Goal: Task Accomplishment & Management: Use online tool/utility

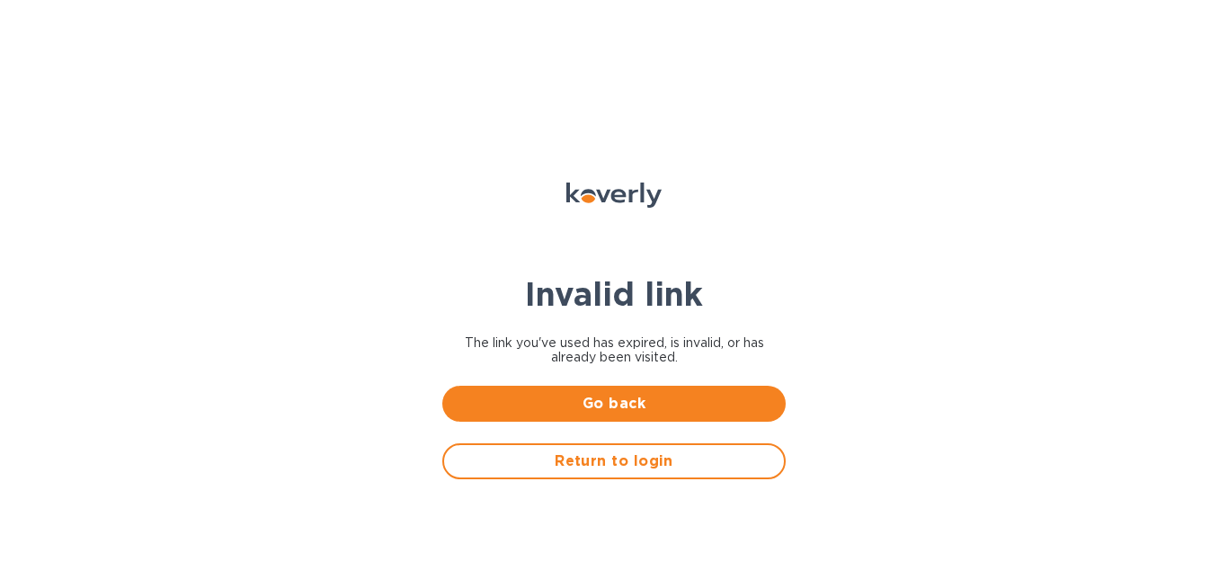
click at [556, 483] on div "Return to login" at bounding box center [613, 461] width 365 height 58
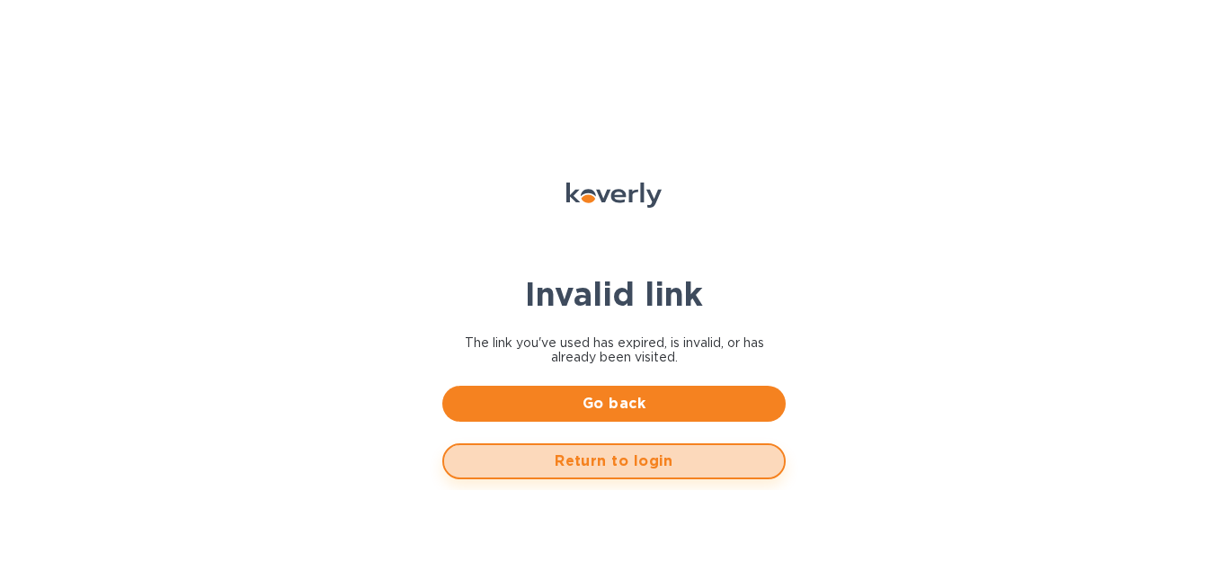
click at [570, 470] on span "Return to login" at bounding box center [613, 461] width 311 height 22
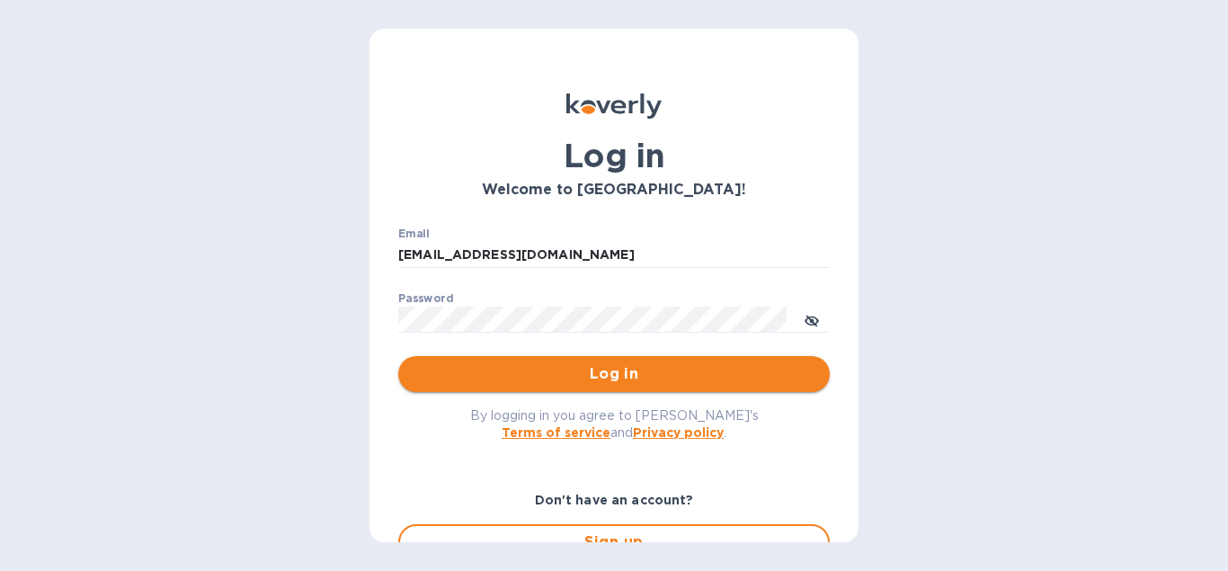
click at [591, 377] on span "Log in" at bounding box center [613, 374] width 403 height 22
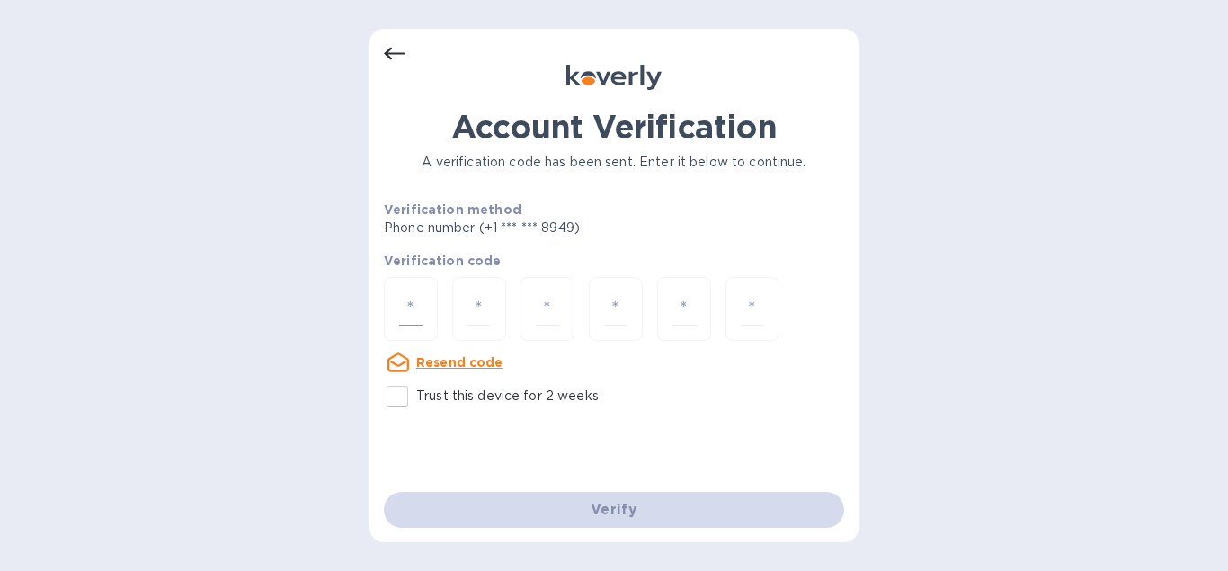
click at [401, 306] on input "number" at bounding box center [410, 308] width 23 height 33
type input "9"
type input "5"
type input "8"
type input "1"
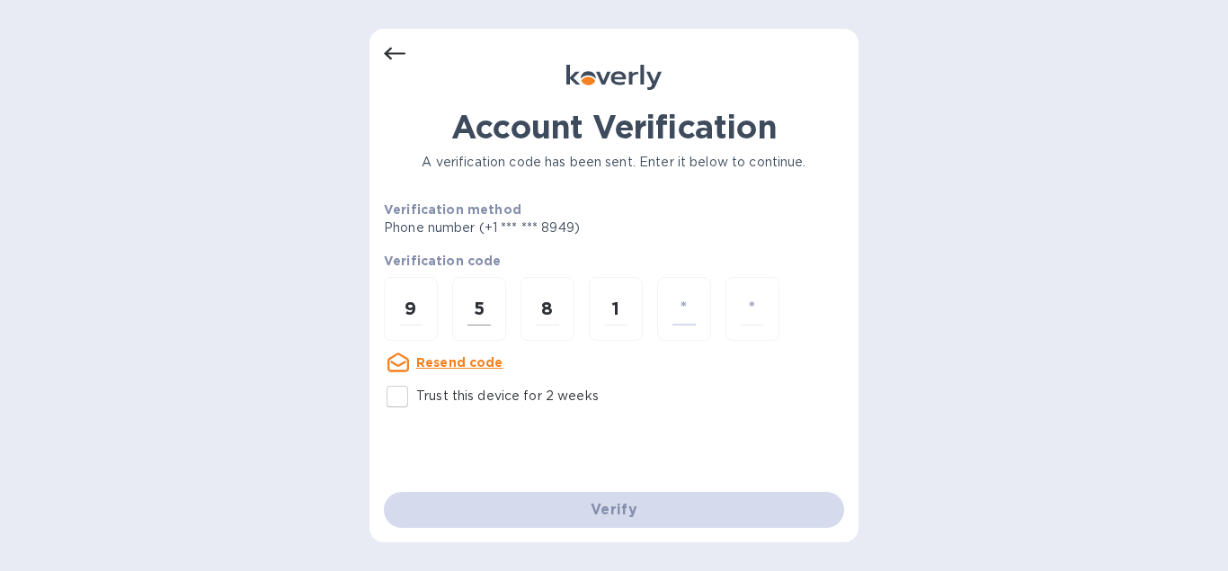
type input "4"
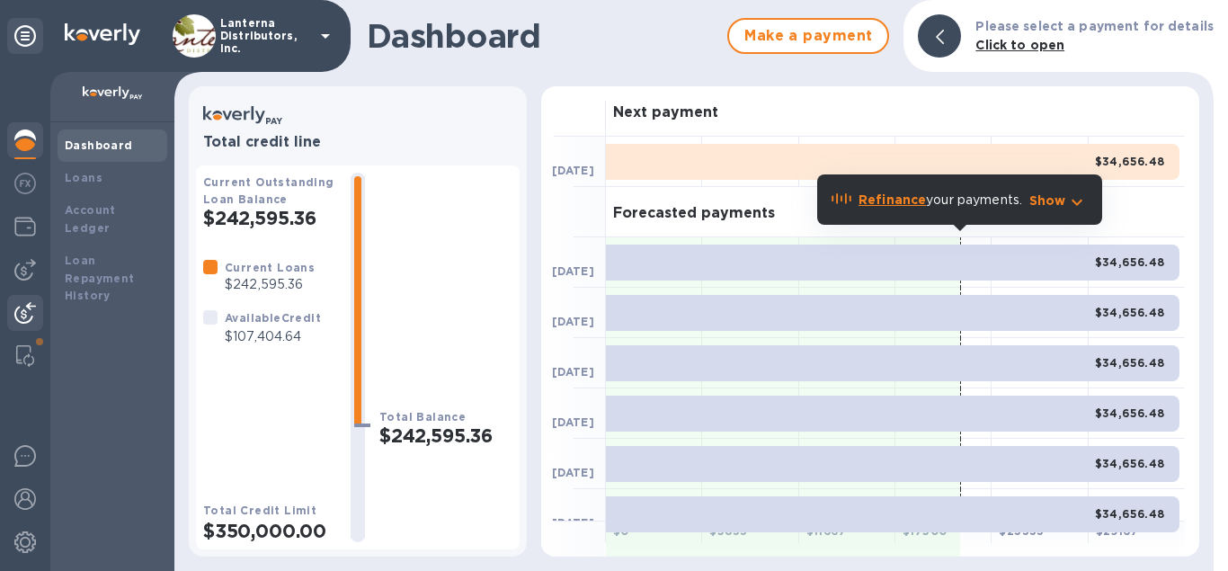
click at [19, 307] on img at bounding box center [25, 313] width 22 height 22
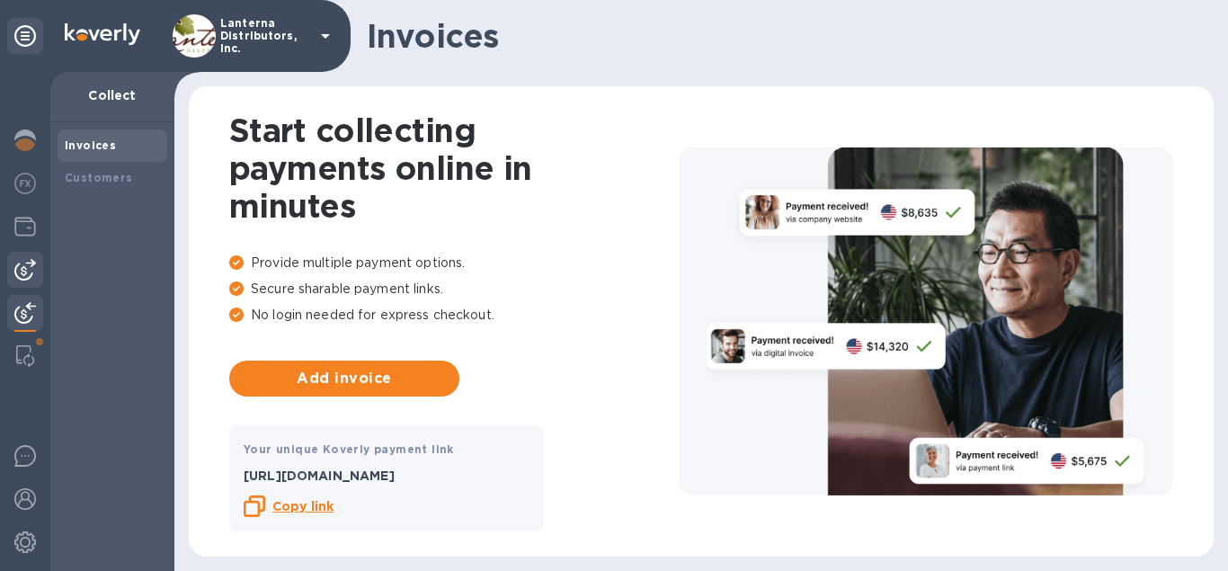
click at [38, 273] on div at bounding box center [25, 270] width 36 height 36
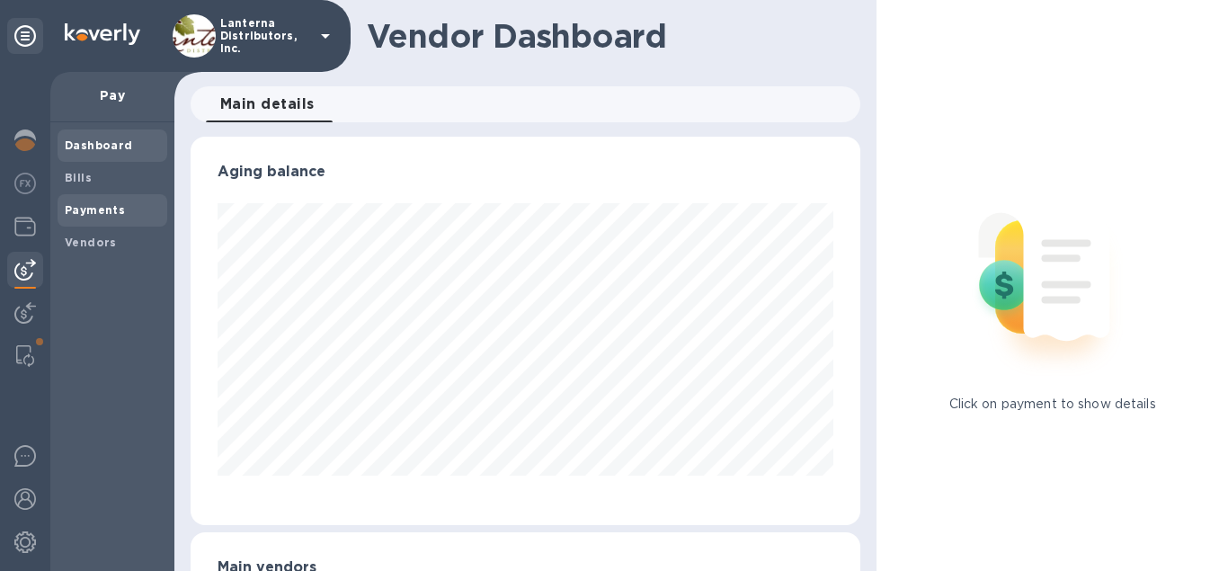
scroll to position [388, 670]
click at [75, 179] on b "Bills" at bounding box center [78, 177] width 27 height 13
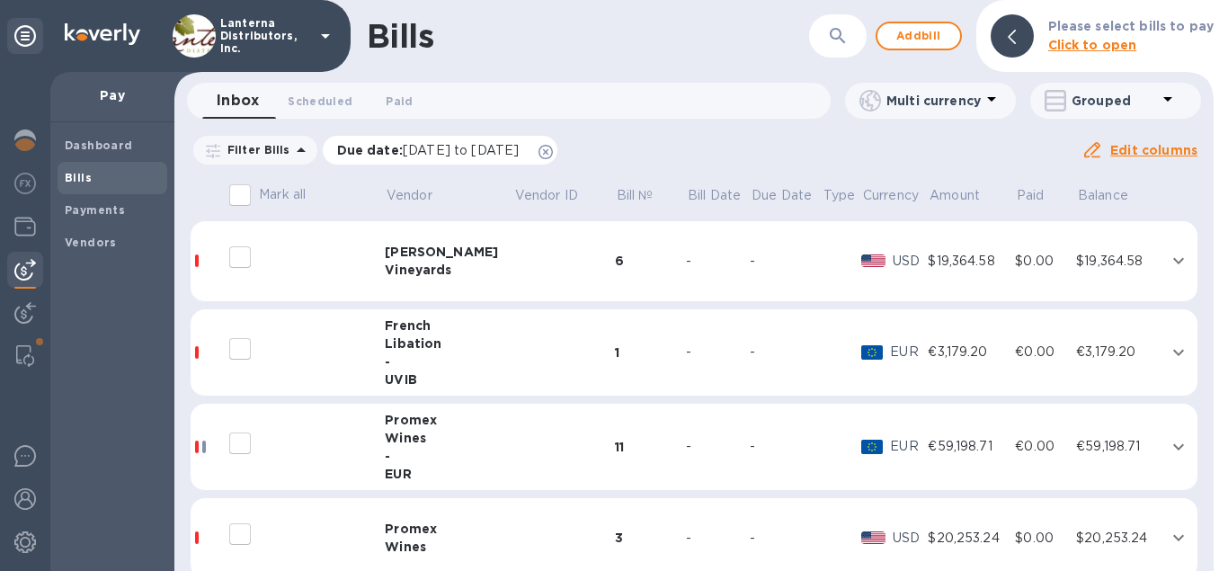
click at [553, 146] on icon at bounding box center [545, 152] width 14 height 14
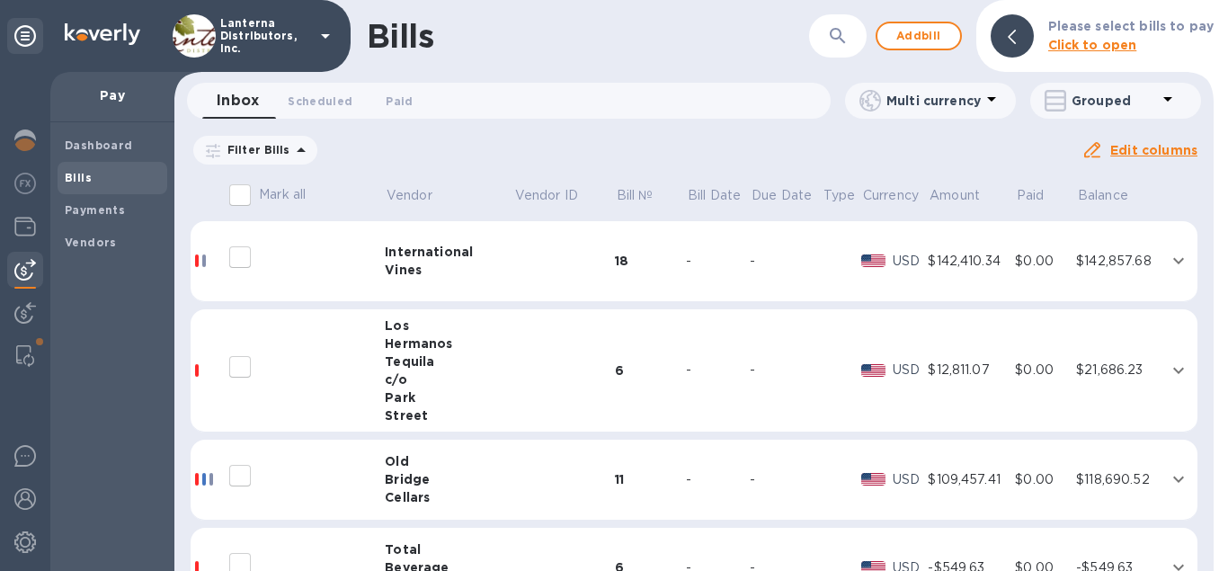
click at [840, 37] on icon "button" at bounding box center [838, 36] width 22 height 22
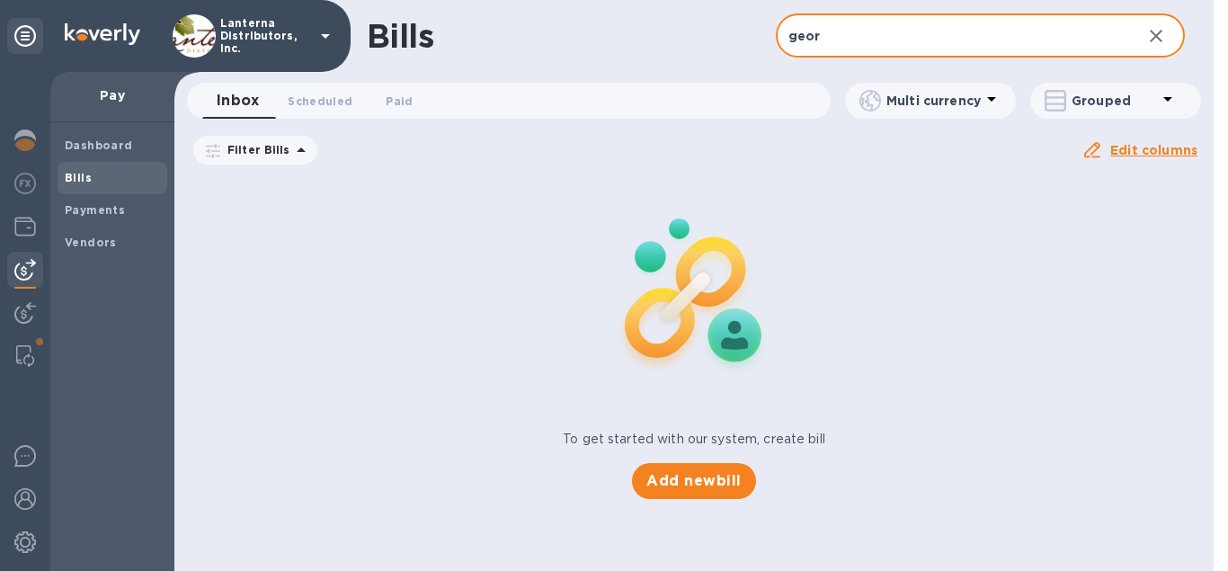
drag, startPoint x: 829, startPoint y: 32, endPoint x: 776, endPoint y: 48, distance: 54.3
click at [776, 48] on input "geor" at bounding box center [951, 36] width 351 height 44
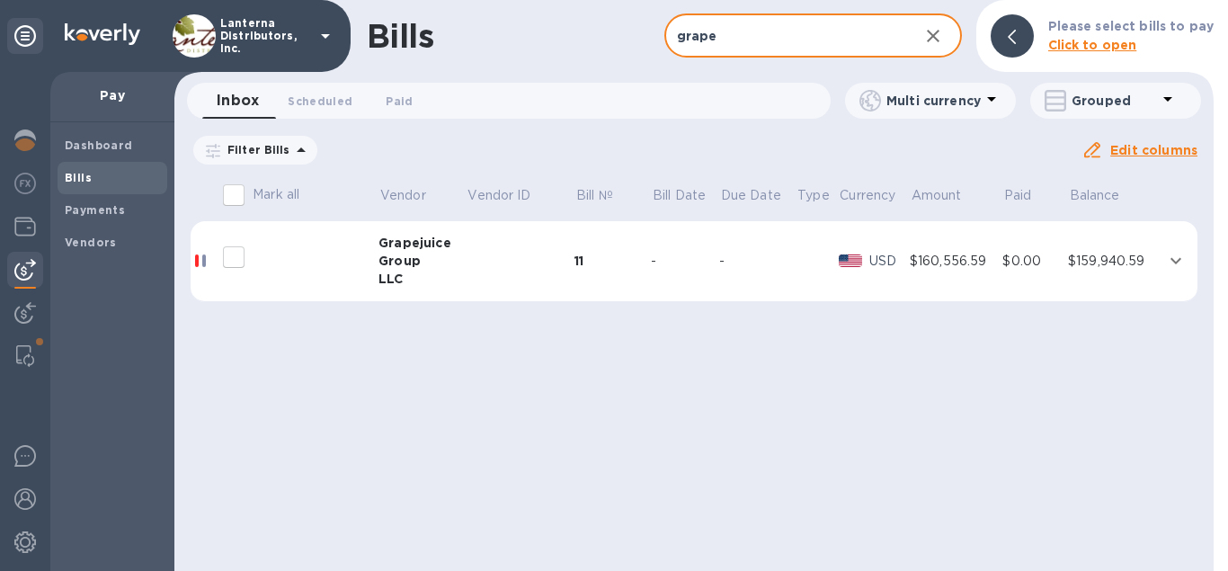
type input "grape"
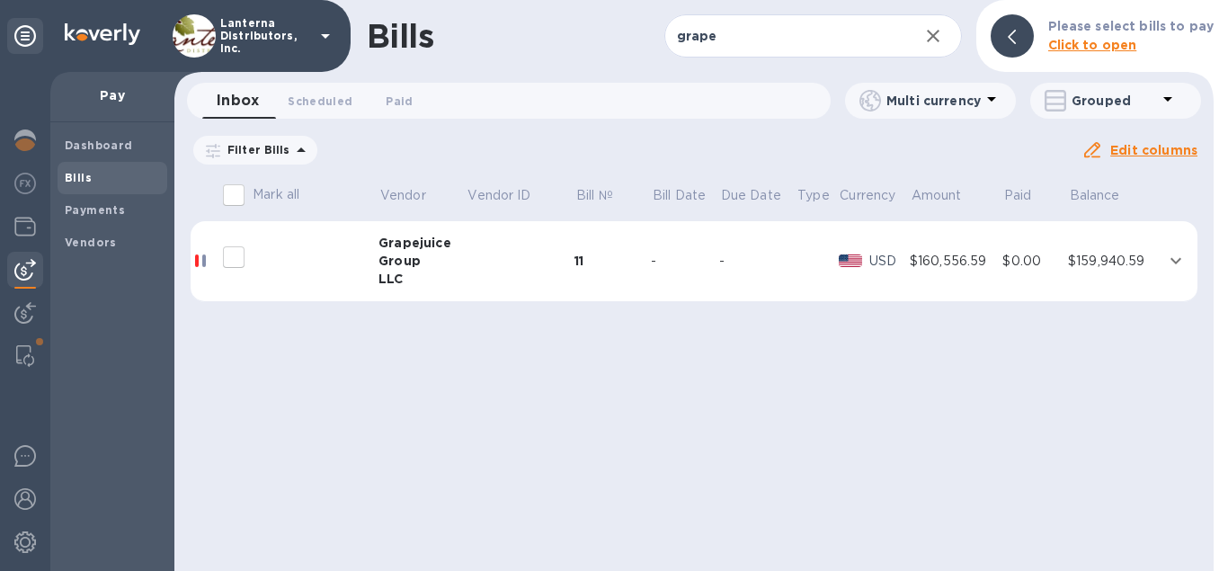
click at [518, 263] on td at bounding box center [520, 261] width 109 height 81
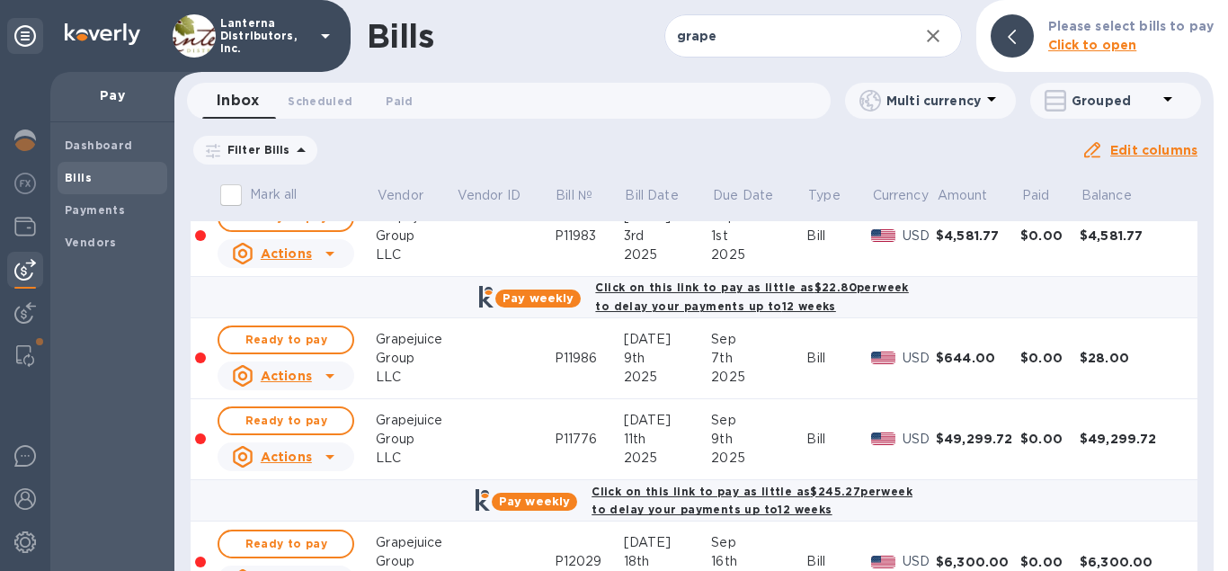
scroll to position [205, 0]
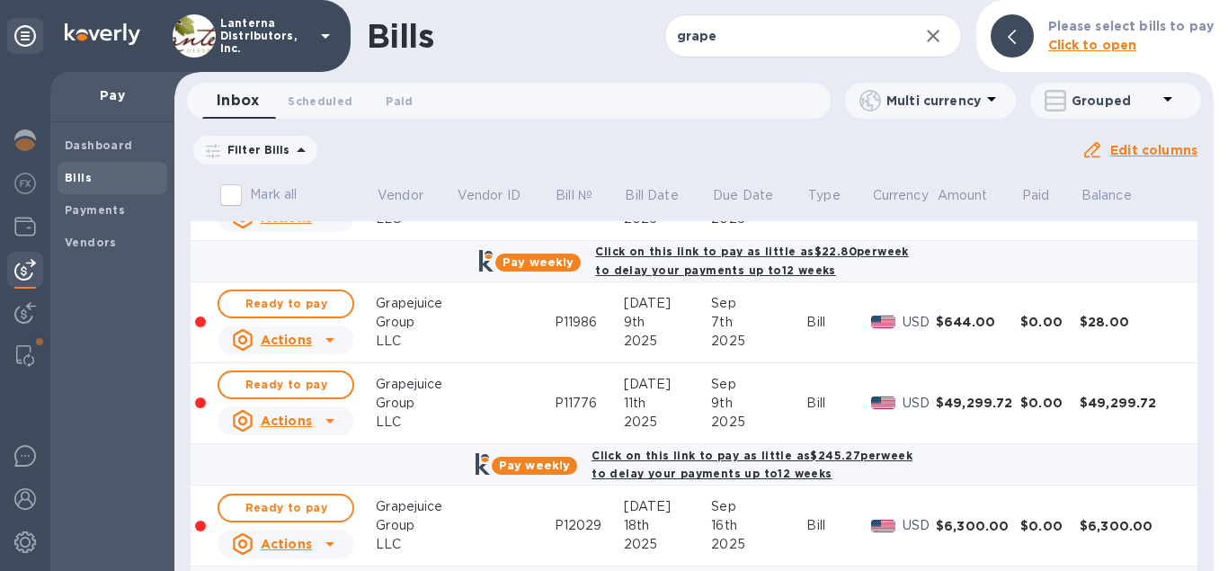
click at [306, 421] on u "Actions" at bounding box center [286, 420] width 51 height 14
click at [306, 421] on div at bounding box center [614, 285] width 1228 height 571
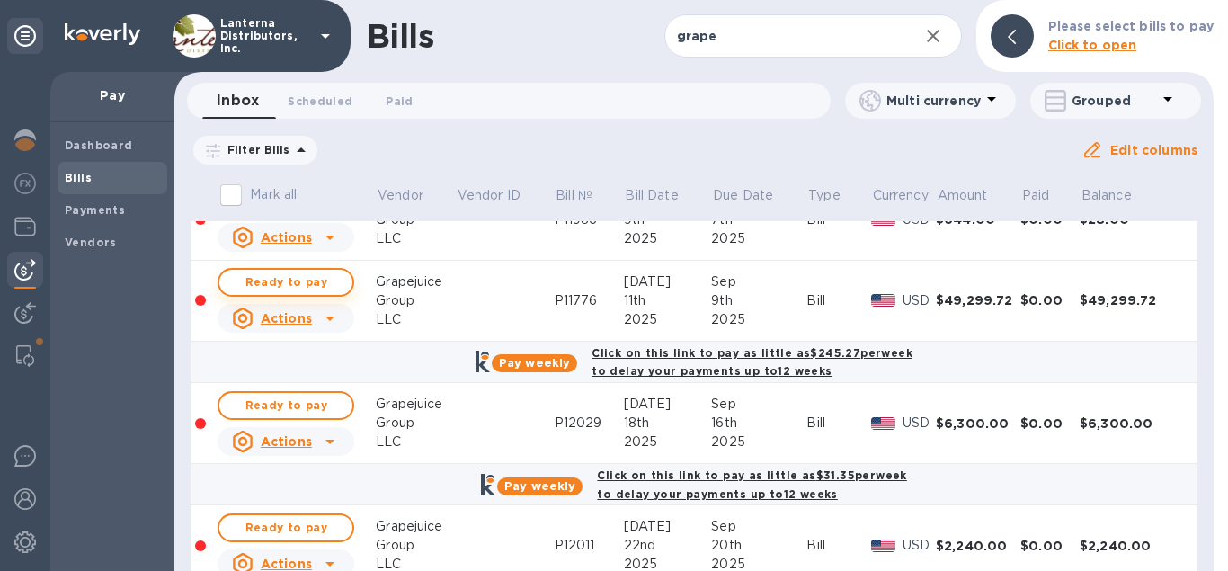
click at [300, 275] on span "Ready to pay" at bounding box center [286, 282] width 104 height 22
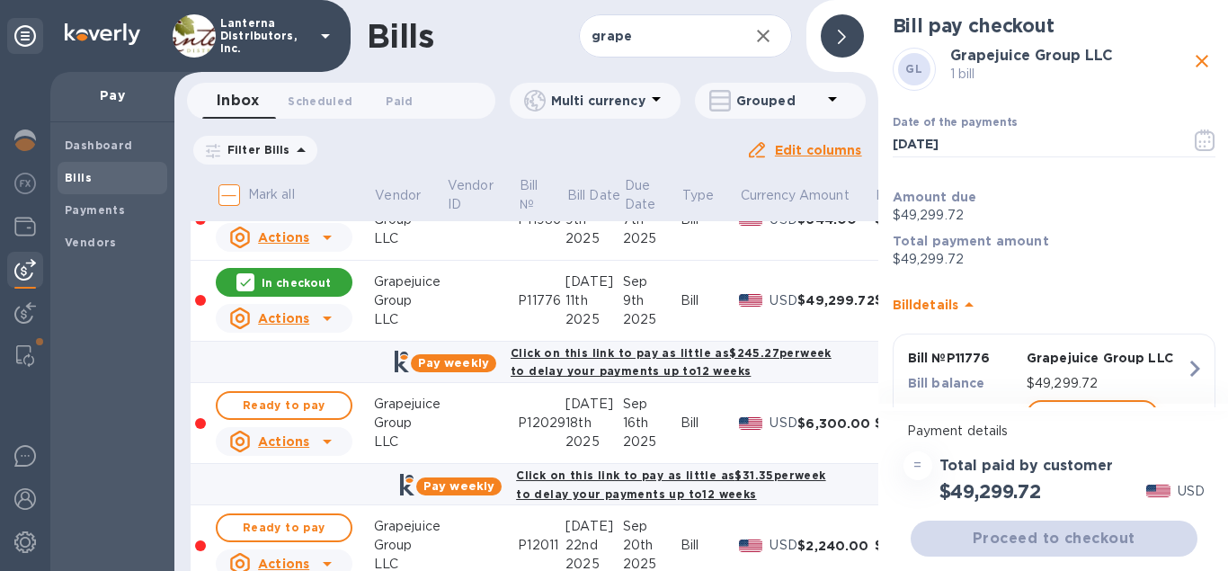
scroll to position [75, 0]
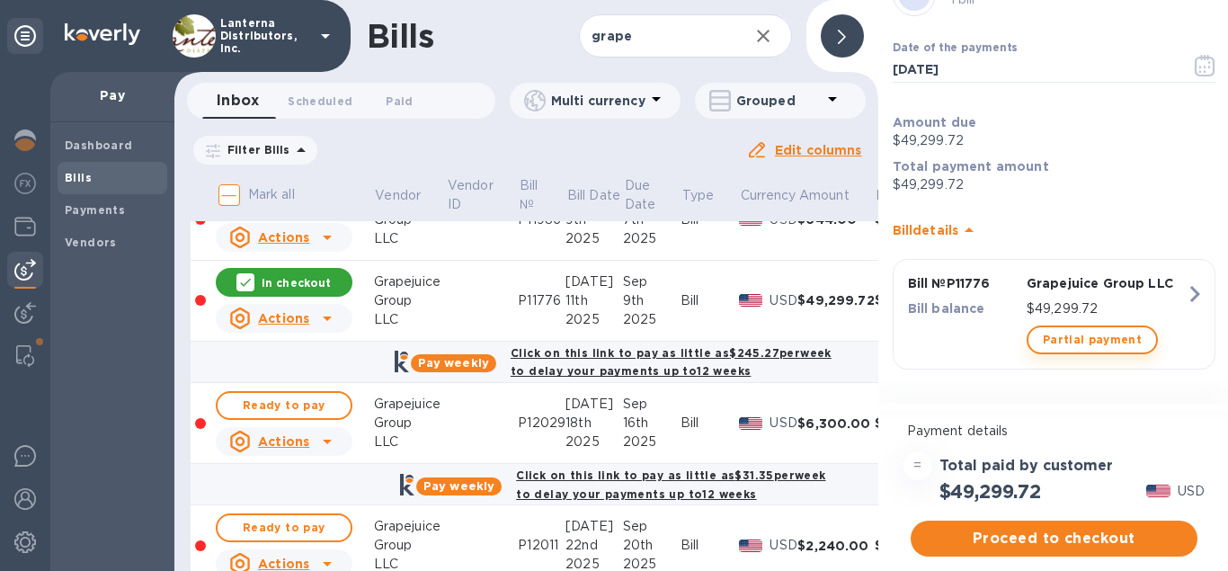
click at [1118, 349] on span "Partial payment" at bounding box center [1091, 340] width 99 height 22
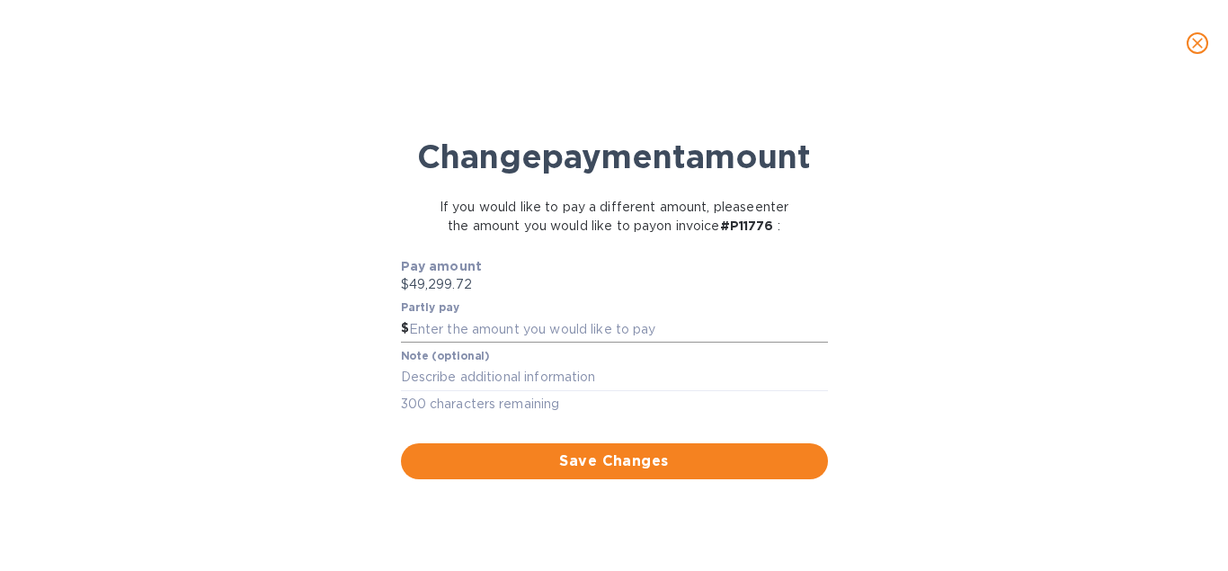
click at [480, 342] on input "text" at bounding box center [618, 328] width 419 height 27
type input "25,000.00"
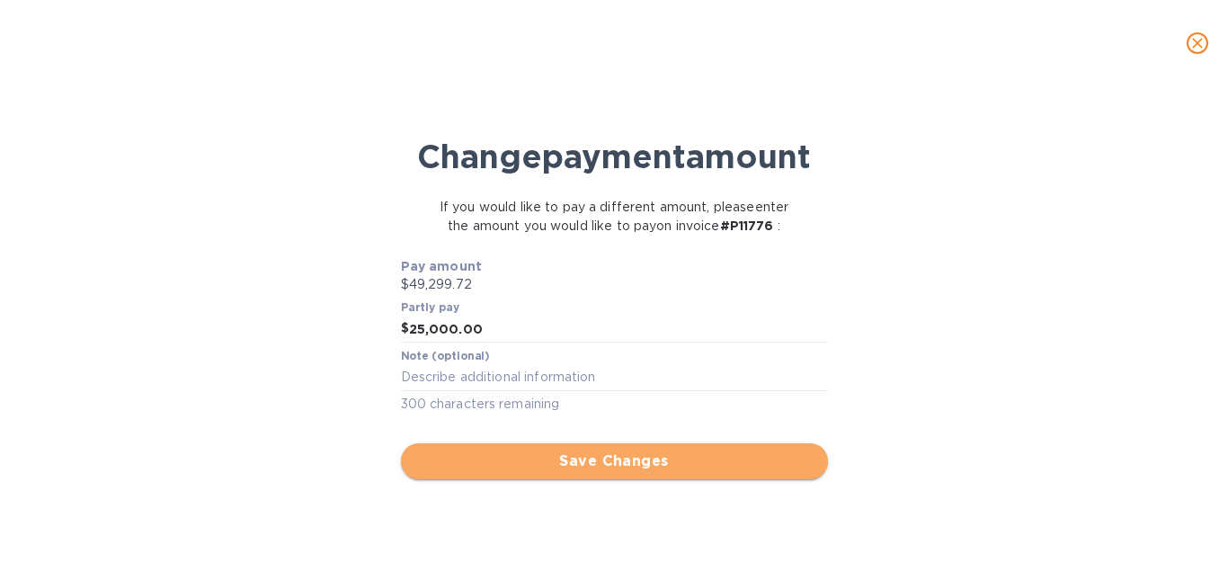
click at [603, 479] on button "Save Changes" at bounding box center [614, 461] width 427 height 36
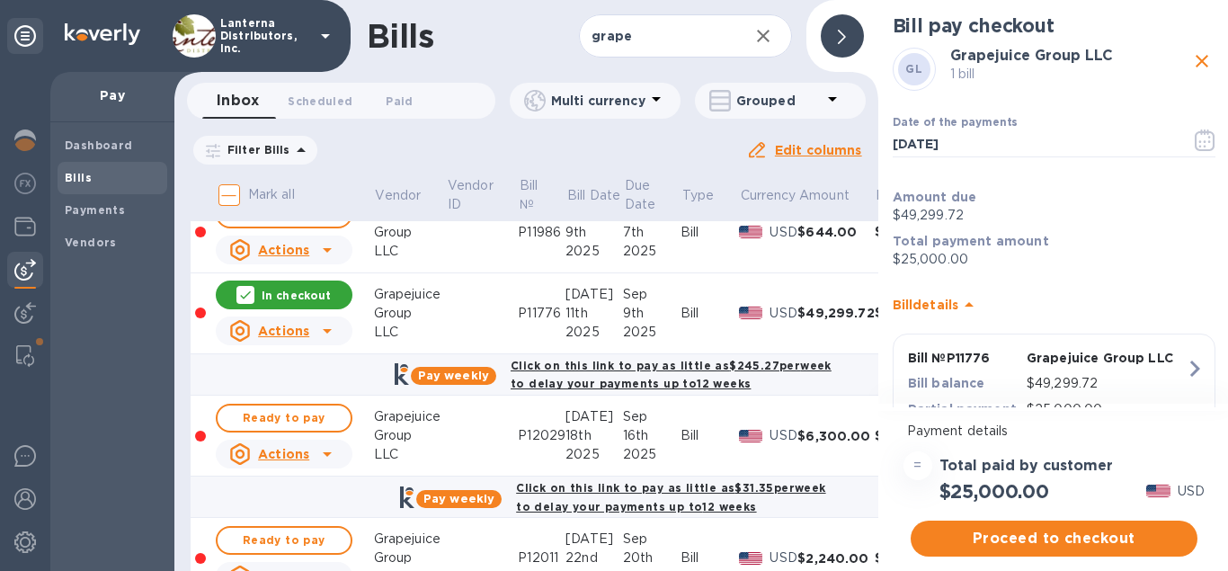
scroll to position [0, 0]
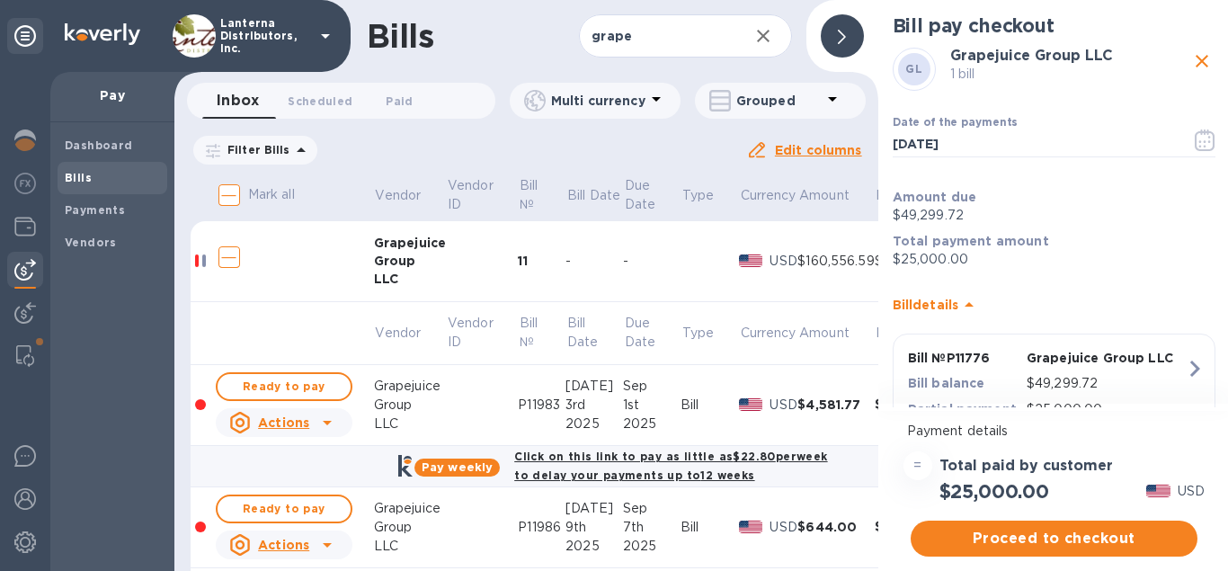
click at [1209, 68] on icon "close" at bounding box center [1202, 61] width 22 height 22
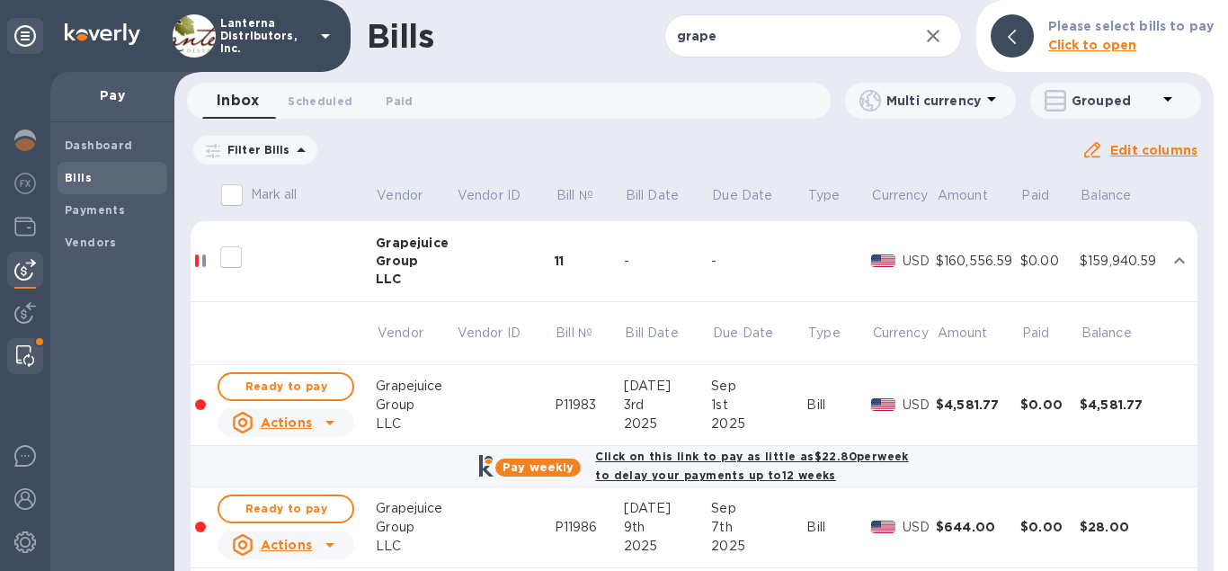
click at [28, 364] on img at bounding box center [25, 356] width 18 height 22
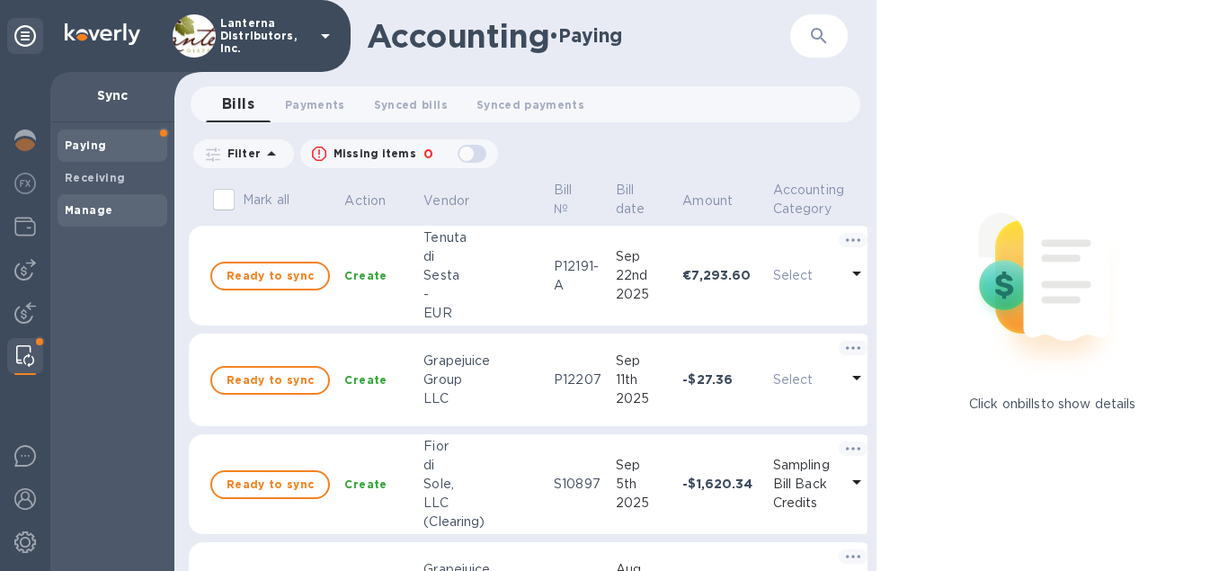
click at [93, 209] on b "Manage" at bounding box center [89, 209] width 48 height 13
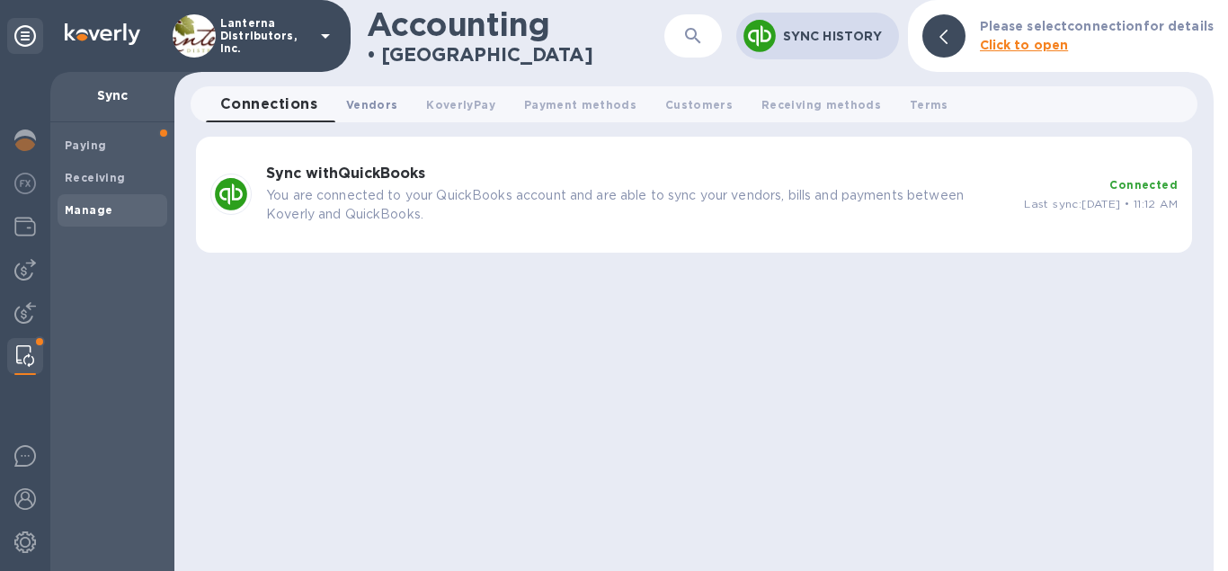
click at [392, 105] on span "Vendors 0" at bounding box center [371, 104] width 51 height 19
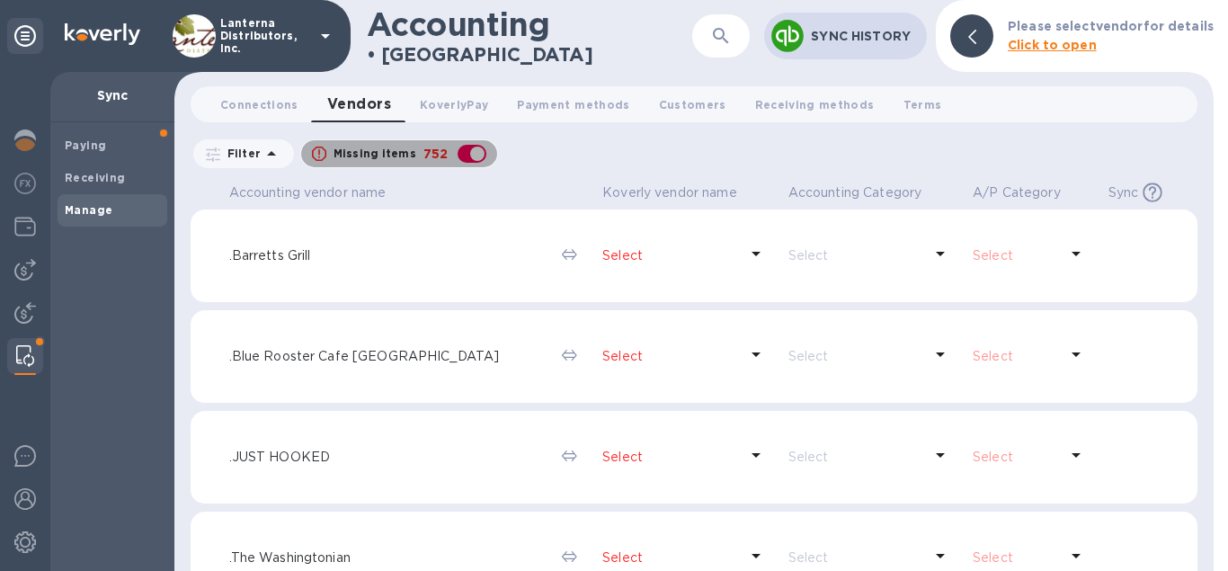
click at [467, 147] on div "button" at bounding box center [472, 153] width 36 height 25
checkbox input "false"
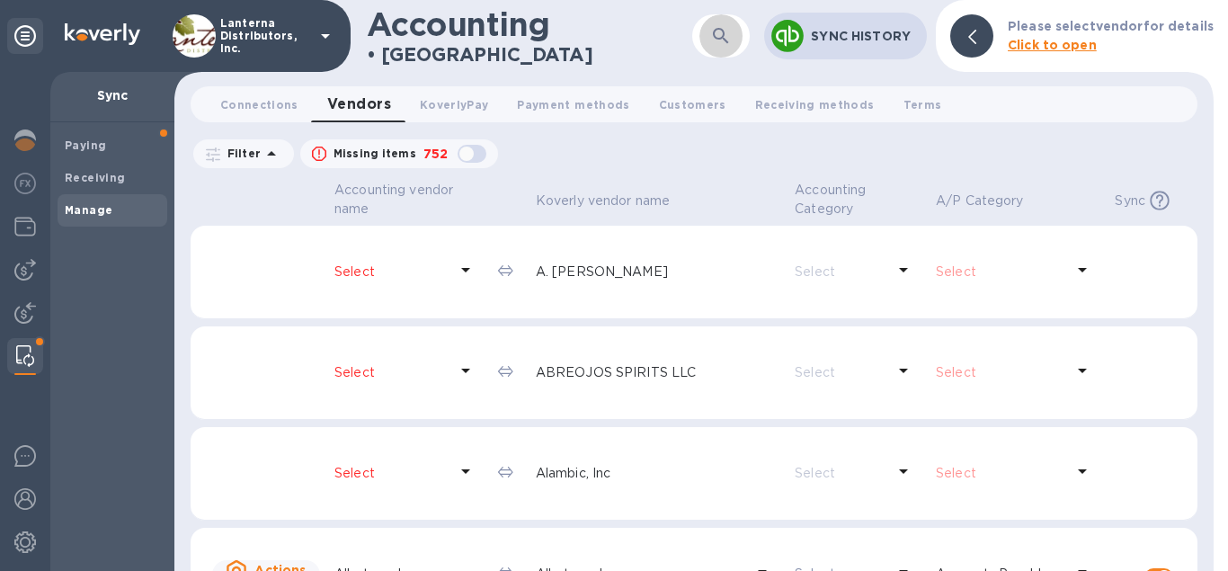
click at [710, 40] on button "button" at bounding box center [720, 35] width 43 height 43
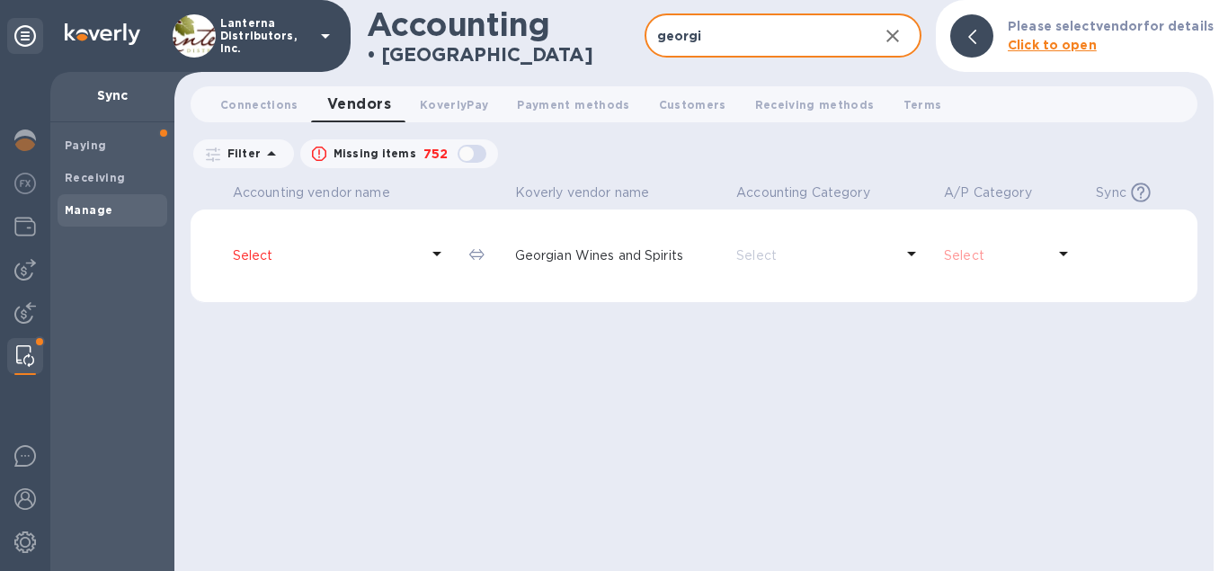
type input "georgi"
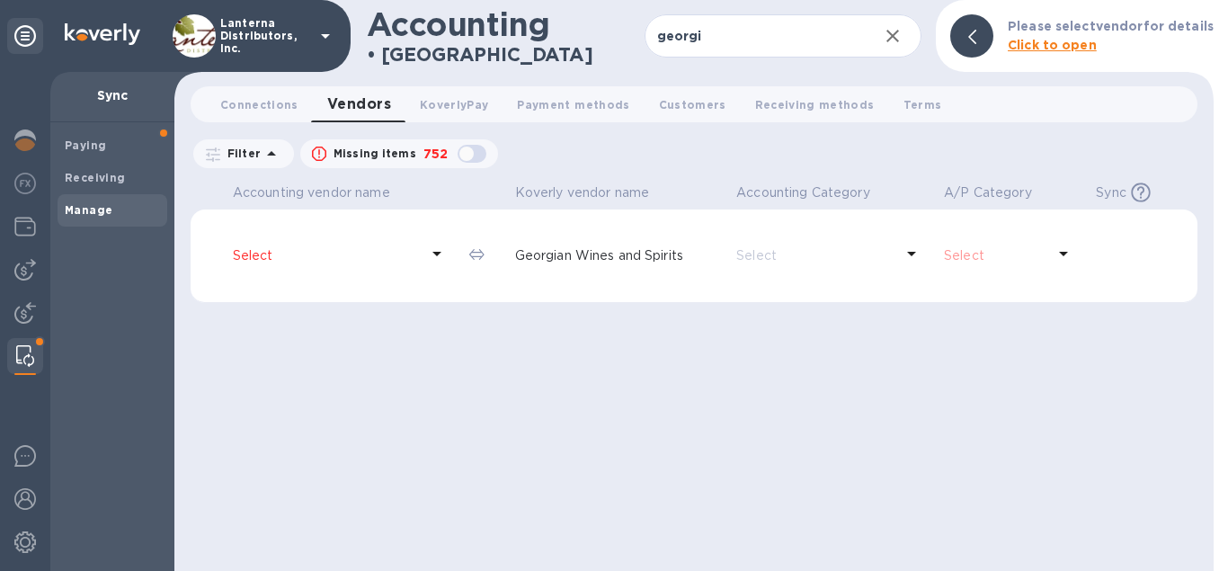
click at [364, 250] on p "Select" at bounding box center [326, 255] width 186 height 19
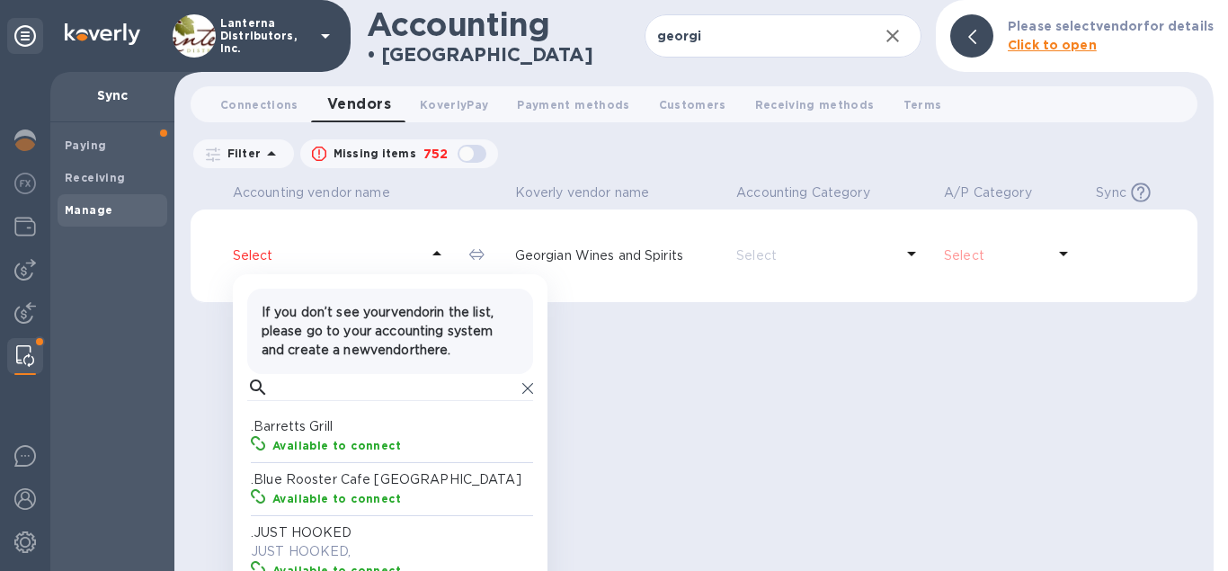
scroll to position [180, 286]
click at [318, 400] on input "text" at bounding box center [395, 387] width 239 height 27
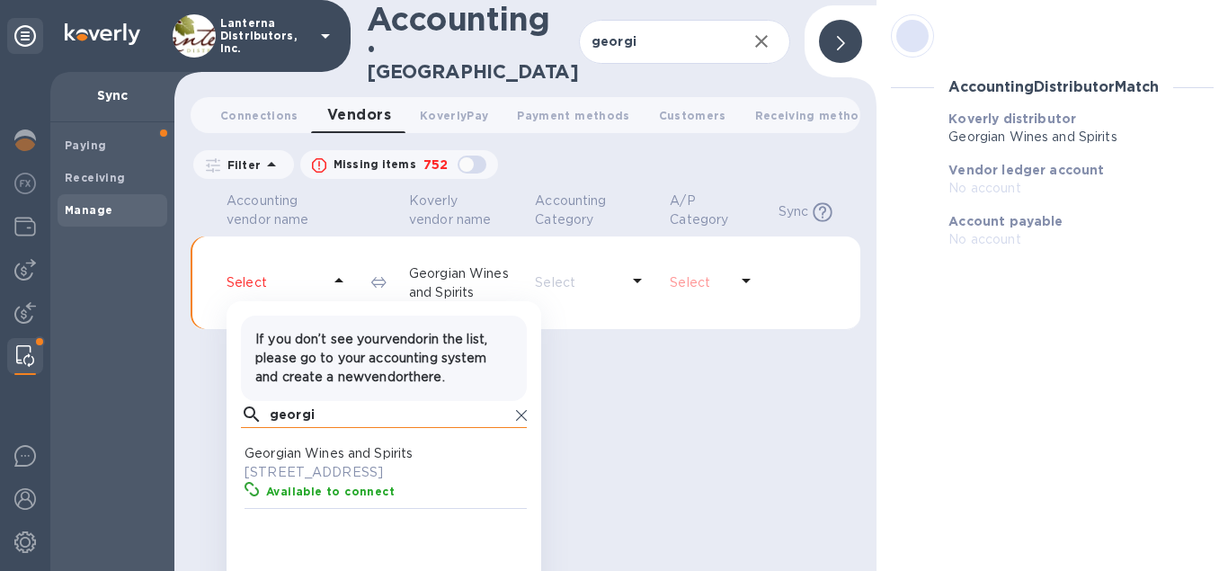
scroll to position [180, 286]
type input "georgi"
click at [345, 482] on p "112 Linden St, Hollywood, FL 33019" at bounding box center [387, 472] width 286 height 19
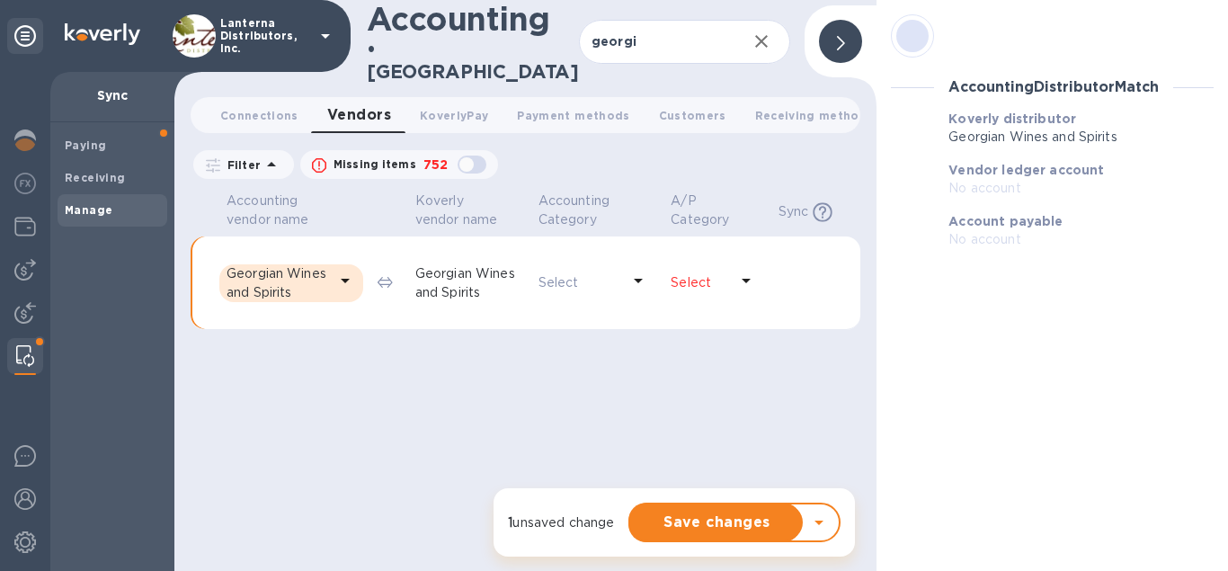
click at [740, 279] on icon at bounding box center [746, 281] width 22 height 22
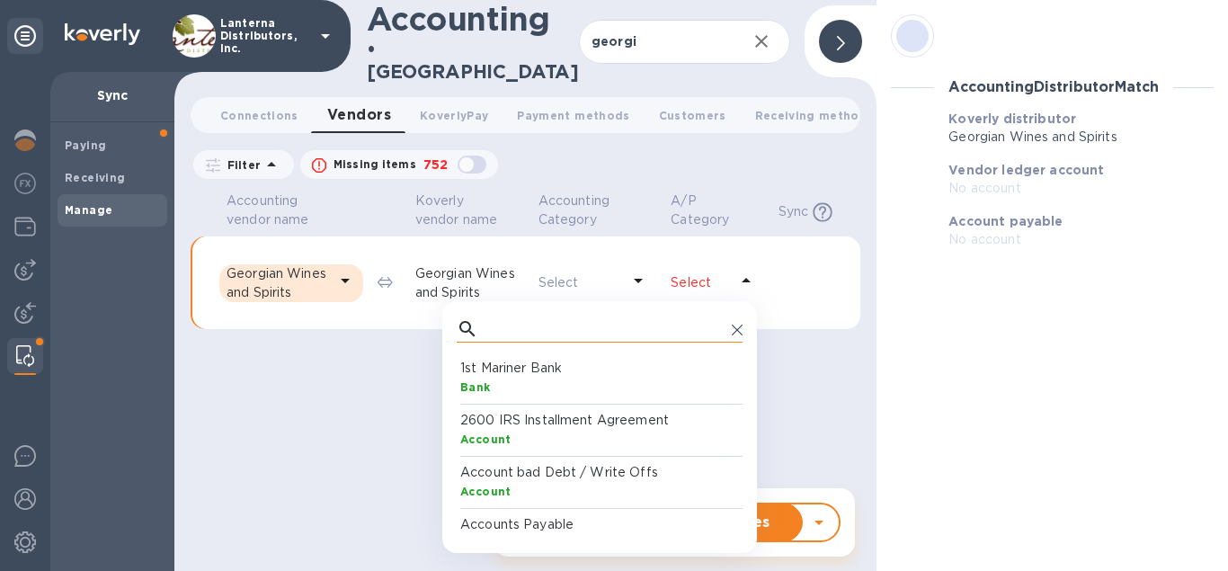
click at [622, 315] on input "text" at bounding box center [604, 328] width 239 height 27
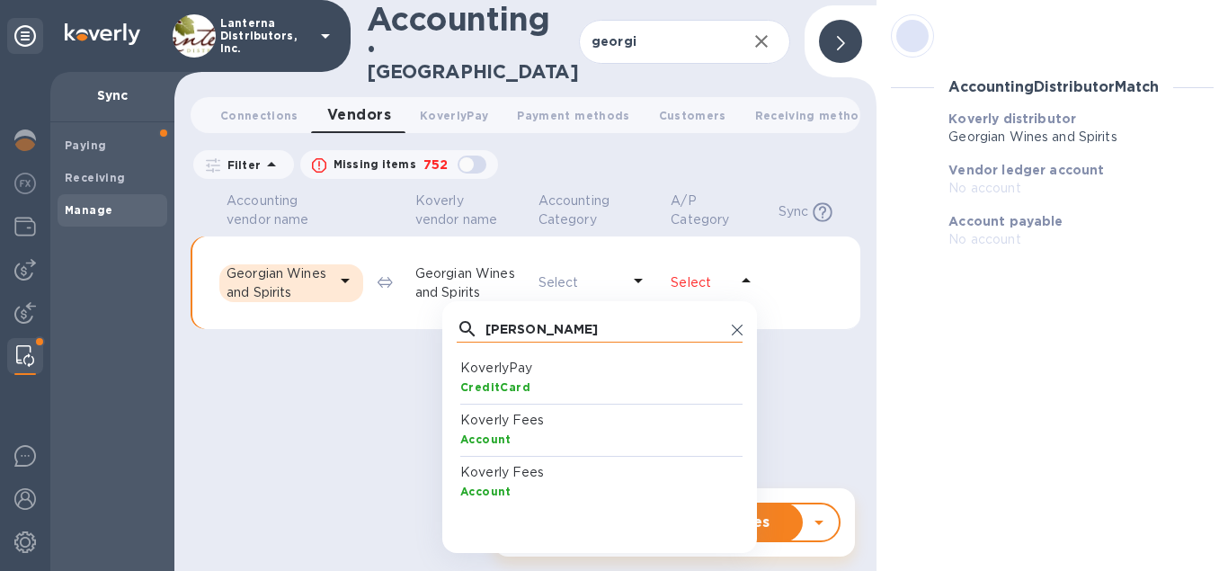
drag, startPoint x: 621, startPoint y: 324, endPoint x: 428, endPoint y: 300, distance: 194.6
click at [485, 315] on input "kover" at bounding box center [604, 328] width 239 height 27
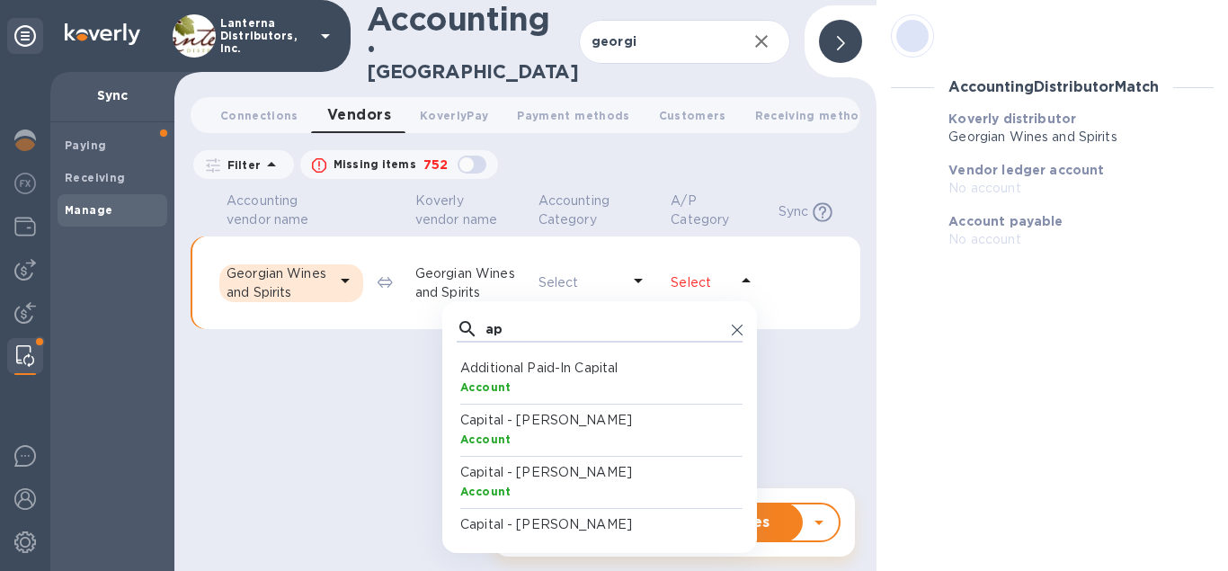
type input "a"
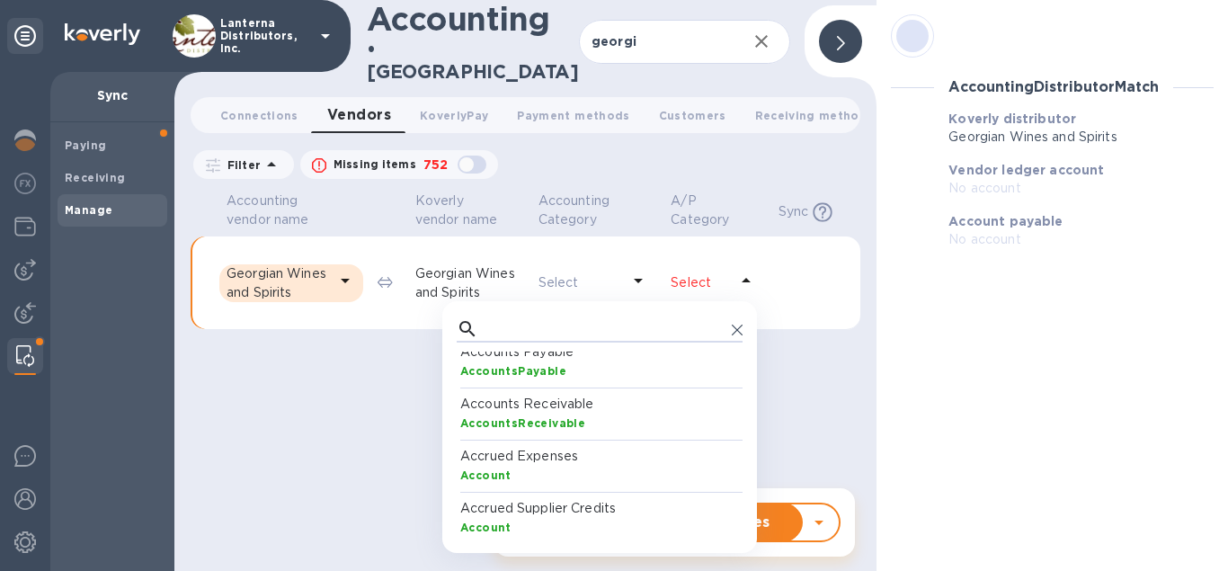
scroll to position [86, 0]
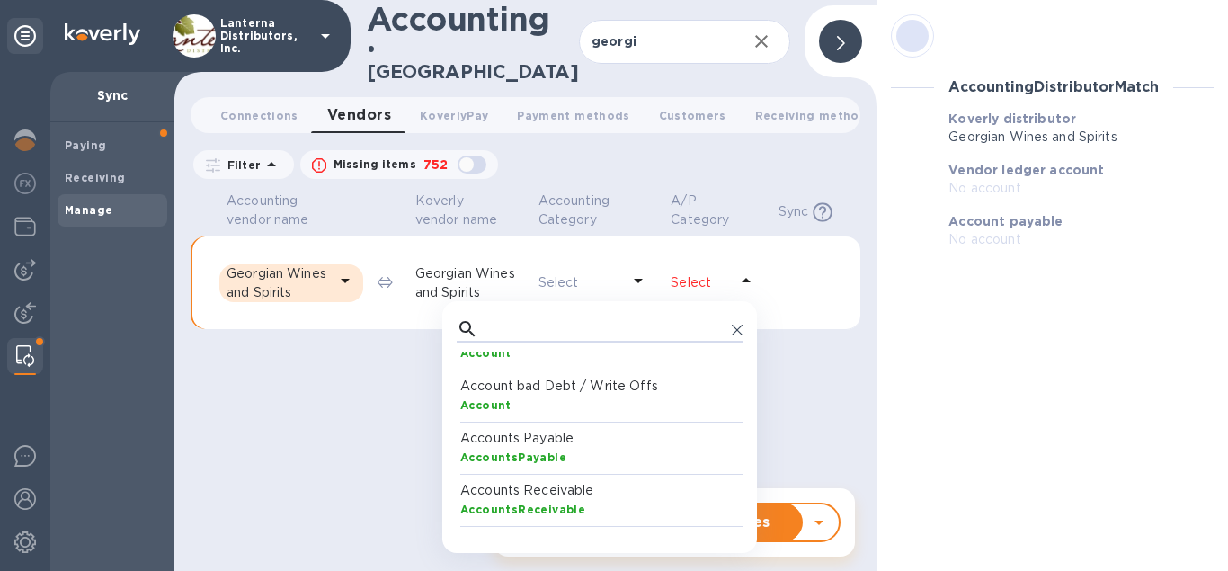
click at [621, 448] on div "AccountsPayable" at bounding box center [603, 457] width 286 height 19
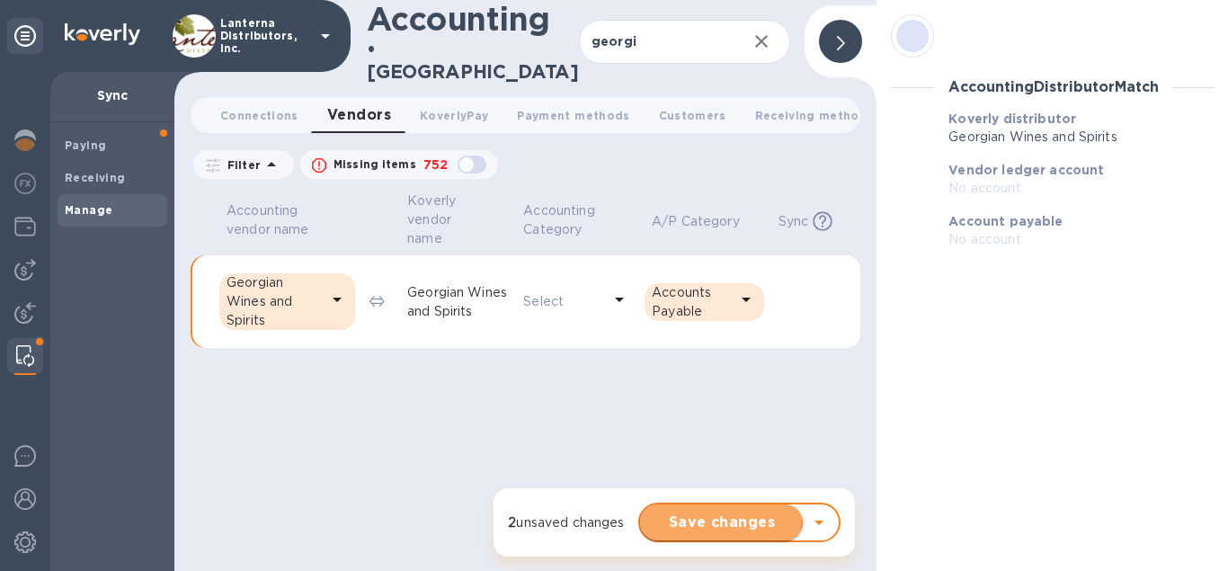
click at [692, 516] on span "Save changes" at bounding box center [721, 522] width 134 height 22
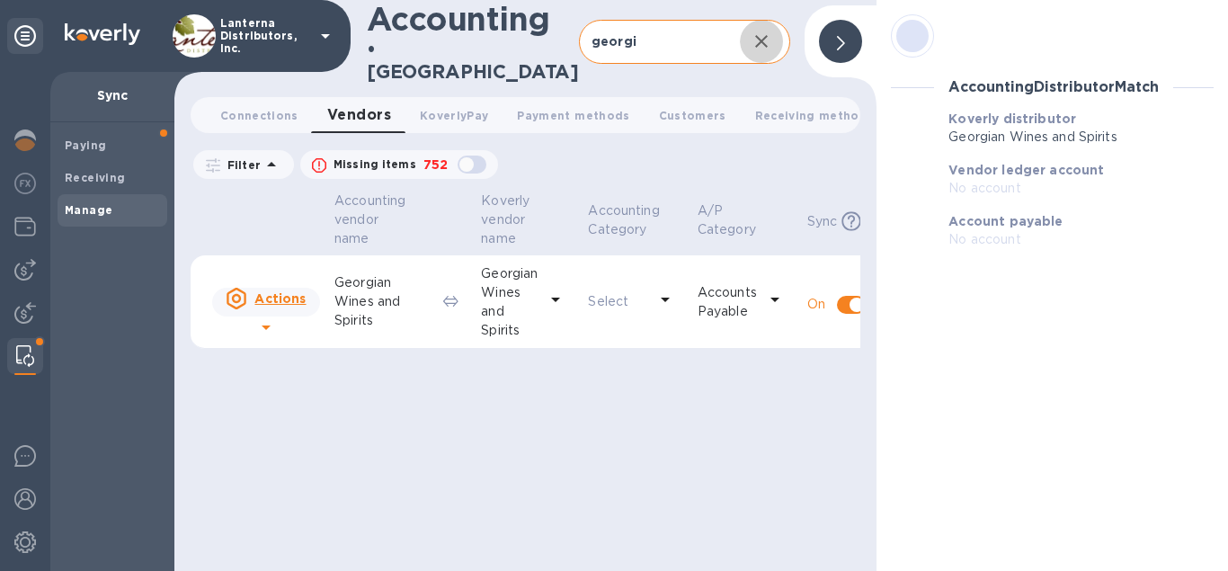
click at [767, 31] on icon "button" at bounding box center [761, 42] width 22 height 22
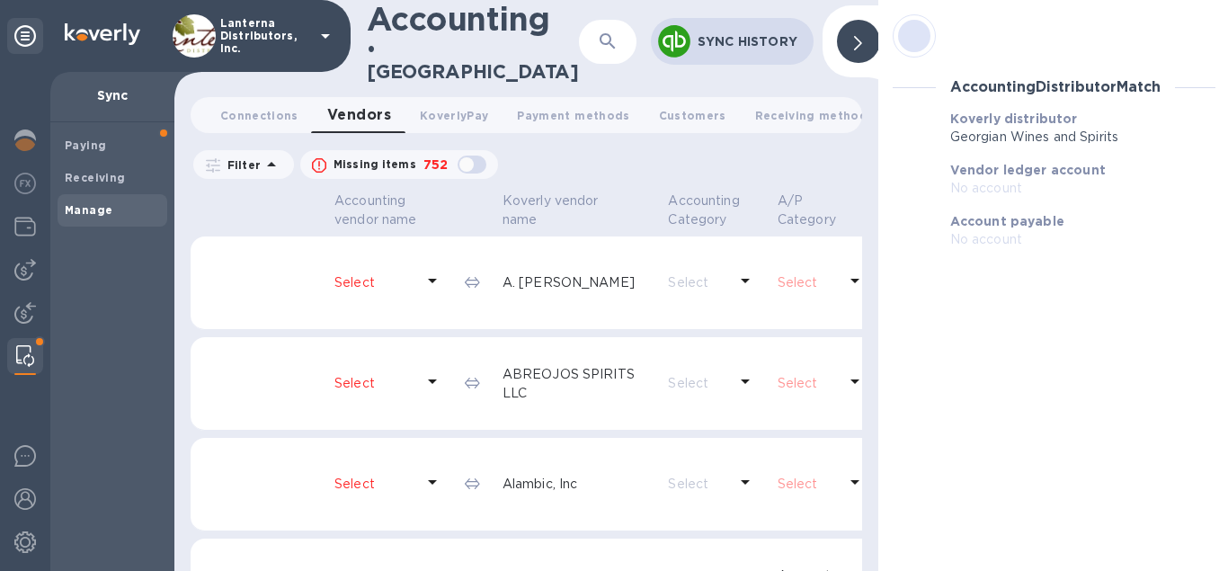
click at [711, 34] on p "Sync History" at bounding box center [748, 41] width 102 height 18
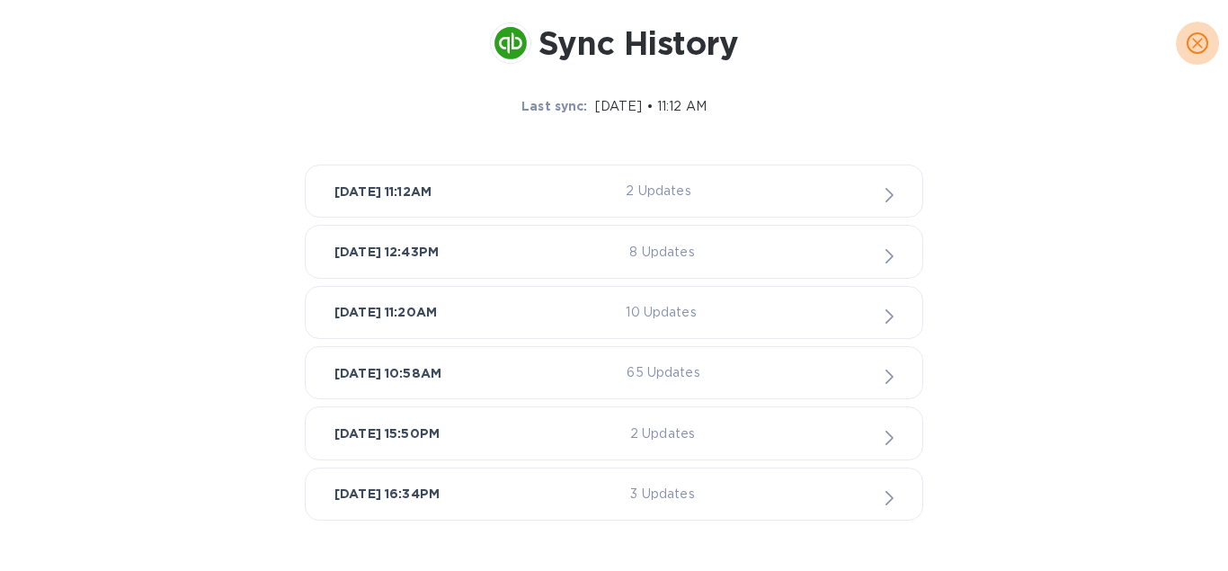
click at [1192, 36] on icon "close" at bounding box center [1197, 43] width 18 height 18
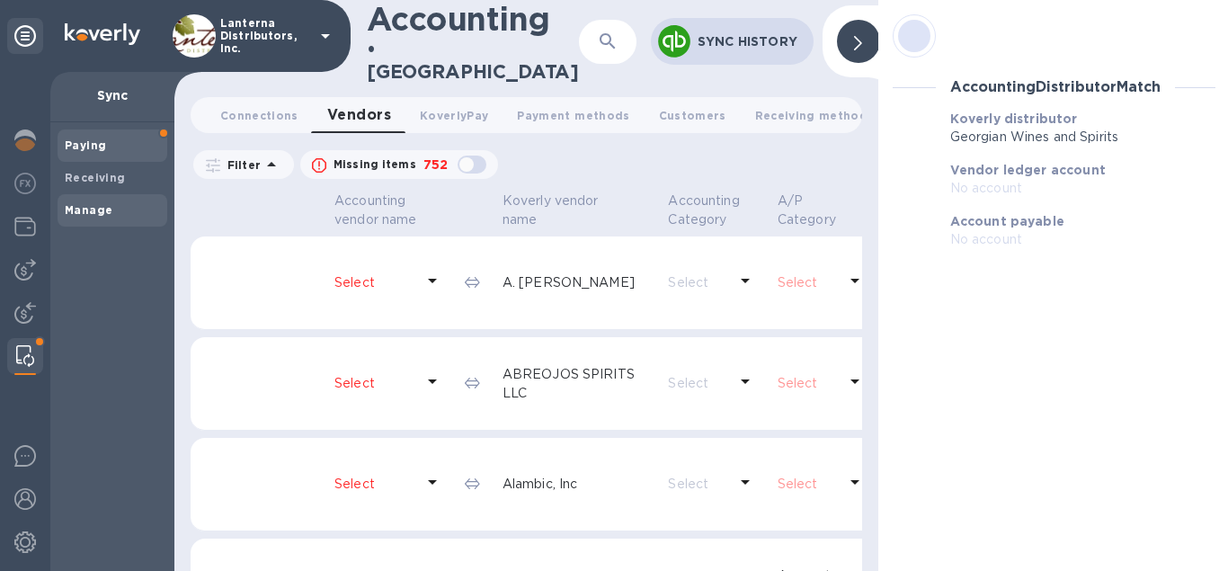
click at [99, 146] on b "Paying" at bounding box center [85, 144] width 41 height 13
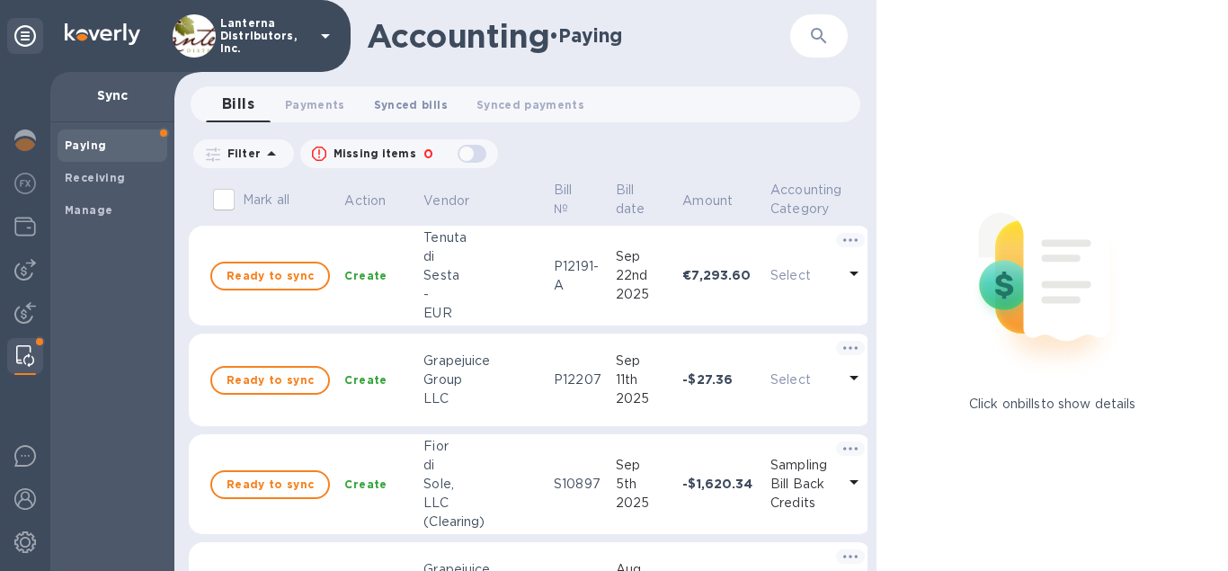
click at [410, 103] on span "Synced bills 0" at bounding box center [411, 104] width 74 height 19
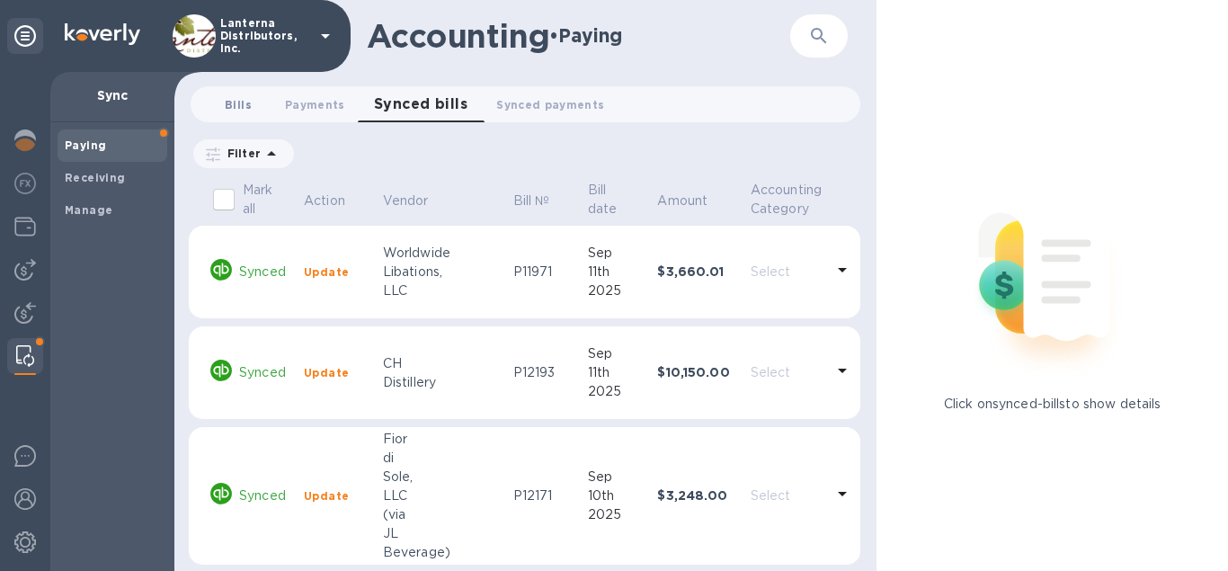
click at [234, 98] on span "Bills 0" at bounding box center [238, 104] width 27 height 19
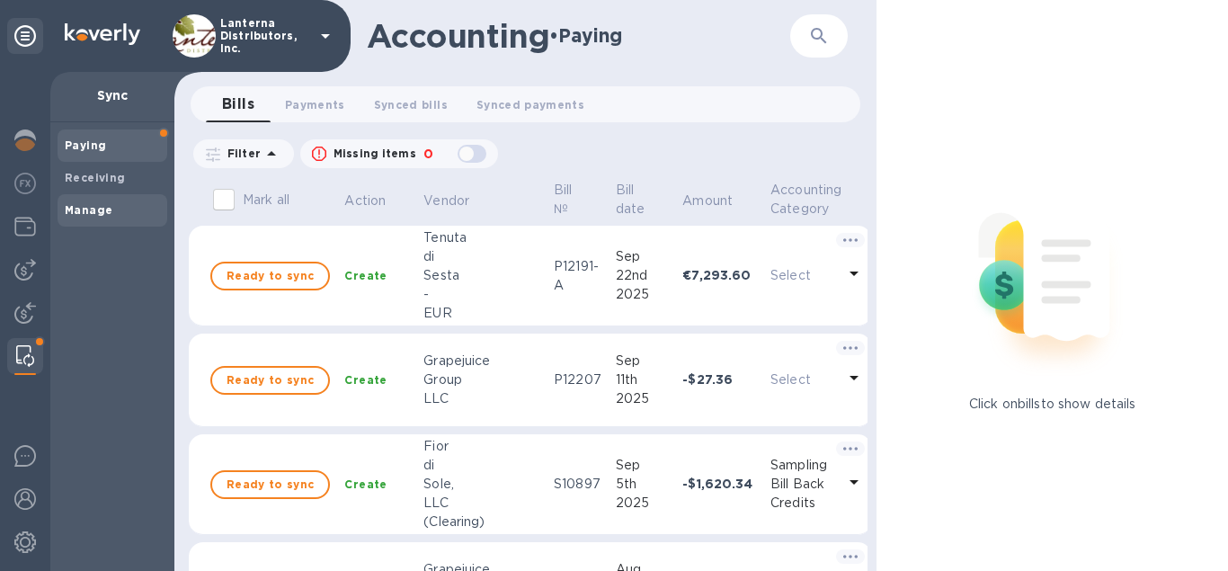
click at [75, 211] on b "Manage" at bounding box center [89, 209] width 48 height 13
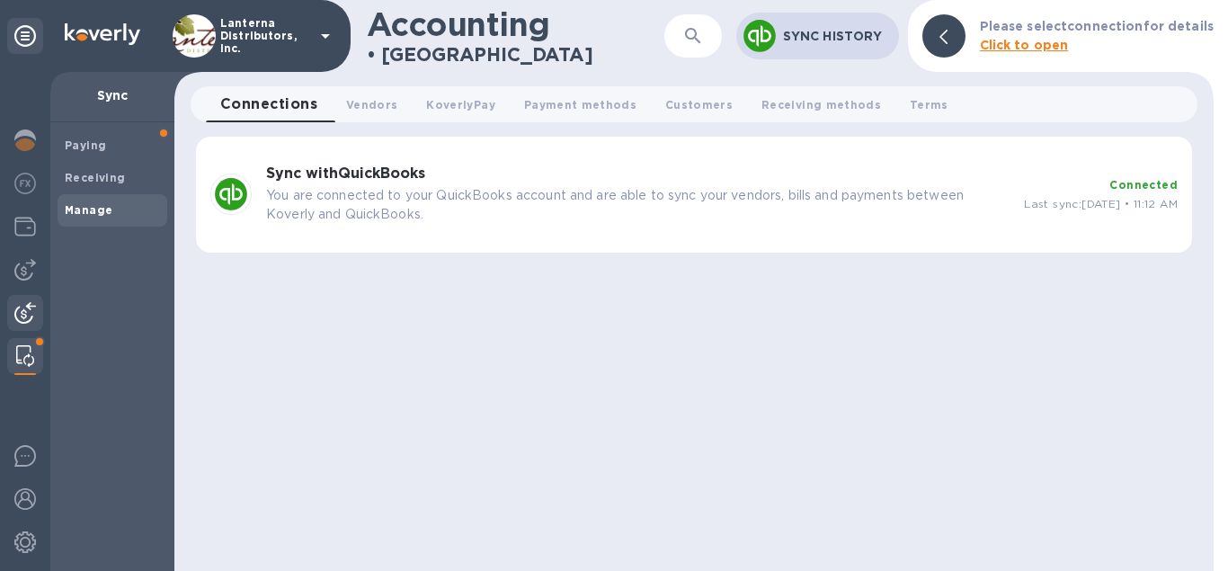
click at [29, 318] on img at bounding box center [25, 313] width 22 height 22
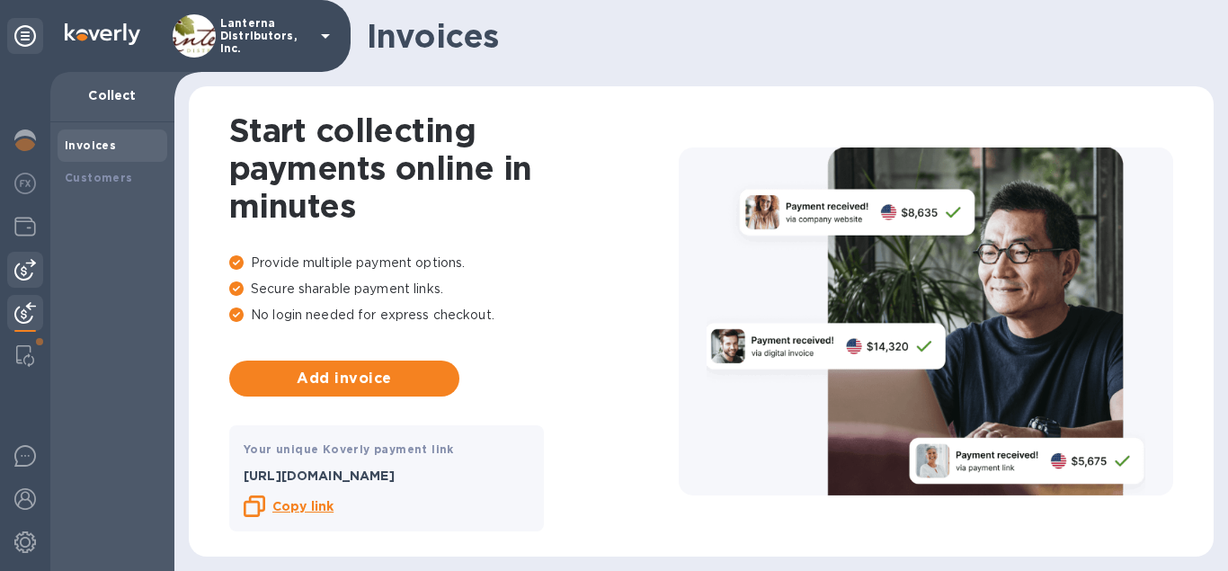
click at [25, 259] on img at bounding box center [25, 270] width 22 height 22
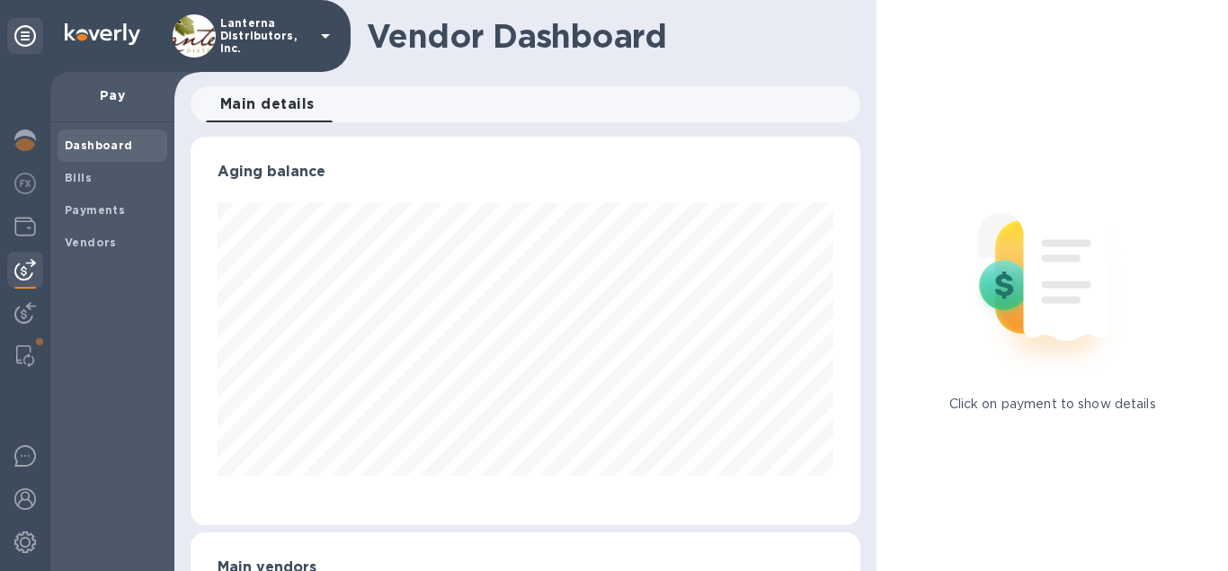
scroll to position [388, 670]
click at [83, 180] on b "Bills" at bounding box center [78, 177] width 27 height 13
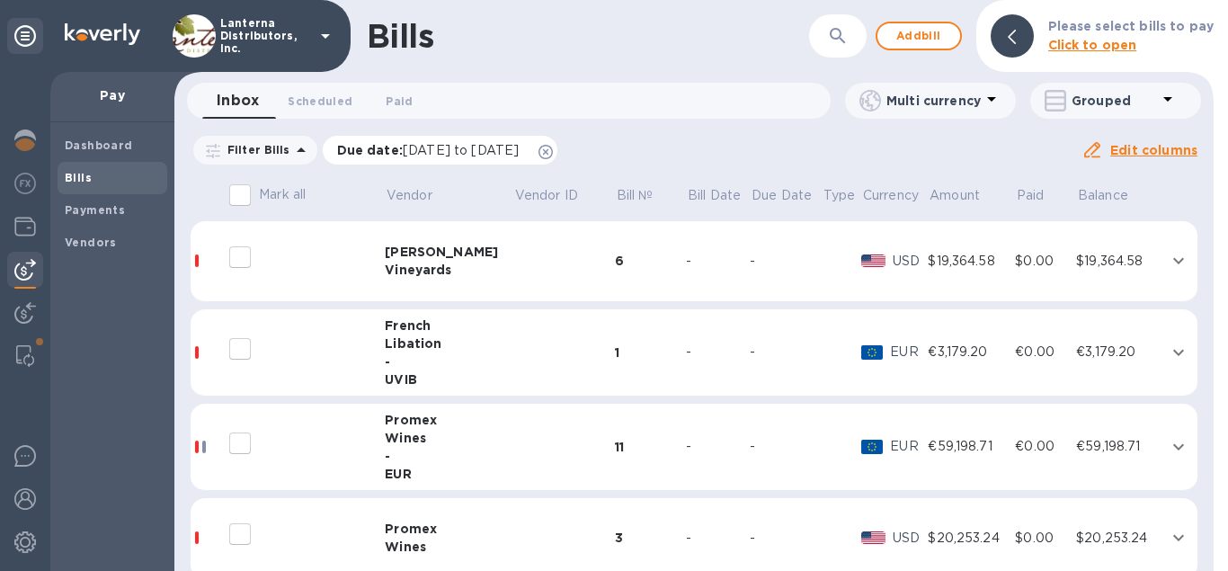
click at [553, 146] on icon at bounding box center [545, 152] width 14 height 14
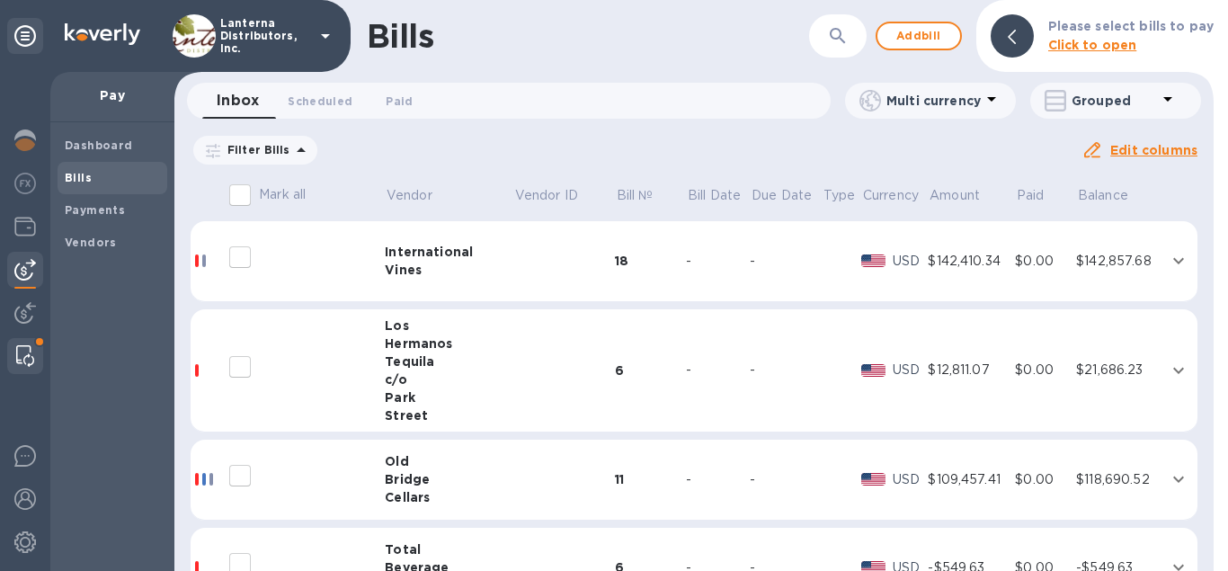
click at [28, 354] on img at bounding box center [25, 356] width 18 height 22
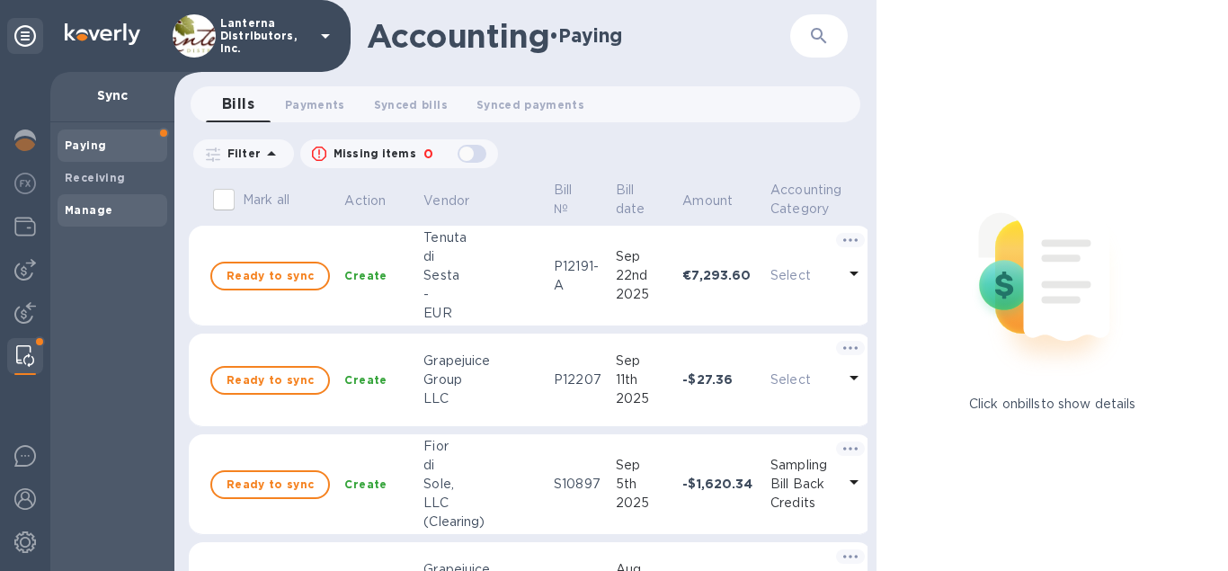
click at [116, 212] on span "Manage" at bounding box center [112, 210] width 95 height 18
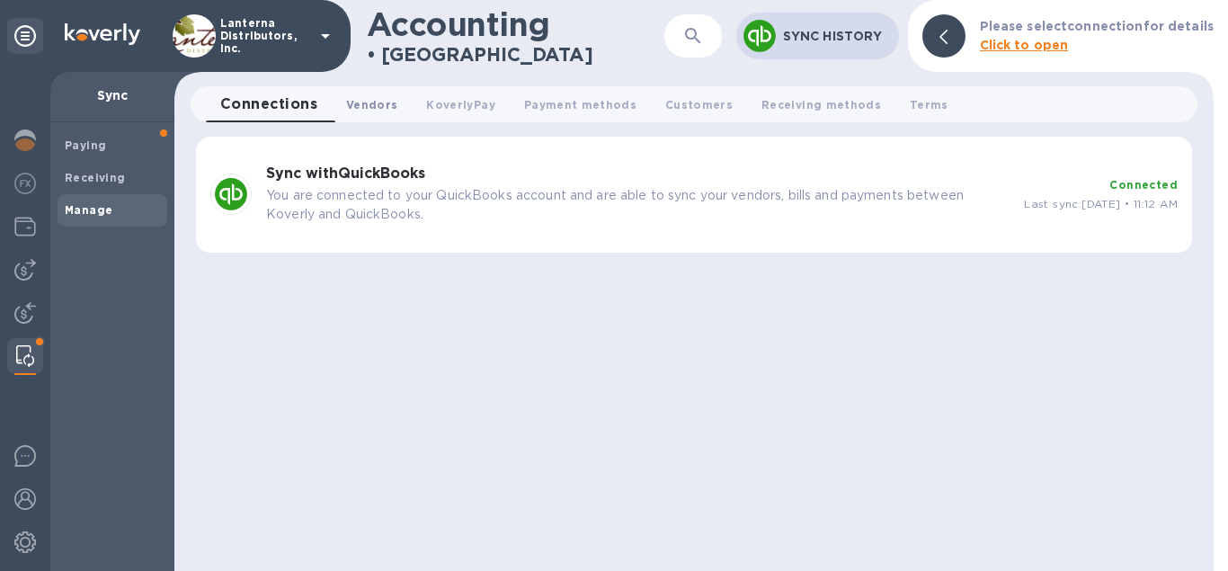
click at [379, 112] on span "Vendors 0" at bounding box center [371, 104] width 51 height 19
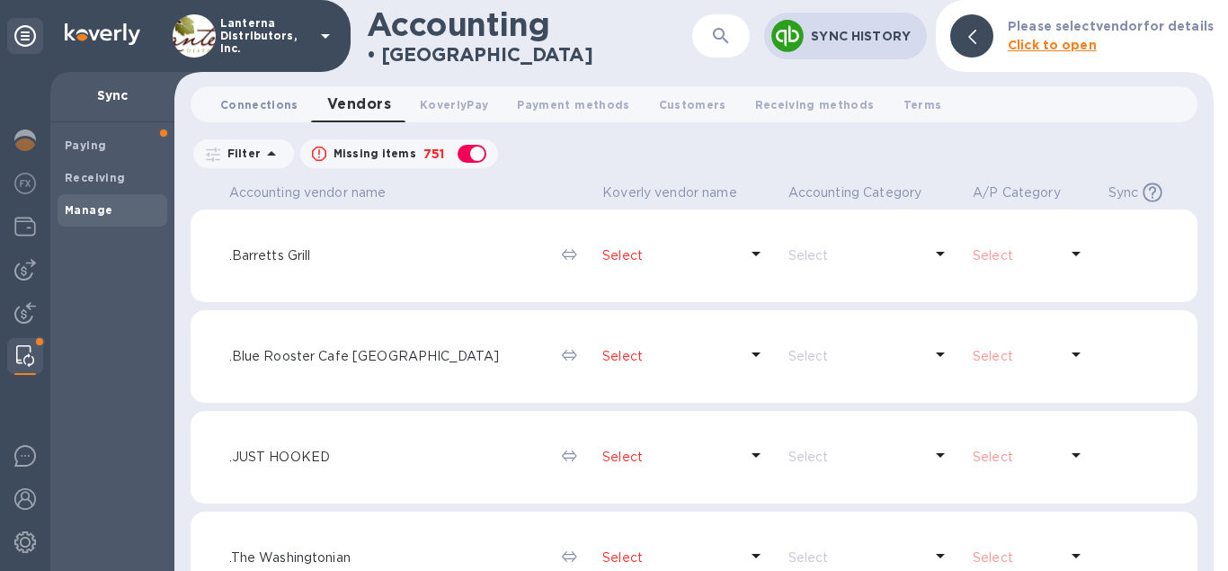
click at [276, 100] on span "Connections 0" at bounding box center [259, 104] width 78 height 19
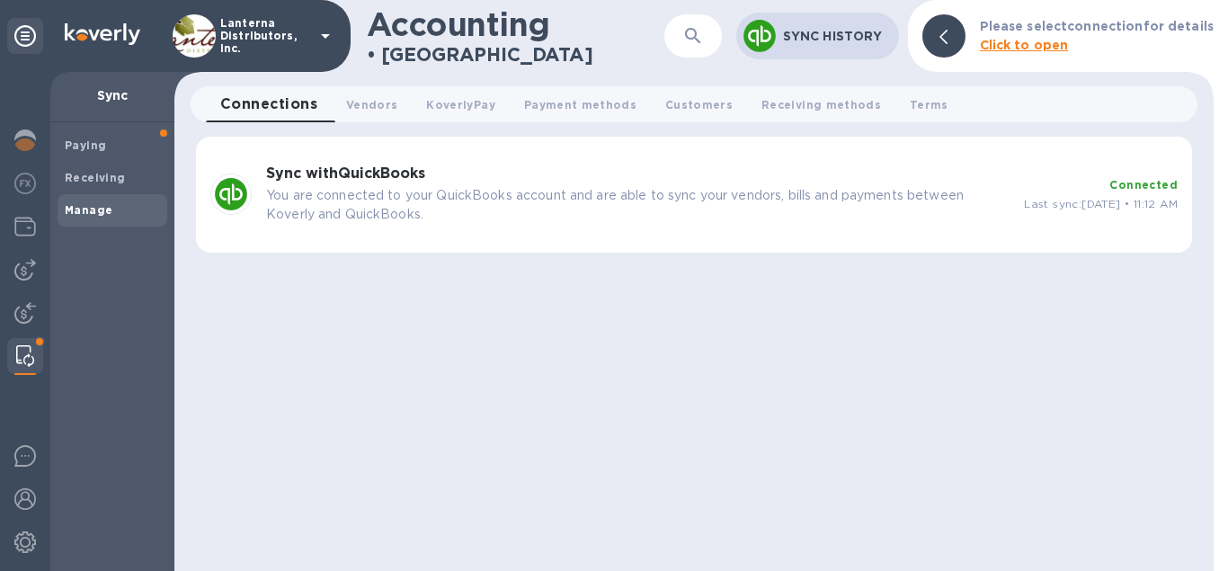
click at [1074, 193] on div "Connected Last sync: Sep 26, 2025 • 11:12 AM" at bounding box center [1101, 194] width 154 height 38
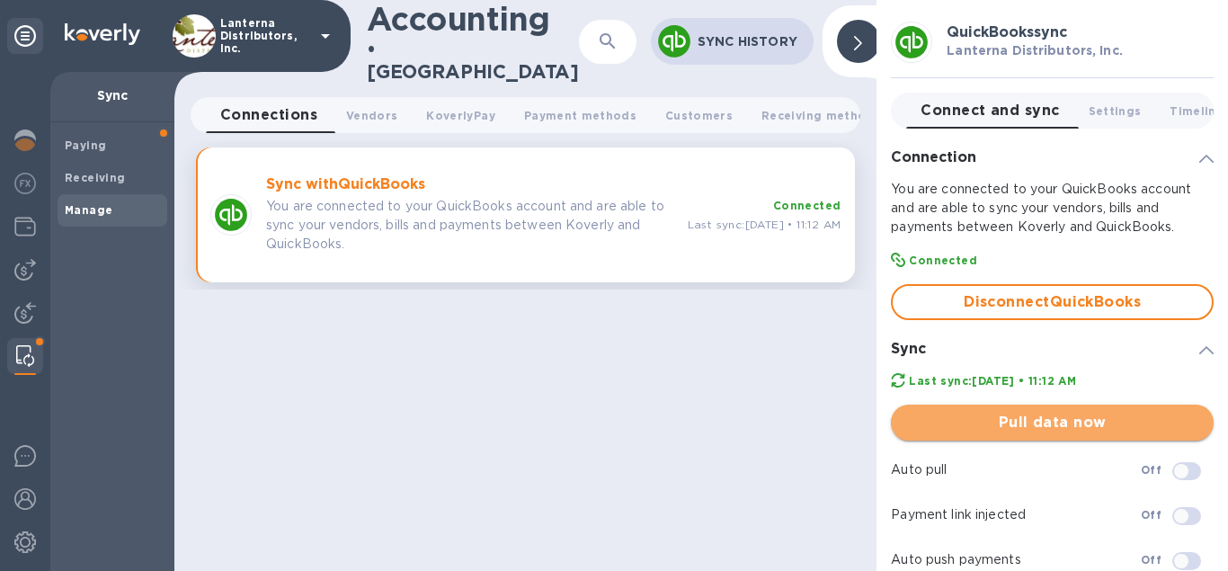
click at [1006, 426] on span "Pull data now" at bounding box center [1052, 423] width 294 height 22
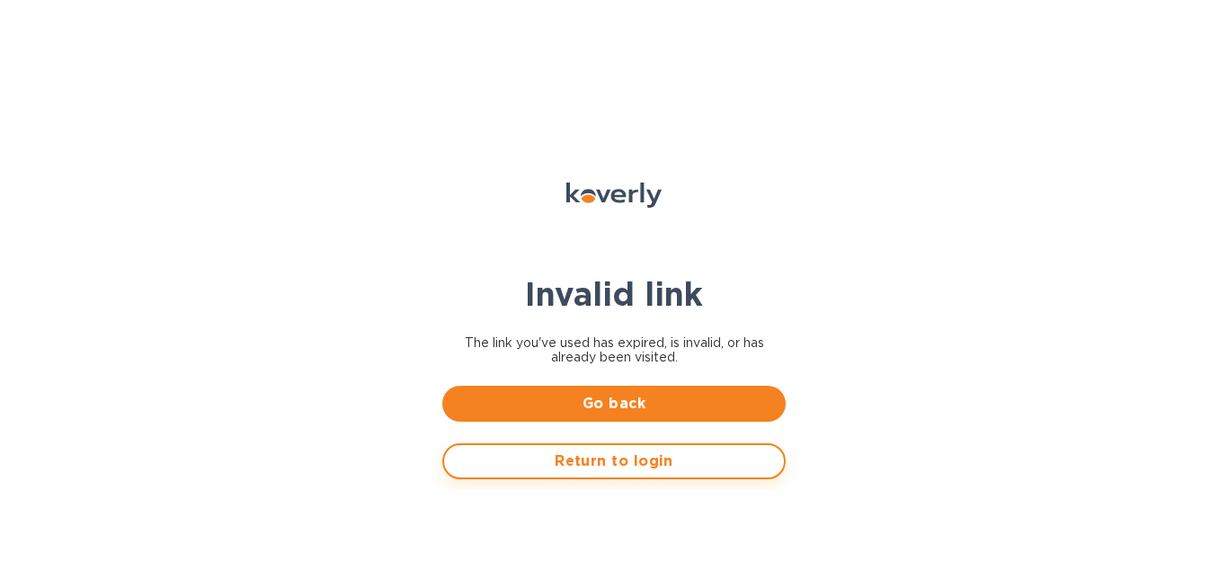
click at [629, 468] on span "Return to login" at bounding box center [613, 461] width 311 height 22
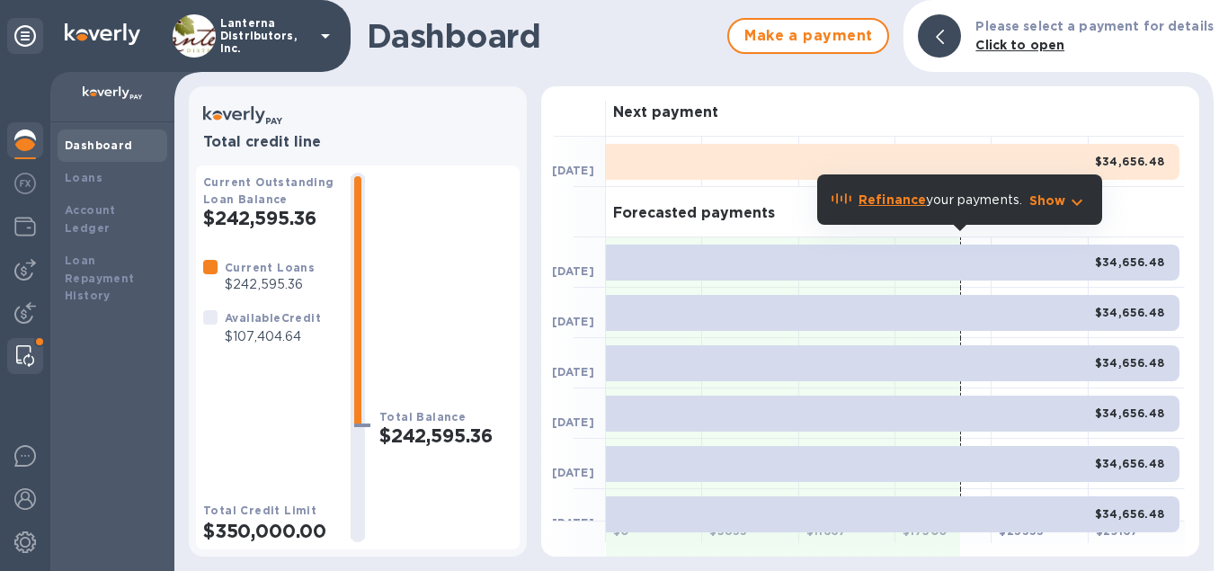
click at [30, 352] on img at bounding box center [25, 356] width 18 height 22
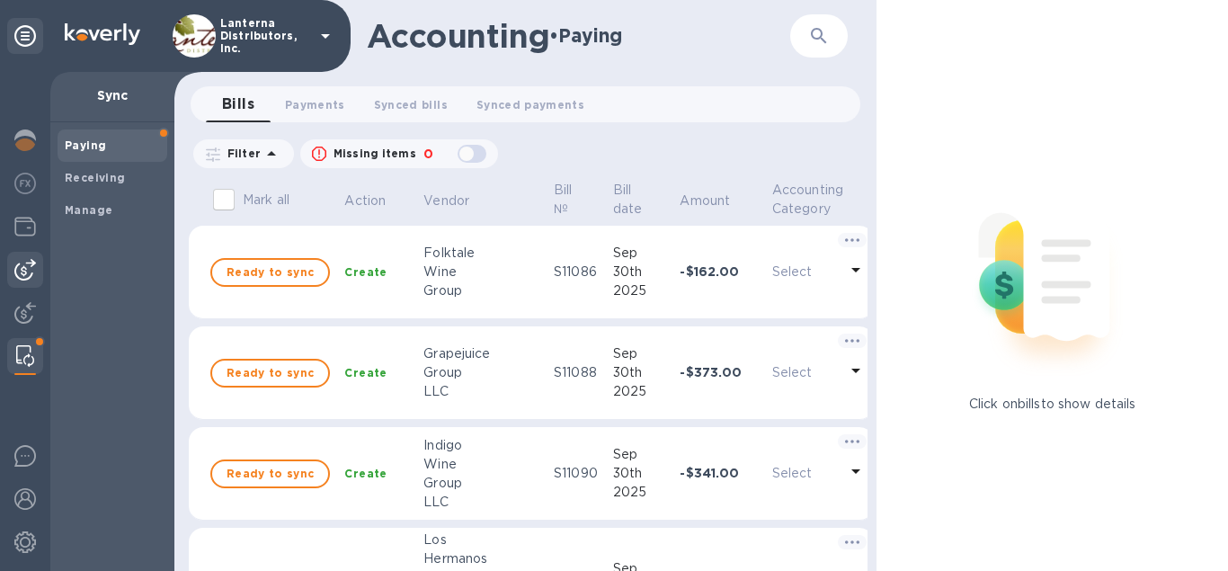
click at [13, 270] on div at bounding box center [25, 270] width 36 height 36
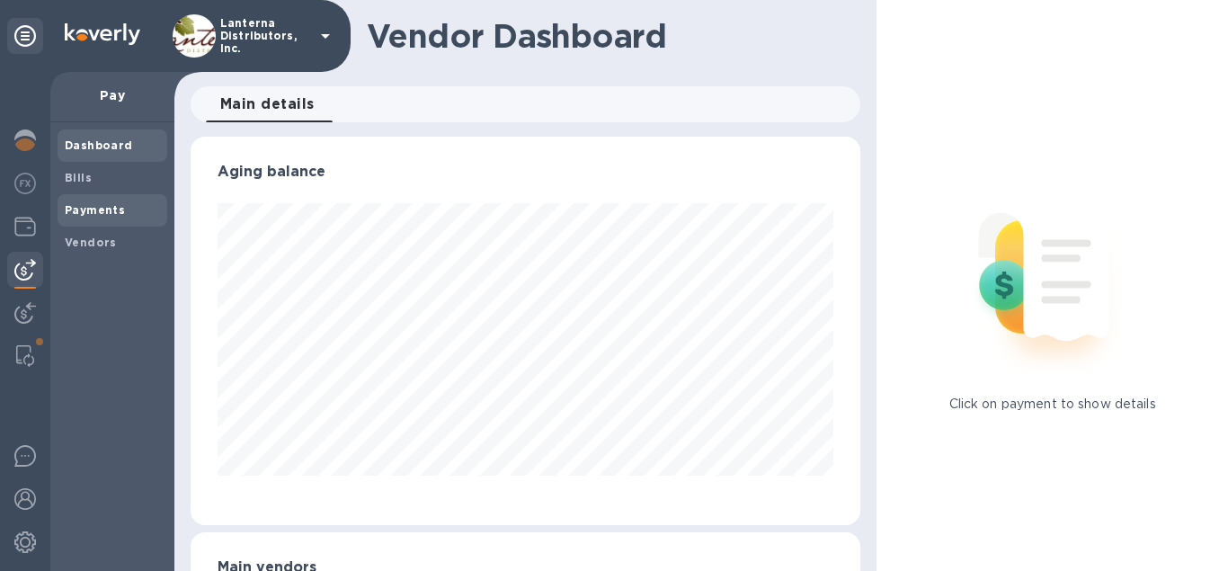
scroll to position [388, 670]
click at [75, 173] on b "Bills" at bounding box center [78, 177] width 27 height 13
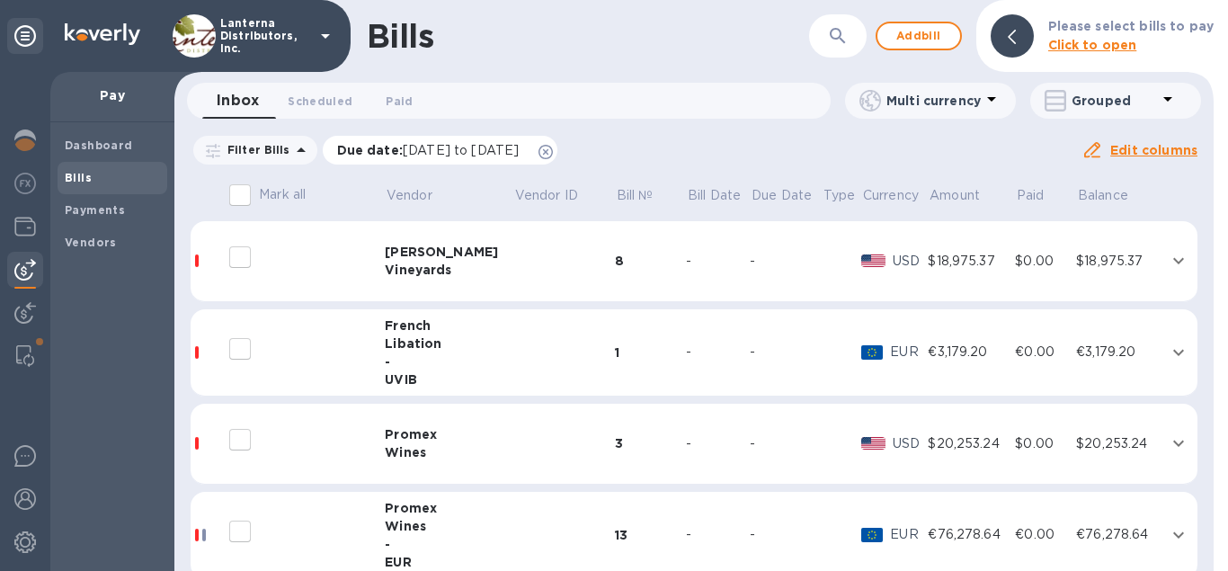
click at [553, 155] on icon at bounding box center [545, 152] width 14 height 14
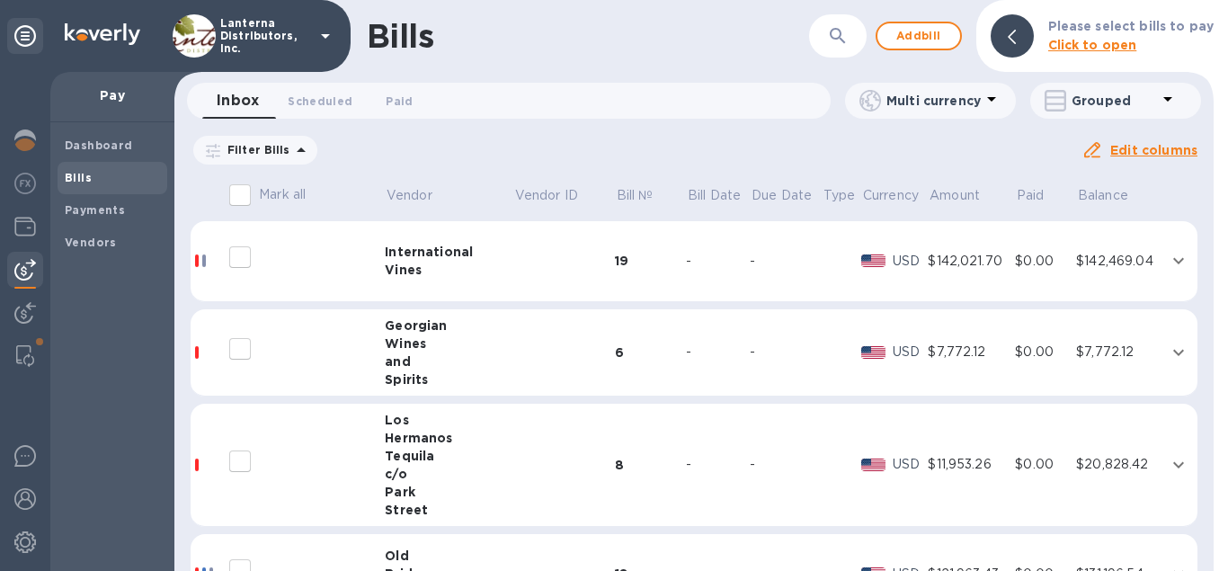
click at [842, 44] on icon "button" at bounding box center [838, 36] width 22 height 22
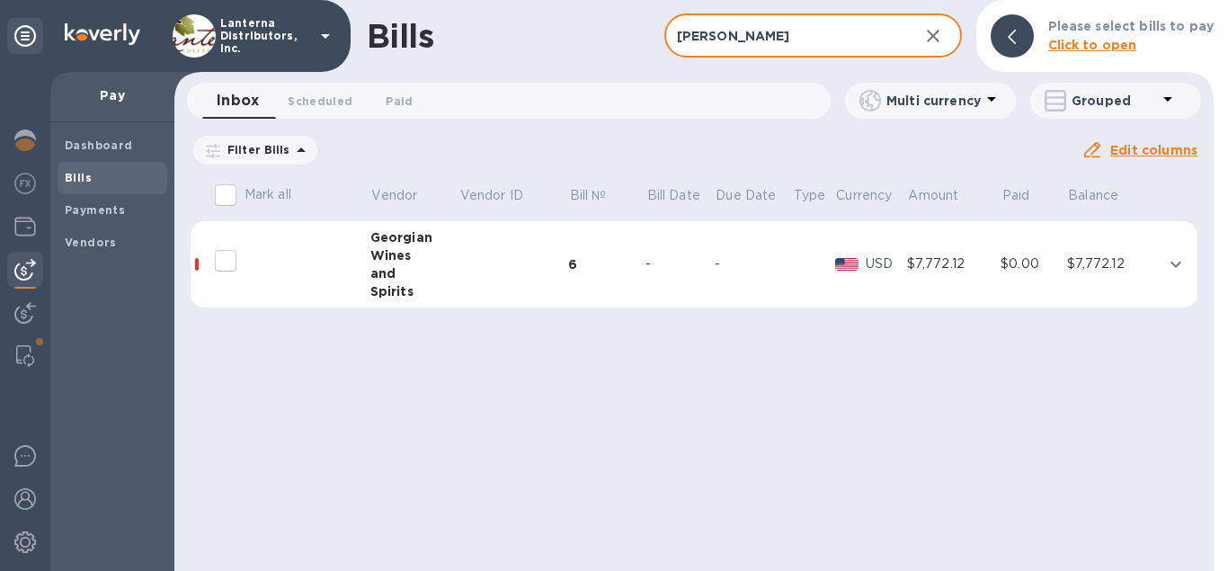
type input "[PERSON_NAME]"
click at [490, 269] on td at bounding box center [513, 264] width 110 height 87
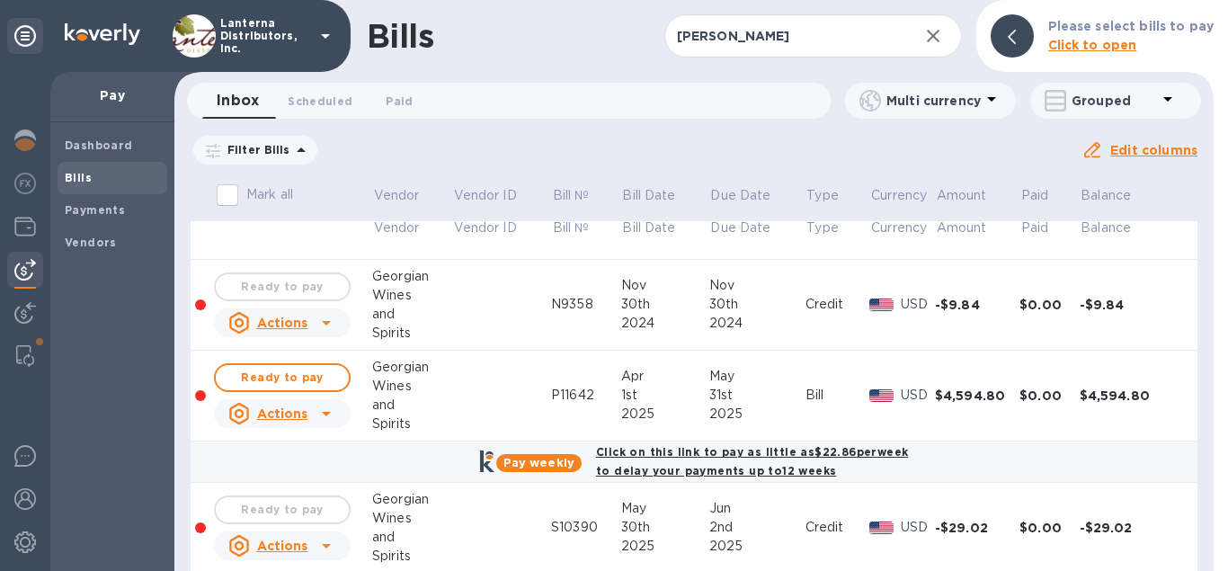
scroll to position [102, 0]
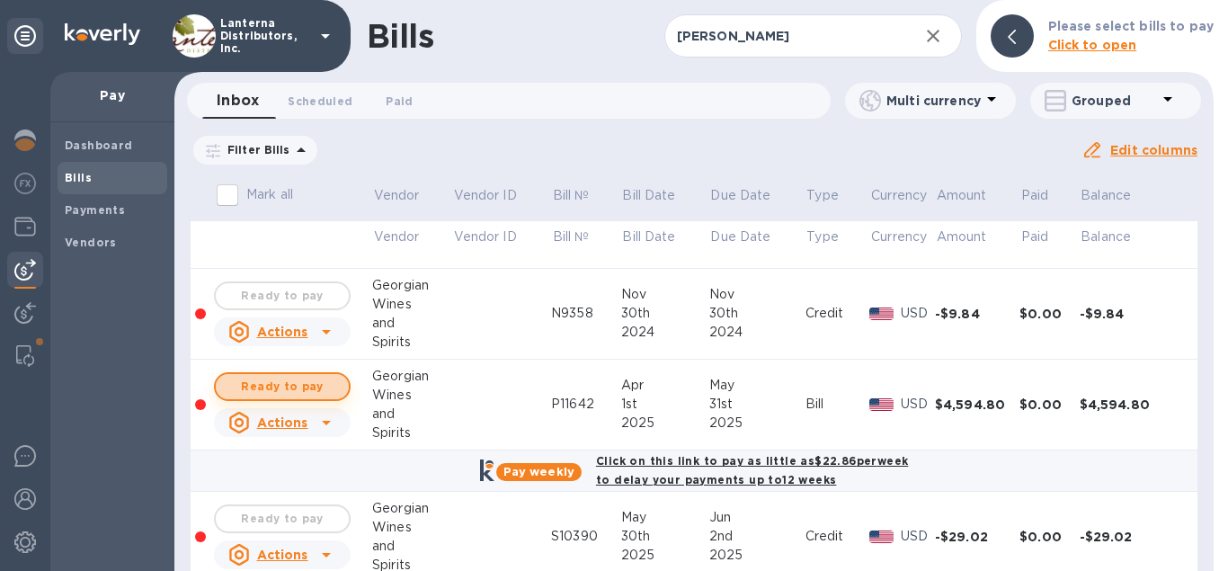
click at [291, 389] on span "Ready to pay" at bounding box center [282, 387] width 104 height 22
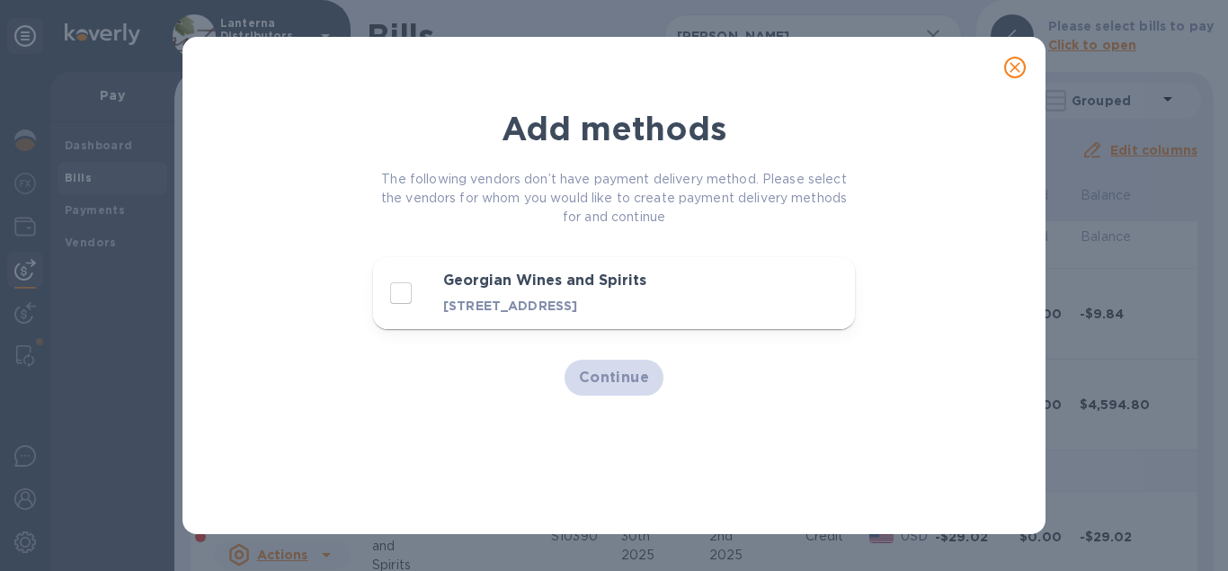
click at [473, 298] on p "[STREET_ADDRESS]" at bounding box center [584, 306] width 282 height 18
checkbox input "true"
click at [621, 374] on span "Continue" at bounding box center [614, 378] width 71 height 22
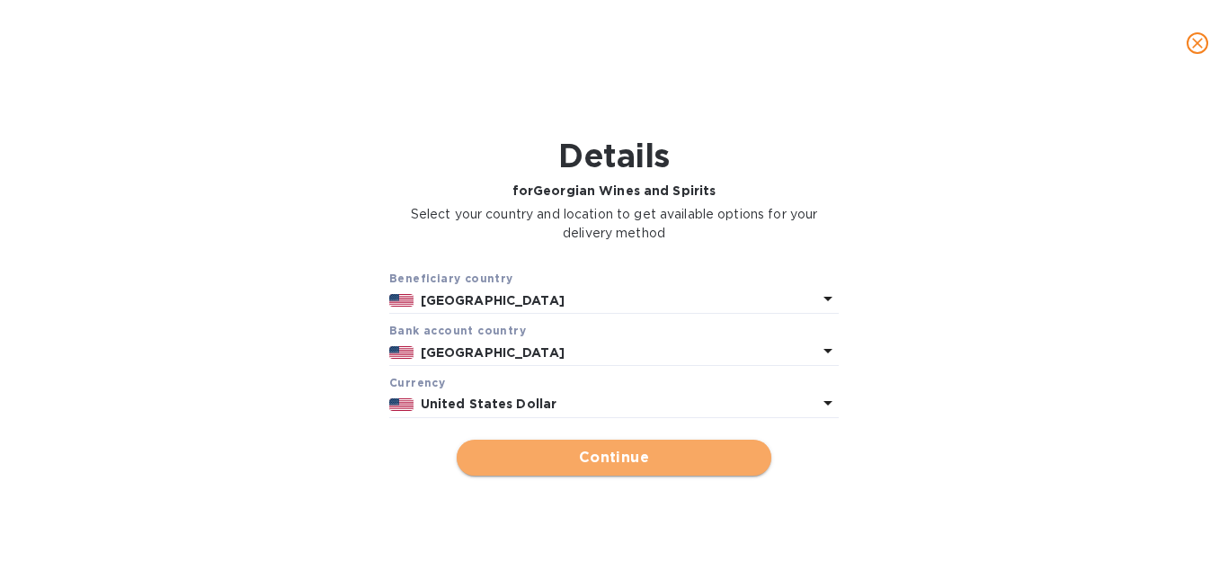
click at [545, 453] on span "Continue" at bounding box center [614, 458] width 286 height 22
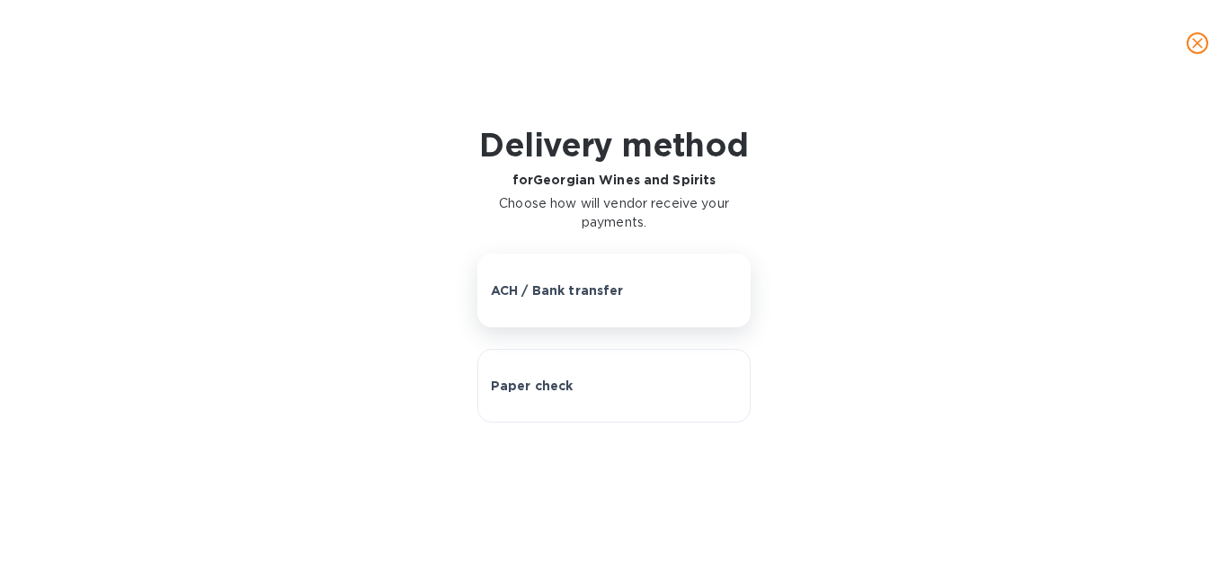
click at [518, 311] on button "ACH / Bank transfer" at bounding box center [614, 290] width 274 height 74
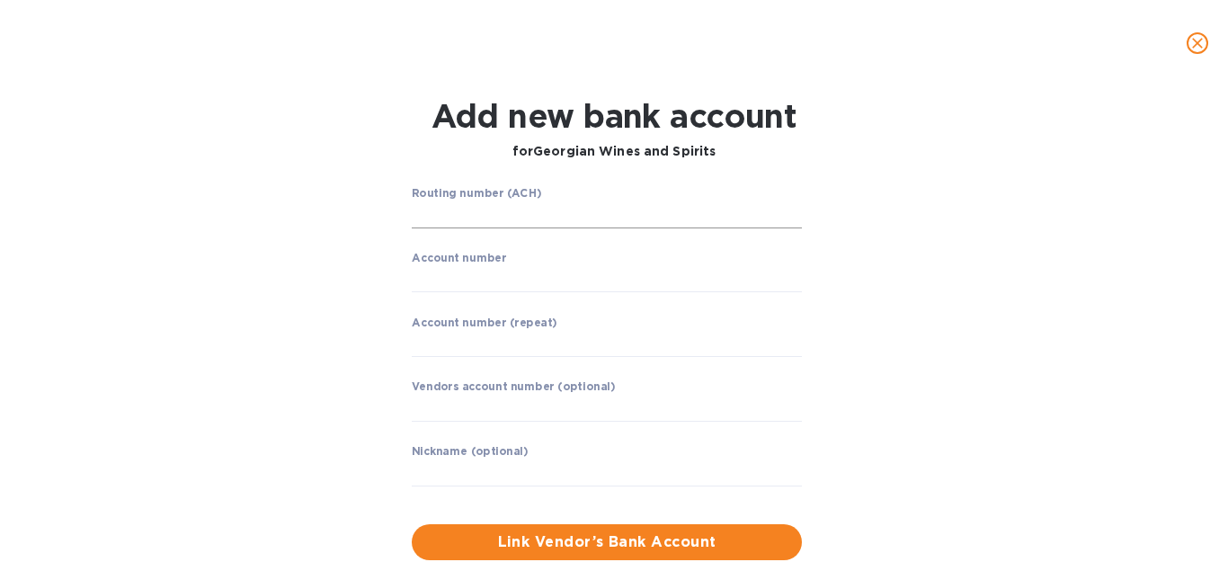
click at [492, 218] on input "string" at bounding box center [607, 214] width 390 height 27
type input "63100277"
click at [504, 272] on input "string" at bounding box center [607, 279] width 390 height 27
type input "898103186693"
click at [441, 349] on input "string" at bounding box center [607, 344] width 390 height 27
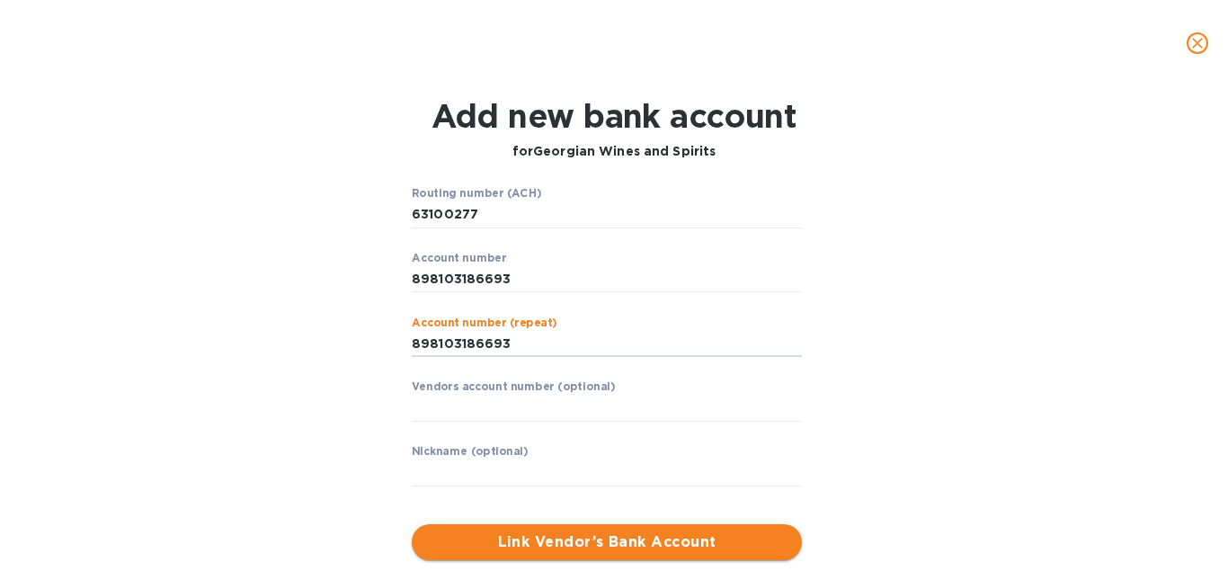
type input "898103186693"
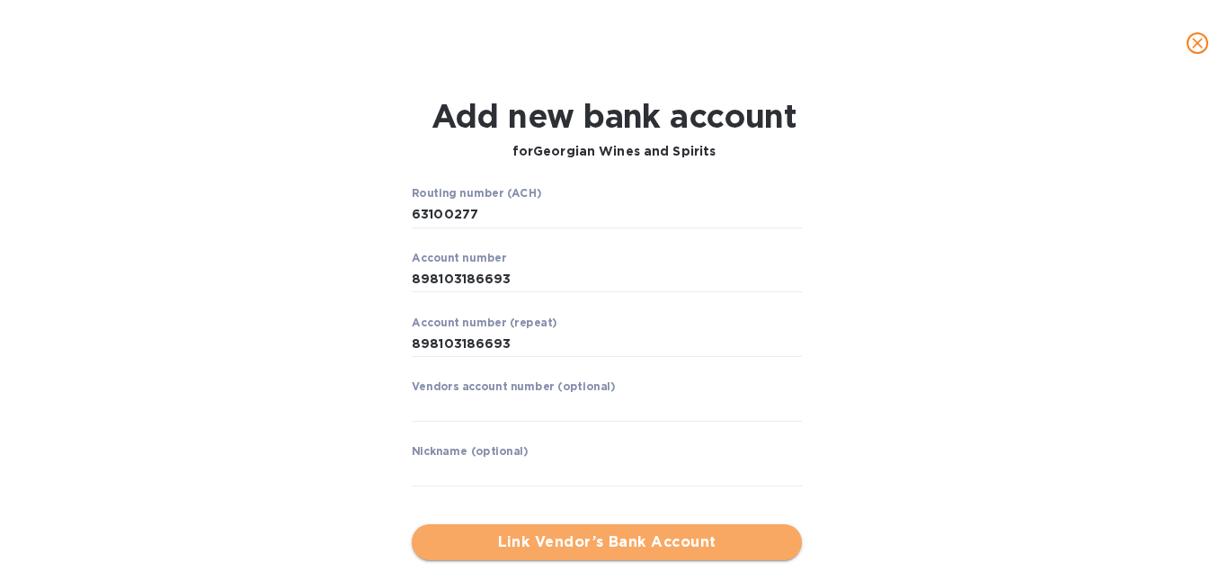
click at [532, 546] on span "Link Vendor’s Bank Account" at bounding box center [606, 542] width 361 height 22
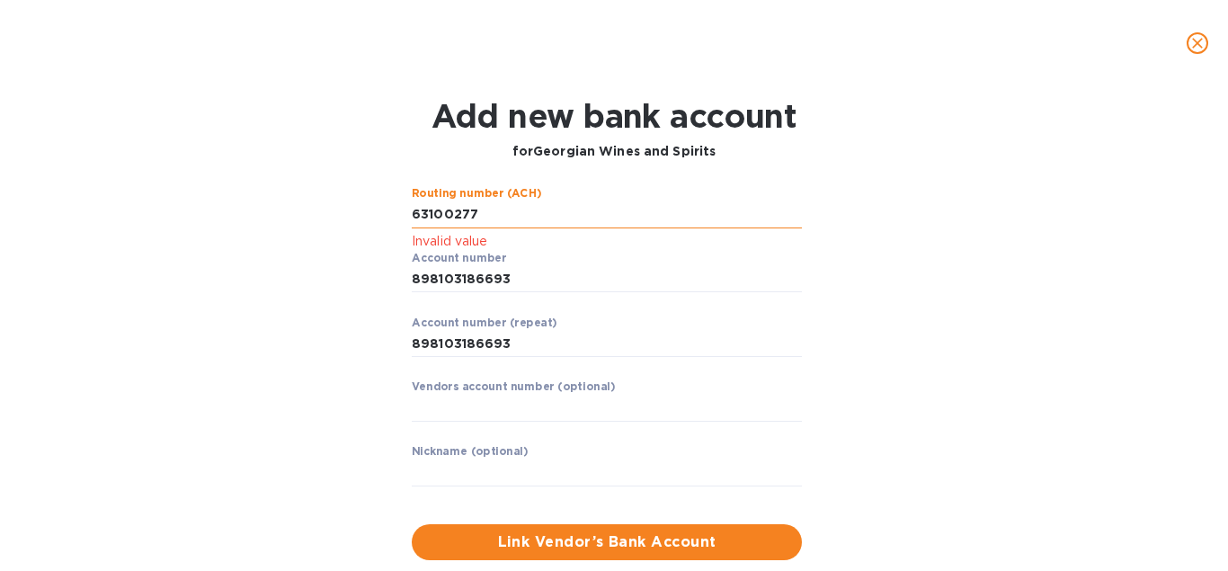
click at [477, 218] on input "string" at bounding box center [607, 214] width 390 height 27
click at [412, 208] on input "string" at bounding box center [607, 214] width 390 height 27
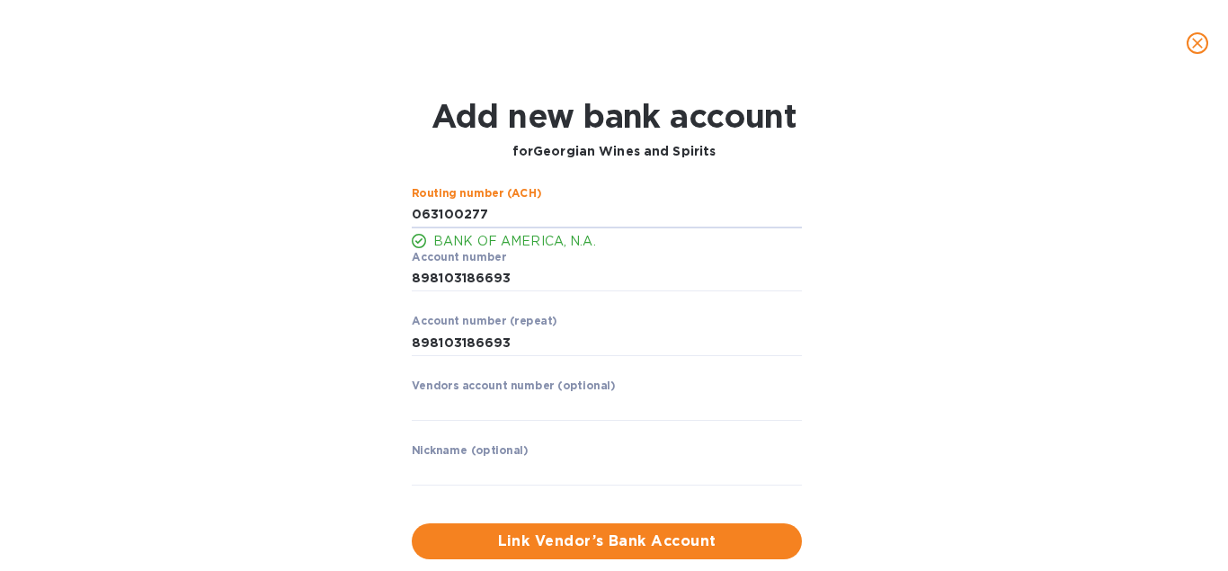
type input "063100277"
click at [341, 281] on div "Routing number (ACH) BANK OF AMERICA, N.A. Account number ​ Account number (rep…" at bounding box center [613, 373] width 787 height 394
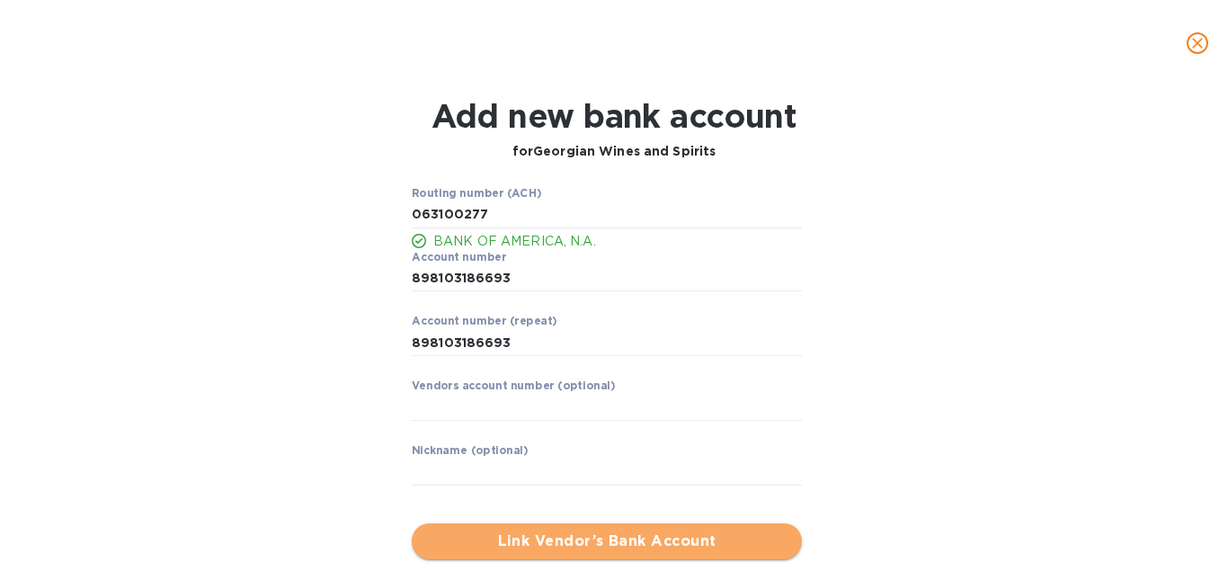
click at [563, 538] on span "Link Vendor’s Bank Account" at bounding box center [606, 541] width 361 height 22
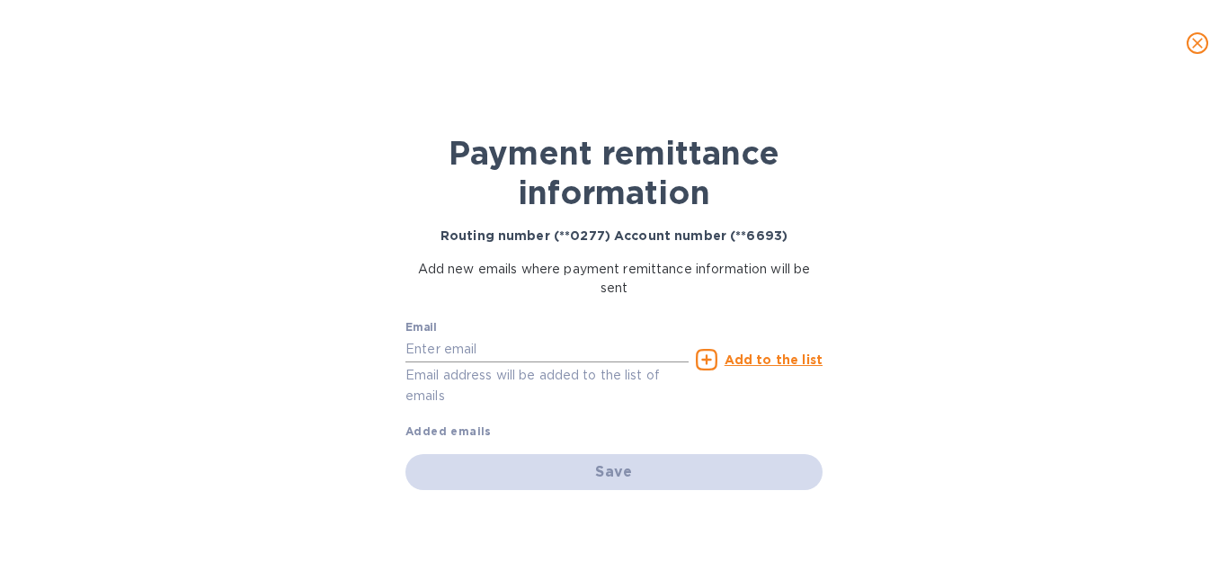
click at [445, 347] on input "text" at bounding box center [546, 348] width 283 height 27
paste input "[EMAIL_ADDRESS][DOMAIN_NAME]"
type input "[EMAIL_ADDRESS][DOMAIN_NAME]"
click at [781, 356] on u "Add to the list" at bounding box center [773, 359] width 98 height 14
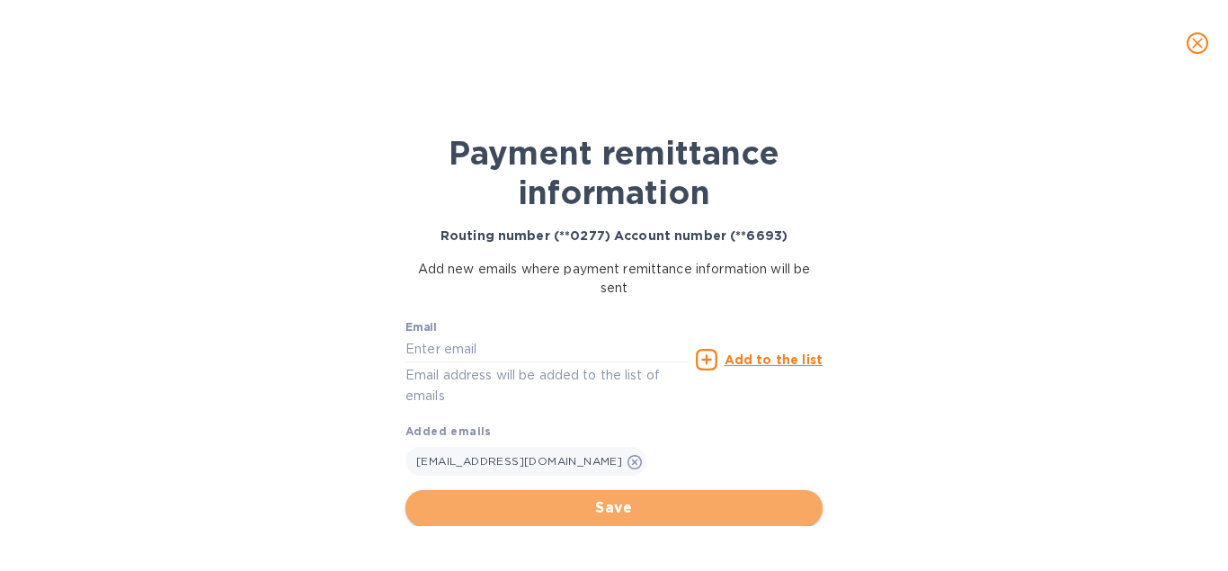
click at [572, 507] on span "Save" at bounding box center [614, 508] width 388 height 22
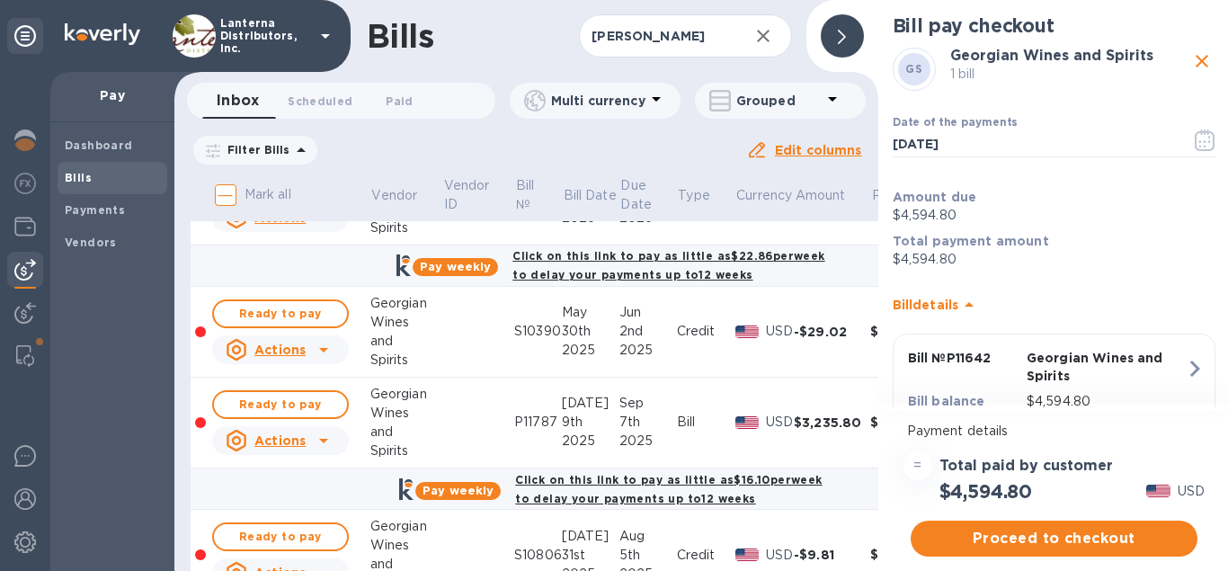
scroll to position [410, 0]
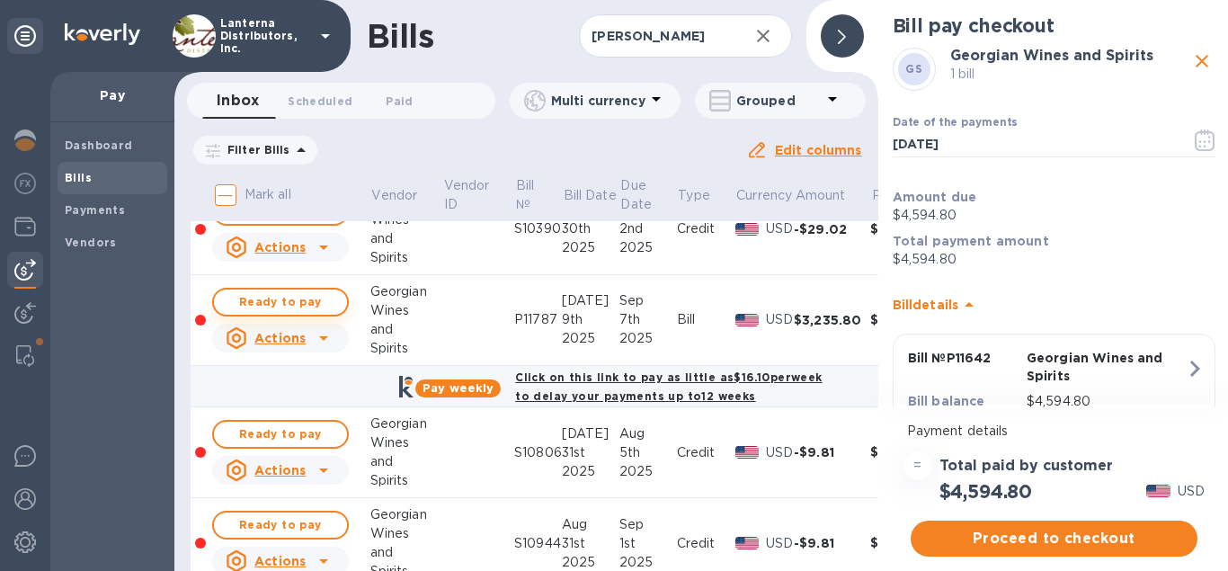
click at [281, 306] on span "Ready to pay" at bounding box center [280, 302] width 104 height 22
click at [765, 33] on icon "button" at bounding box center [763, 36] width 13 height 13
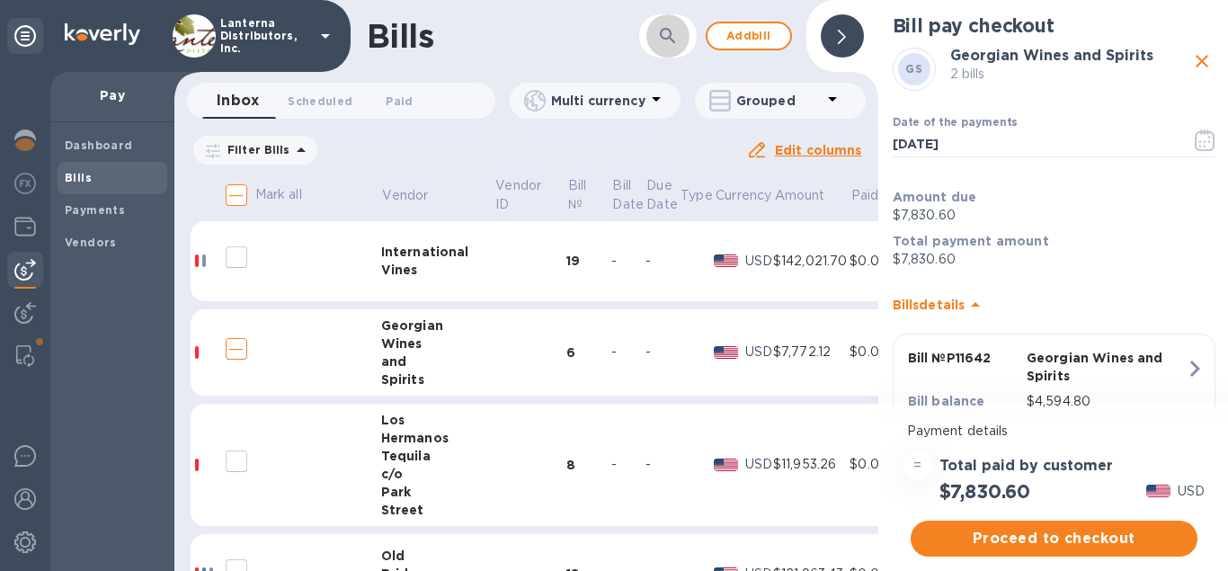
click at [658, 39] on icon "button" at bounding box center [668, 36] width 22 height 22
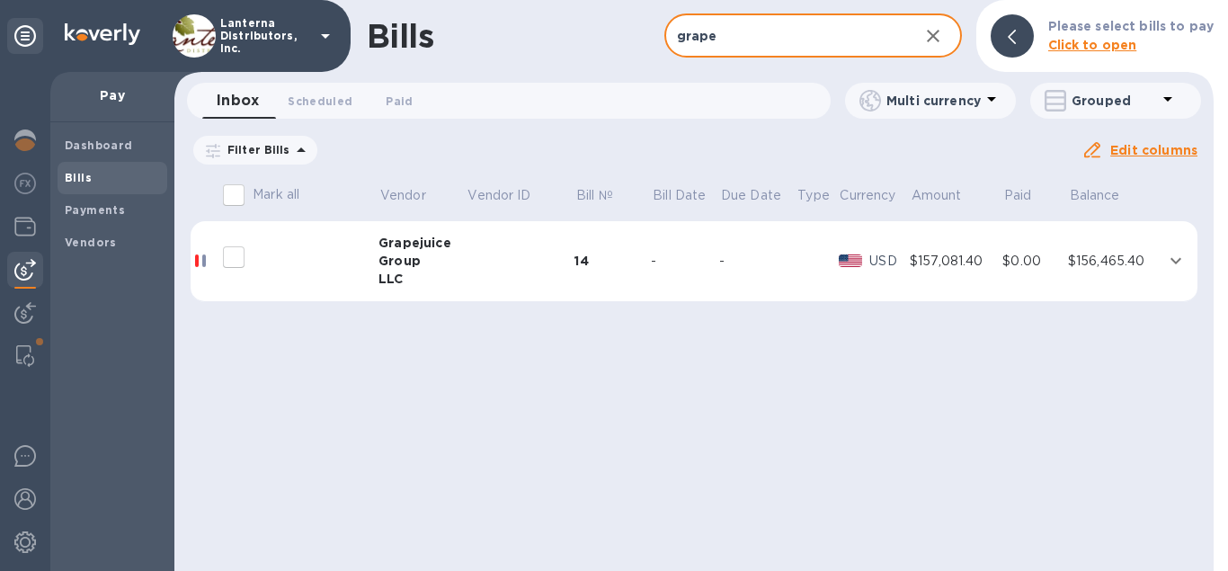
type input "grape"
click at [1015, 38] on icon at bounding box center [1011, 37] width 8 height 14
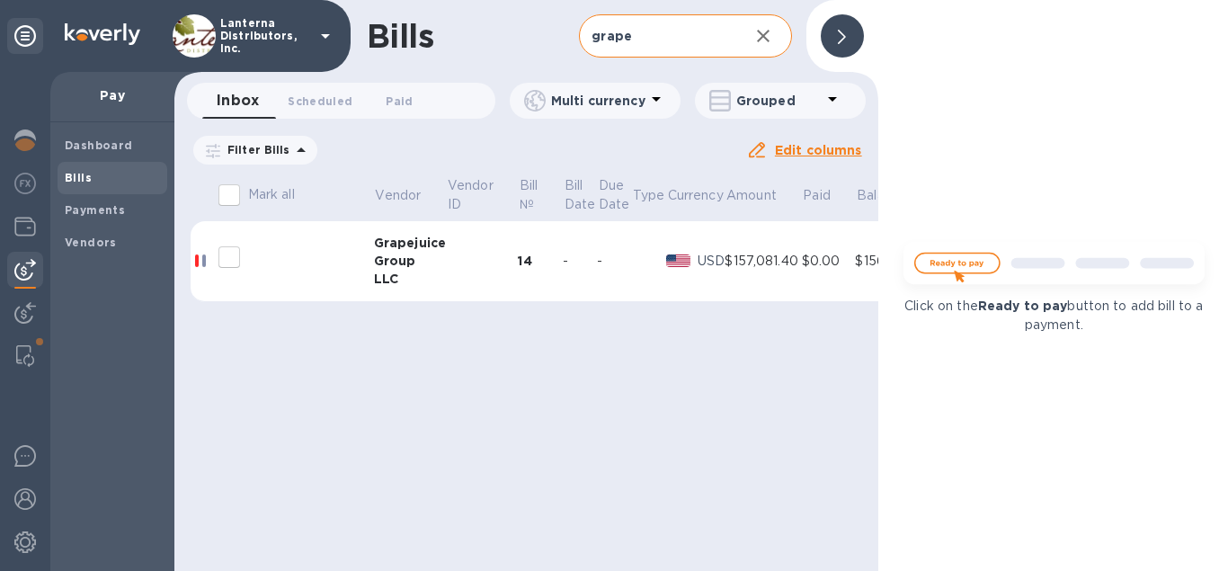
click at [851, 32] on div at bounding box center [841, 35] width 43 height 43
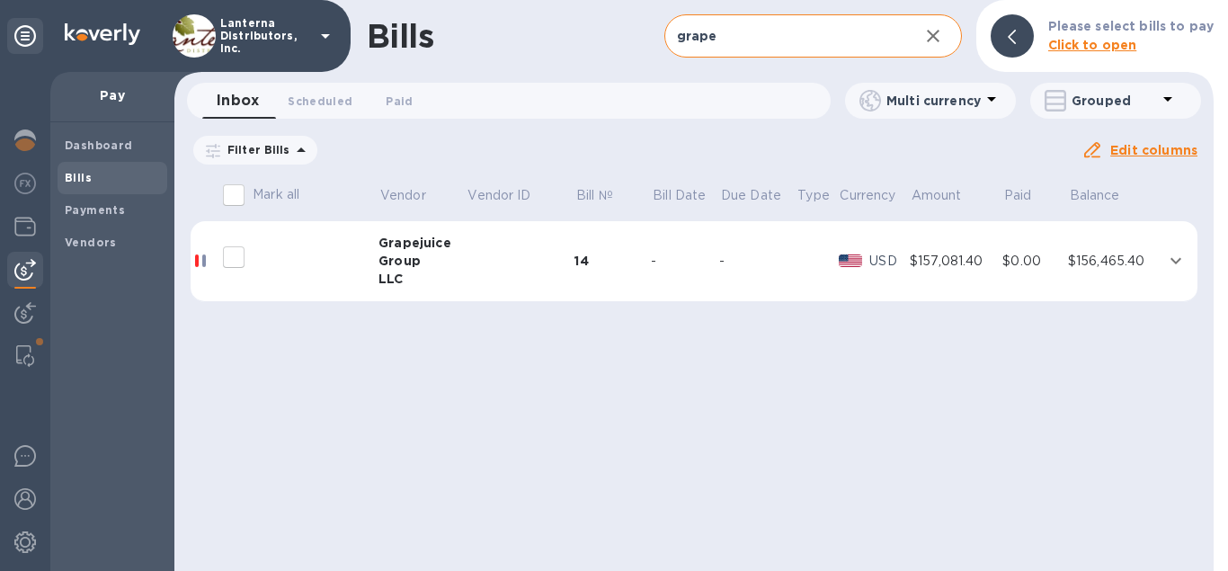
click at [452, 267] on div "Group" at bounding box center [422, 261] width 88 height 18
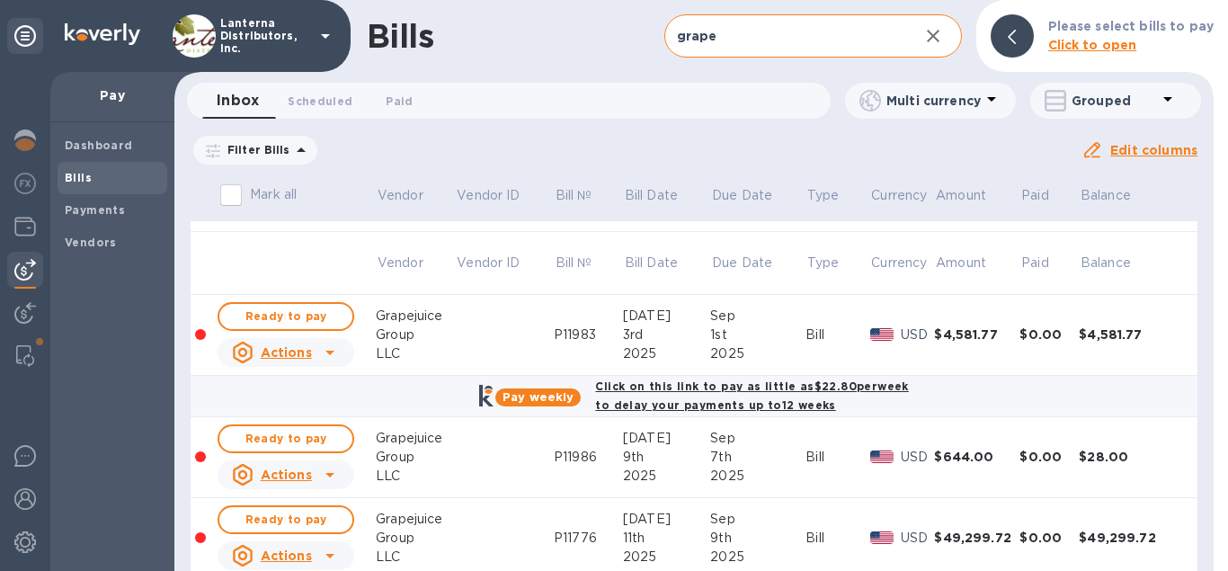
scroll to position [102, 0]
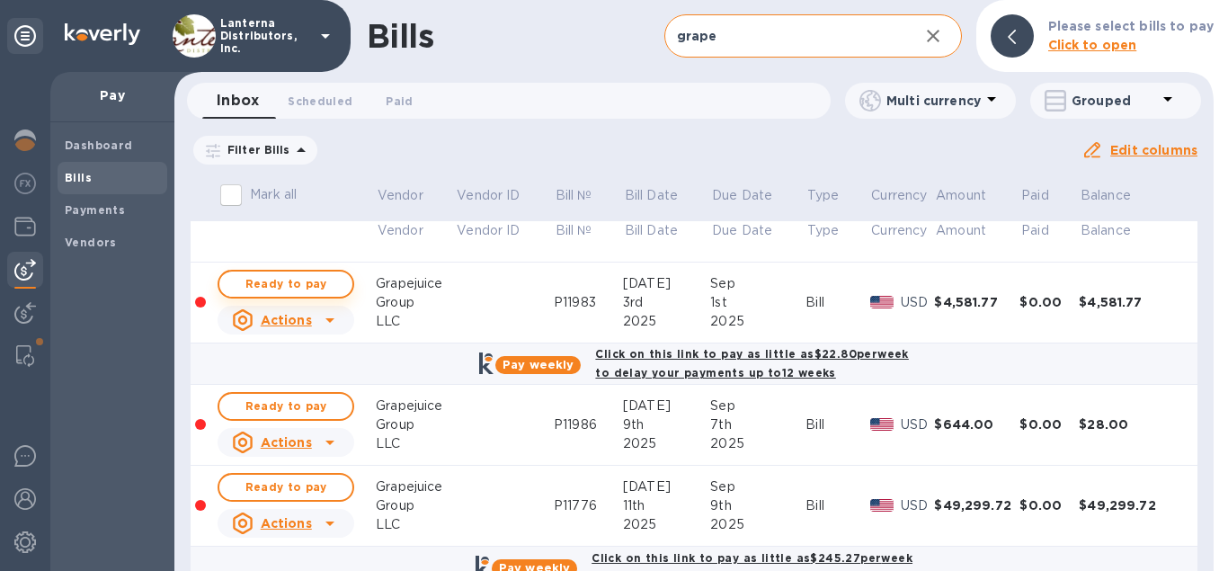
click at [269, 281] on span "Ready to pay" at bounding box center [286, 284] width 104 height 22
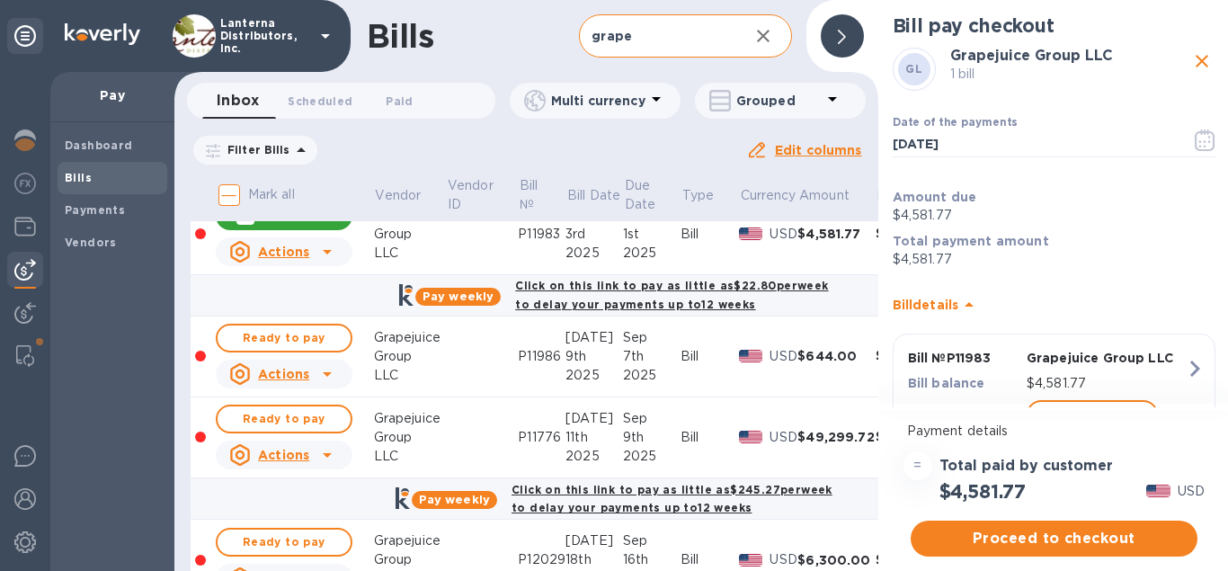
scroll to position [205, 0]
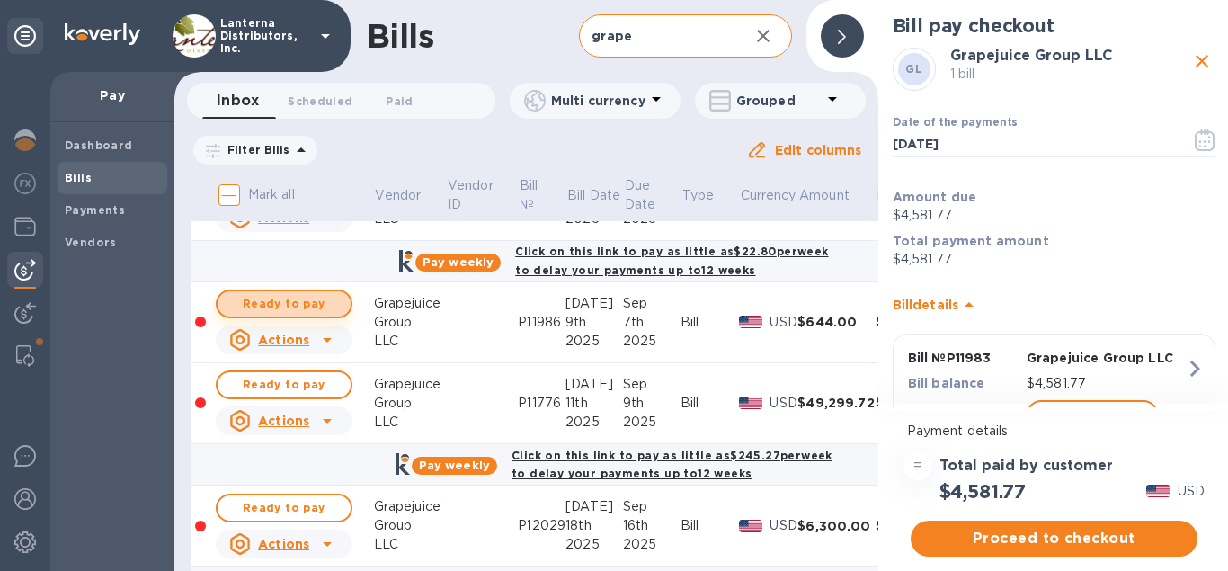
click at [300, 300] on span "Ready to pay" at bounding box center [284, 304] width 104 height 22
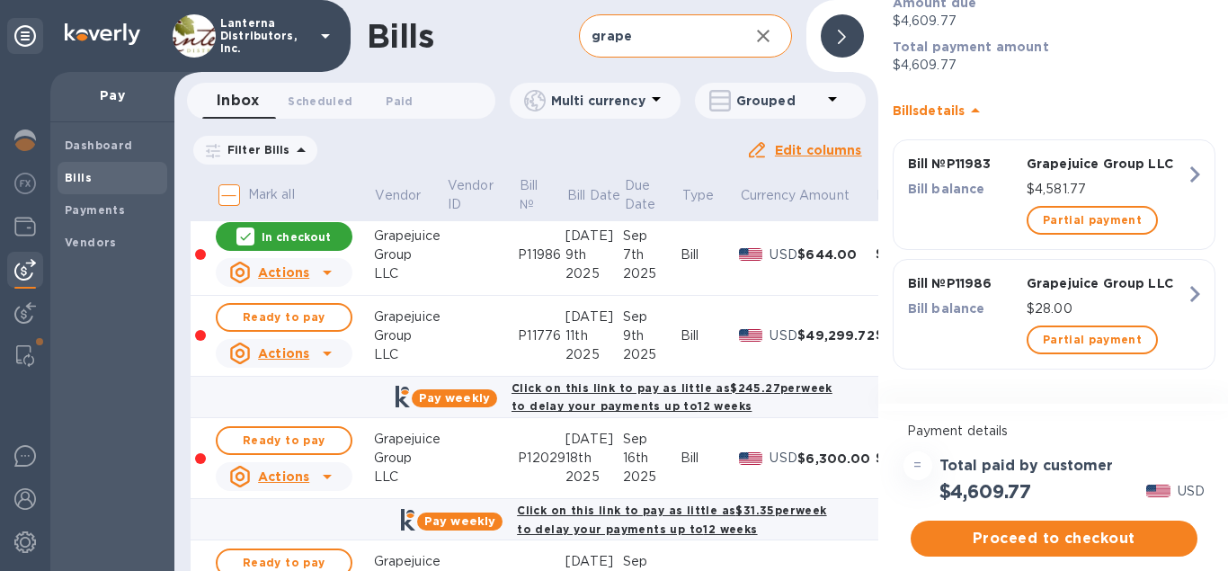
scroll to position [307, 0]
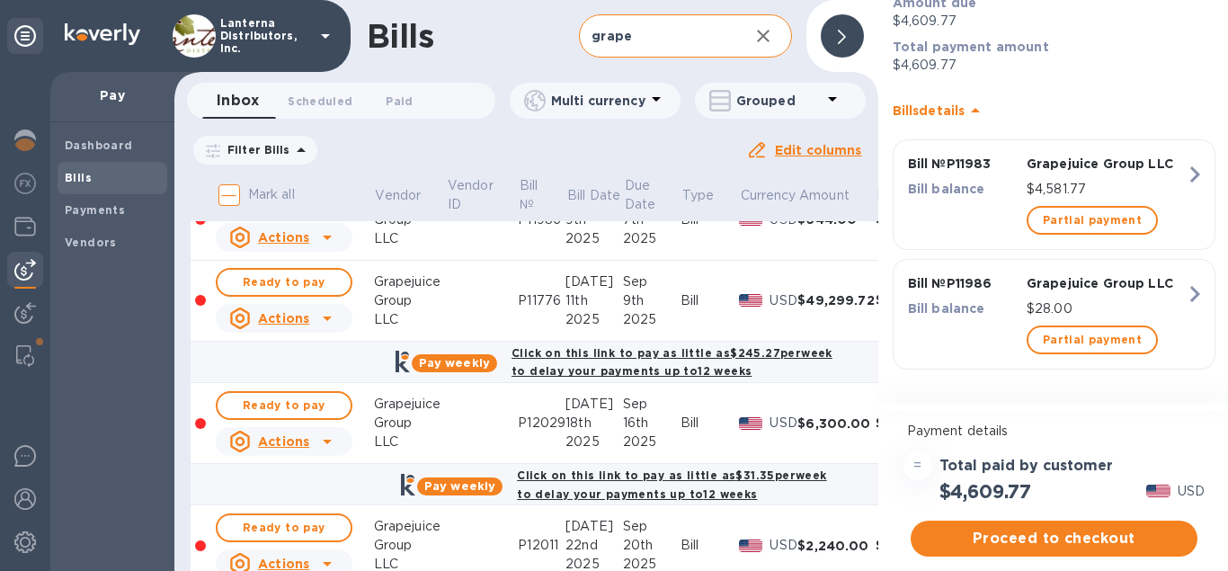
click at [330, 315] on icon at bounding box center [327, 318] width 22 height 22
click at [330, 315] on div at bounding box center [614, 285] width 1228 height 571
click at [298, 282] on span "Ready to pay" at bounding box center [284, 282] width 104 height 22
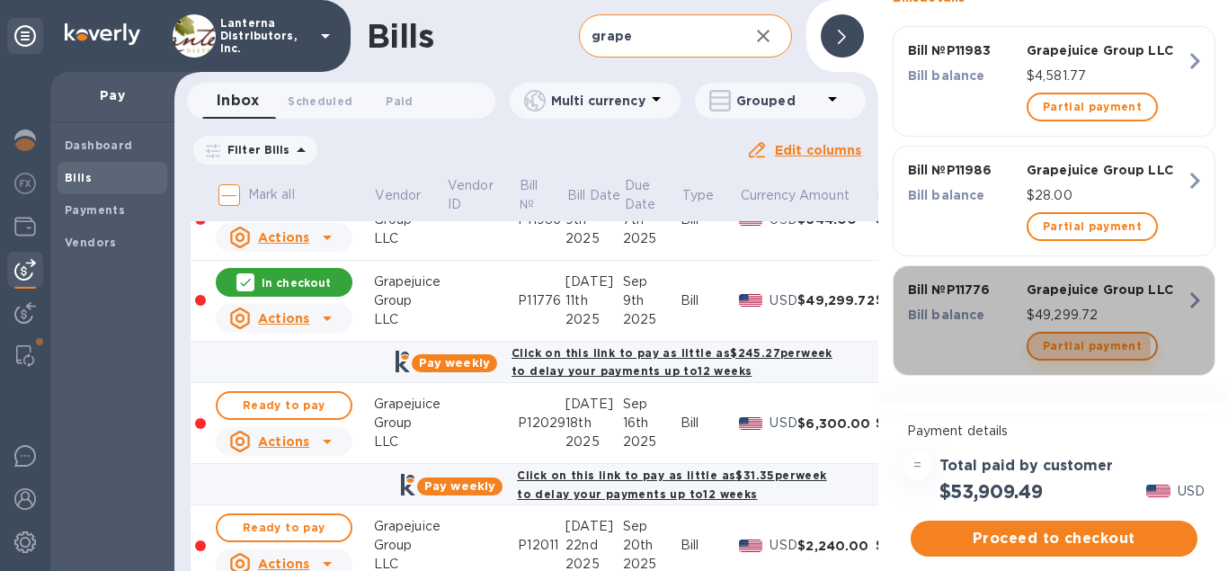
click at [1067, 347] on span "Partial payment" at bounding box center [1091, 346] width 99 height 22
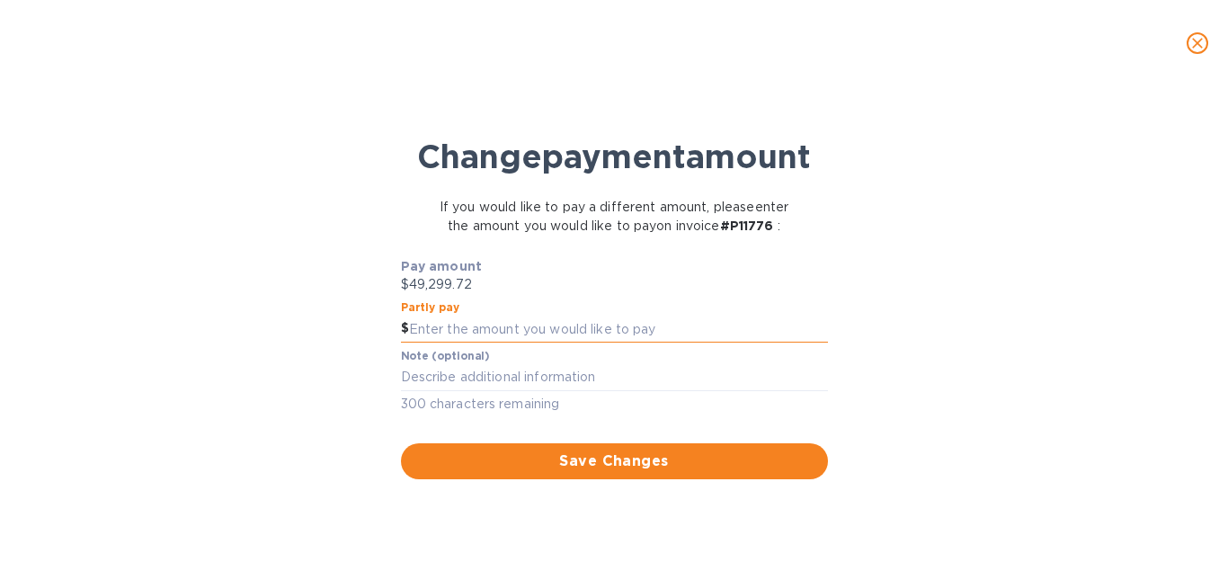
click at [468, 342] on input "text" at bounding box center [618, 328] width 419 height 27
type input "25,000.00"
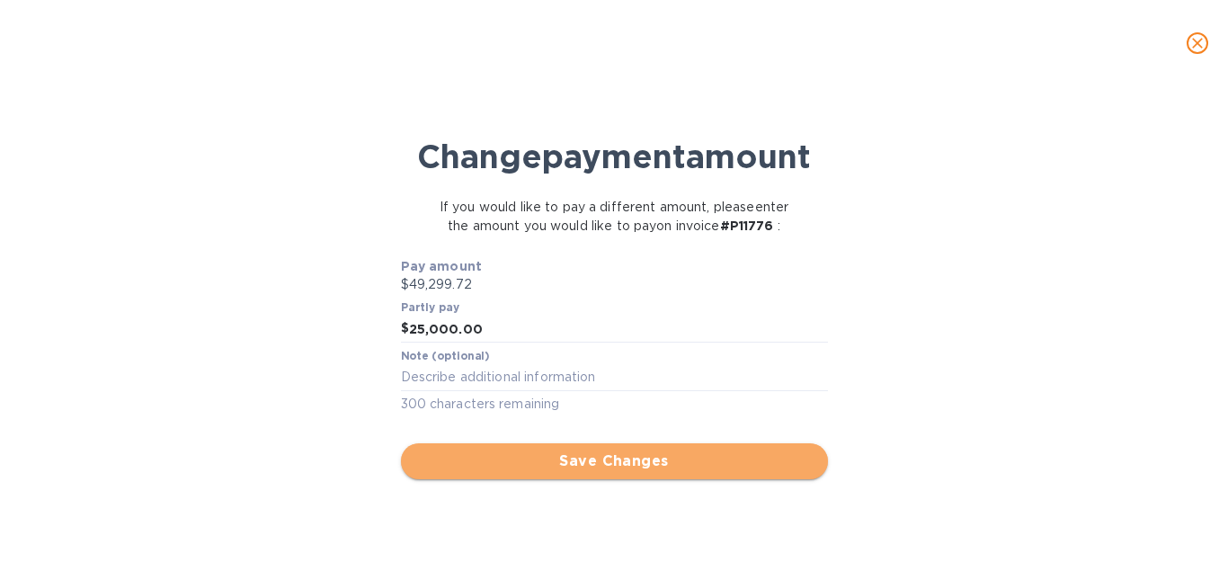
click at [618, 472] on span "Save Changes" at bounding box center [614, 461] width 398 height 22
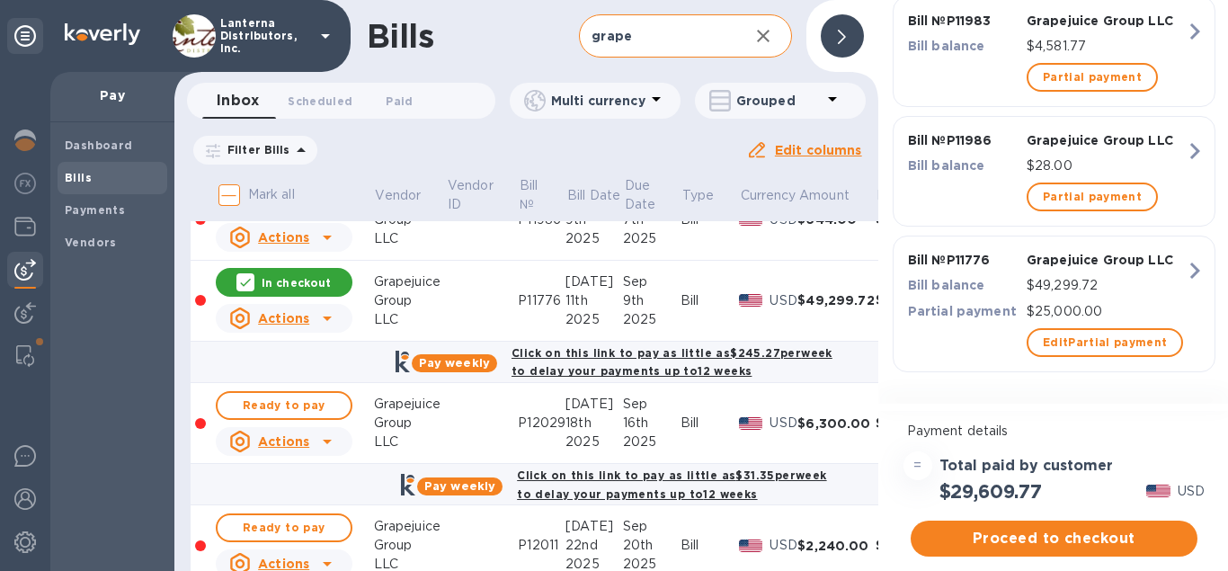
scroll to position [340, 0]
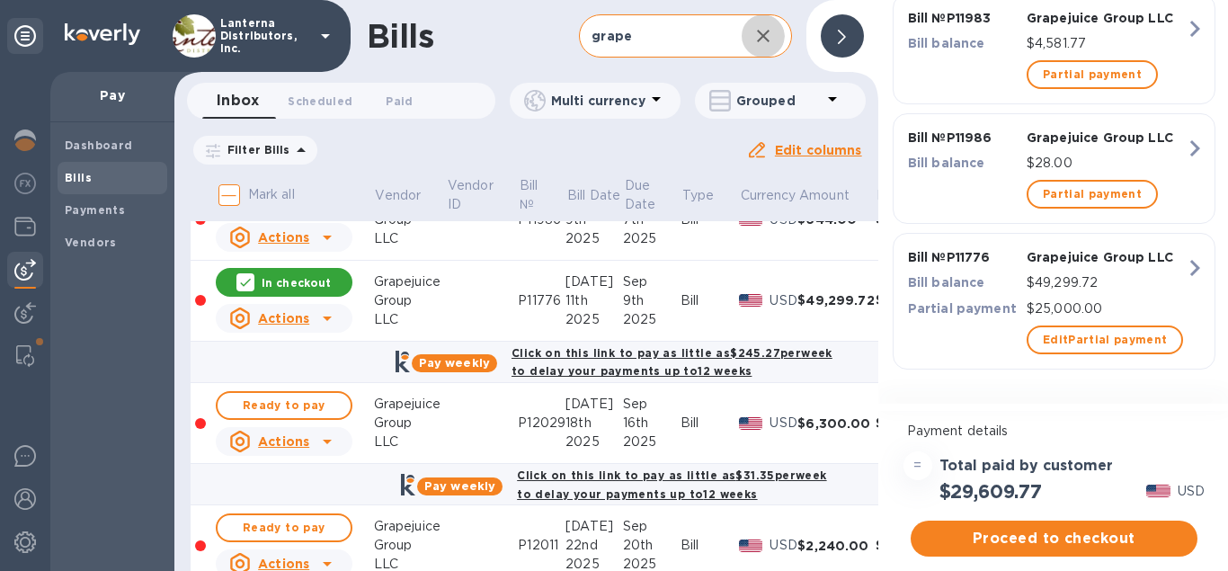
click at [770, 38] on icon "button" at bounding box center [763, 36] width 22 height 22
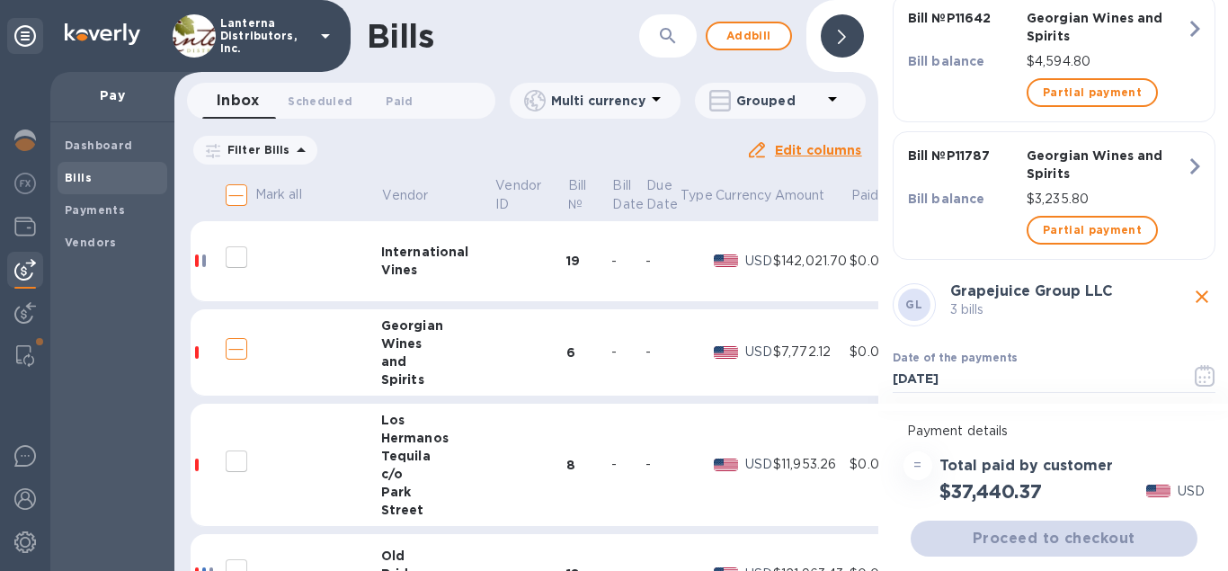
scroll to position [914, 0]
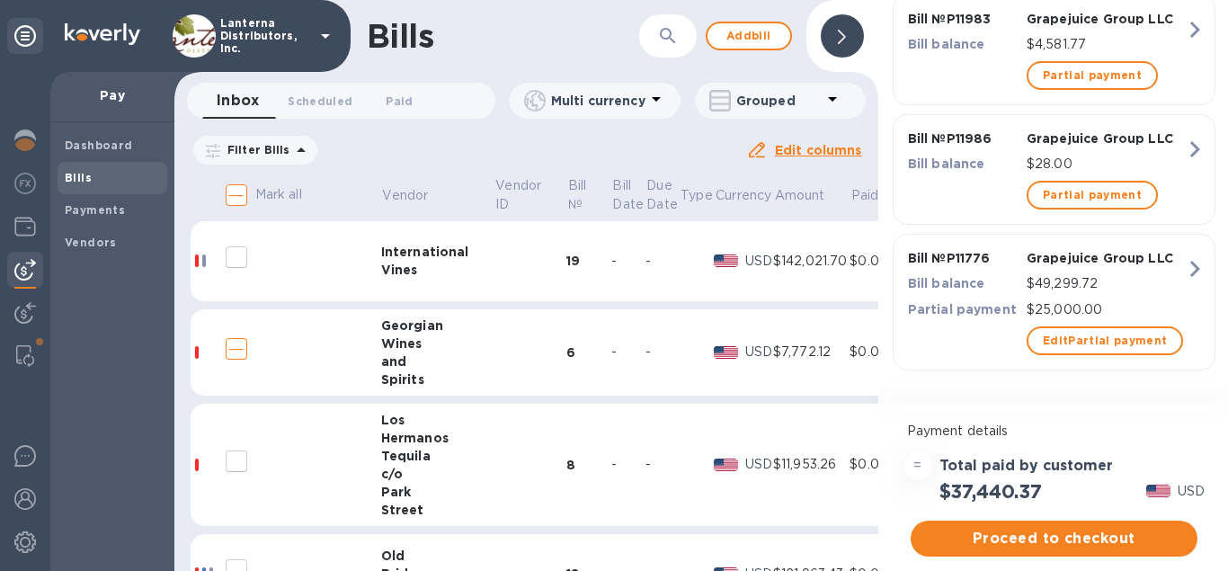
click at [350, 352] on div at bounding box center [291, 348] width 144 height 45
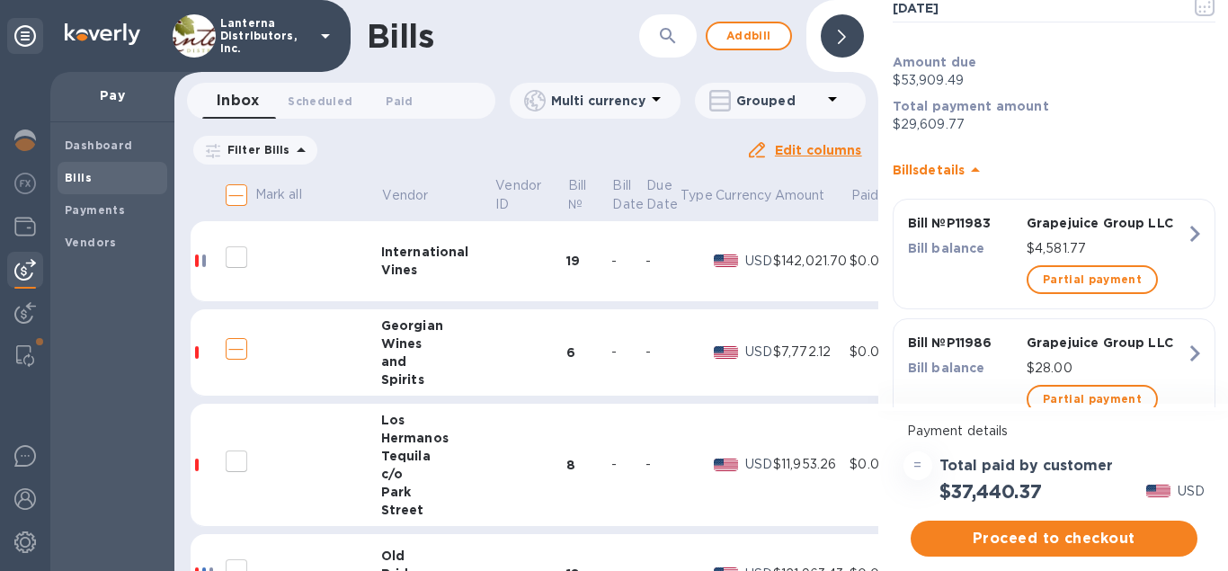
scroll to position [915, 0]
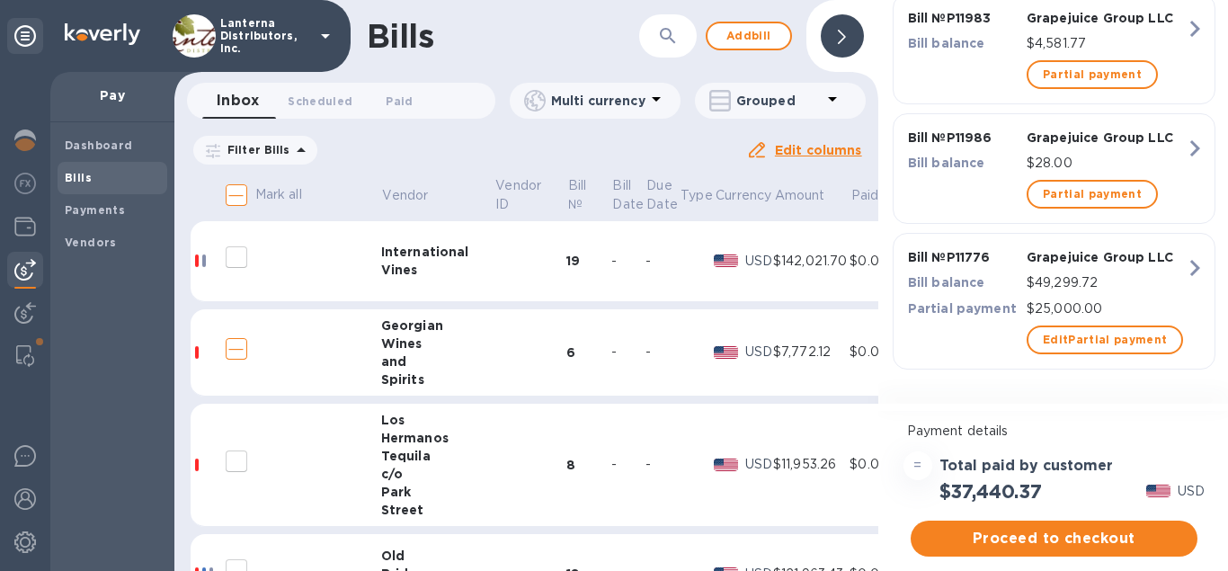
click at [233, 351] on input "decorative checkbox" at bounding box center [236, 349] width 38 height 38
checkbox input "false"
click at [532, 334] on td at bounding box center [530, 352] width 72 height 87
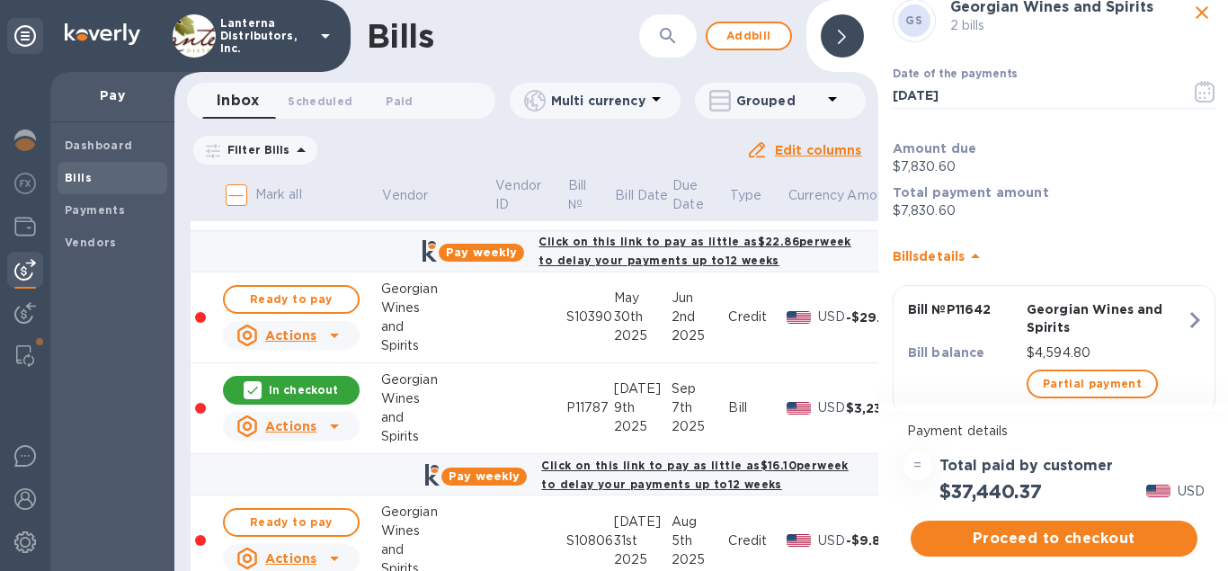
scroll to position [0, 0]
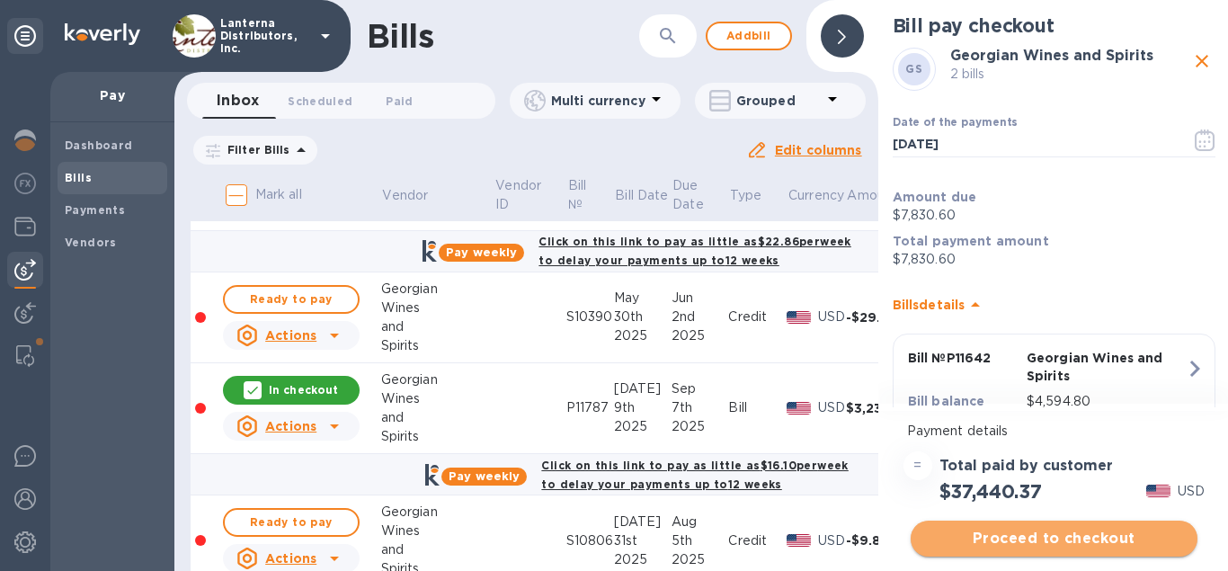
click at [1069, 530] on span "Proceed to checkout" at bounding box center [1054, 538] width 258 height 22
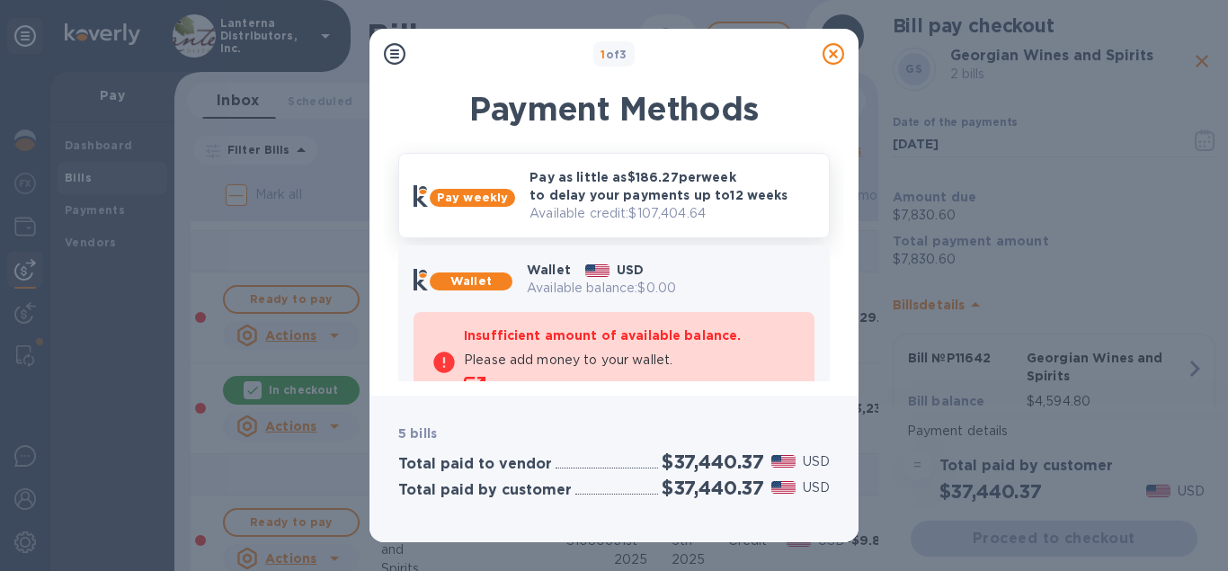
click at [599, 198] on p "Pay as little as $186.27 per week to delay your payments up to 12 weeks" at bounding box center [671, 186] width 285 height 36
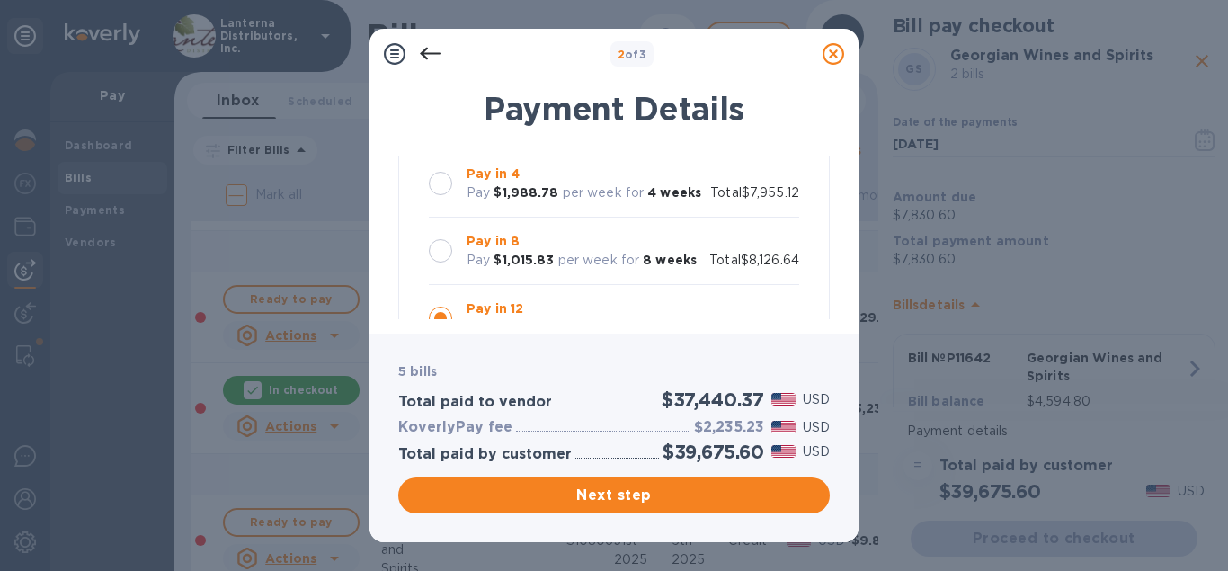
scroll to position [205, 0]
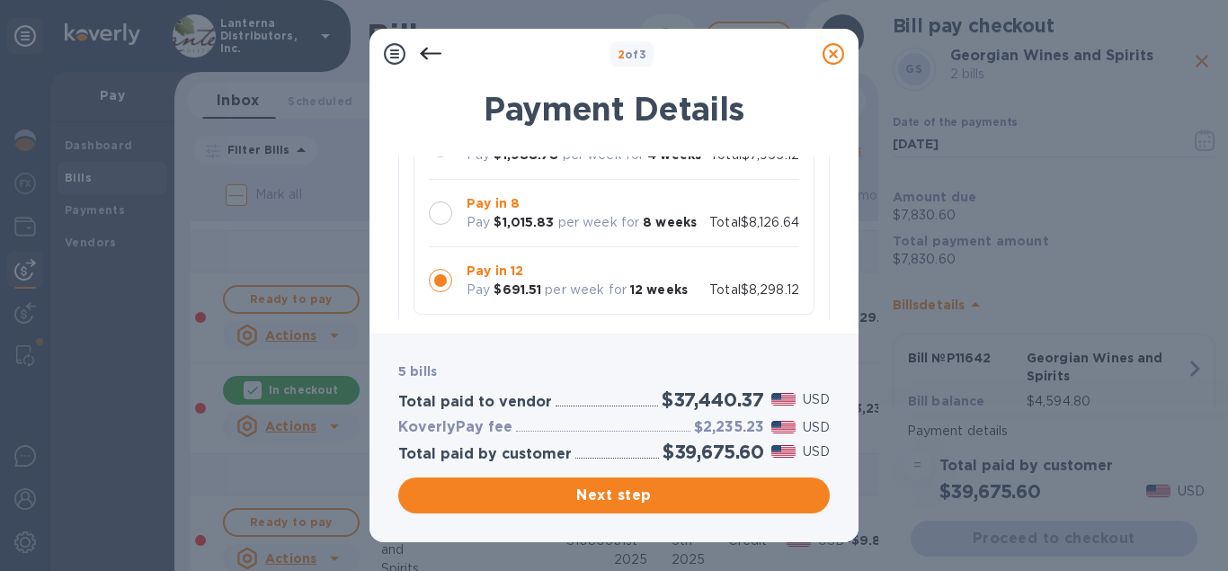
click at [438, 210] on div at bounding box center [440, 212] width 23 height 23
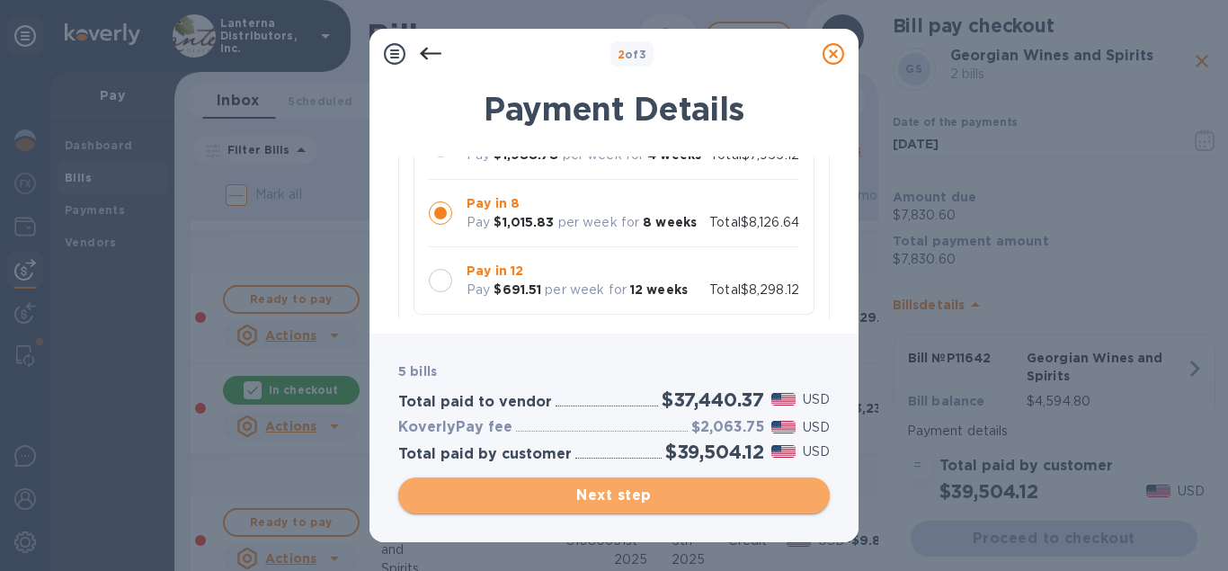
click at [619, 498] on span "Next step" at bounding box center [613, 495] width 403 height 22
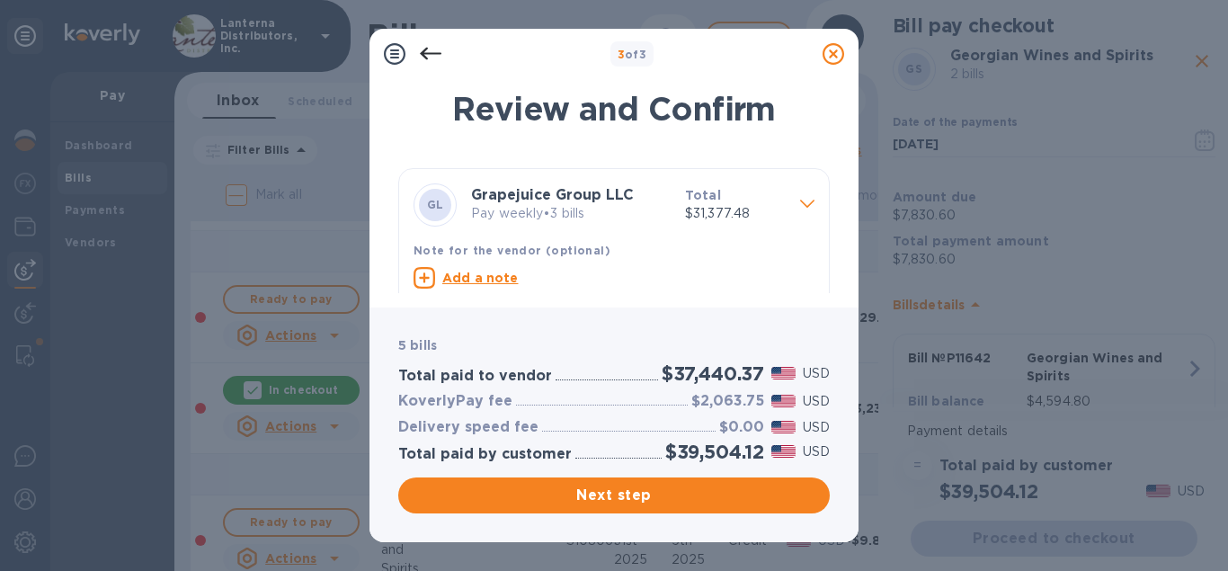
scroll to position [200, 0]
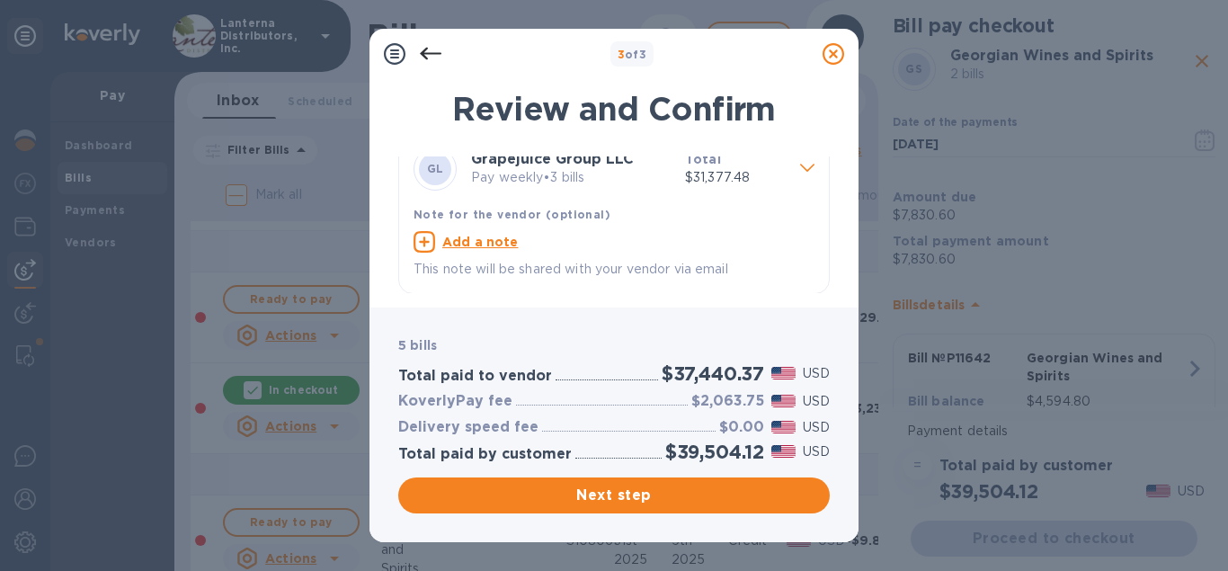
click at [433, 48] on icon at bounding box center [431, 54] width 22 height 22
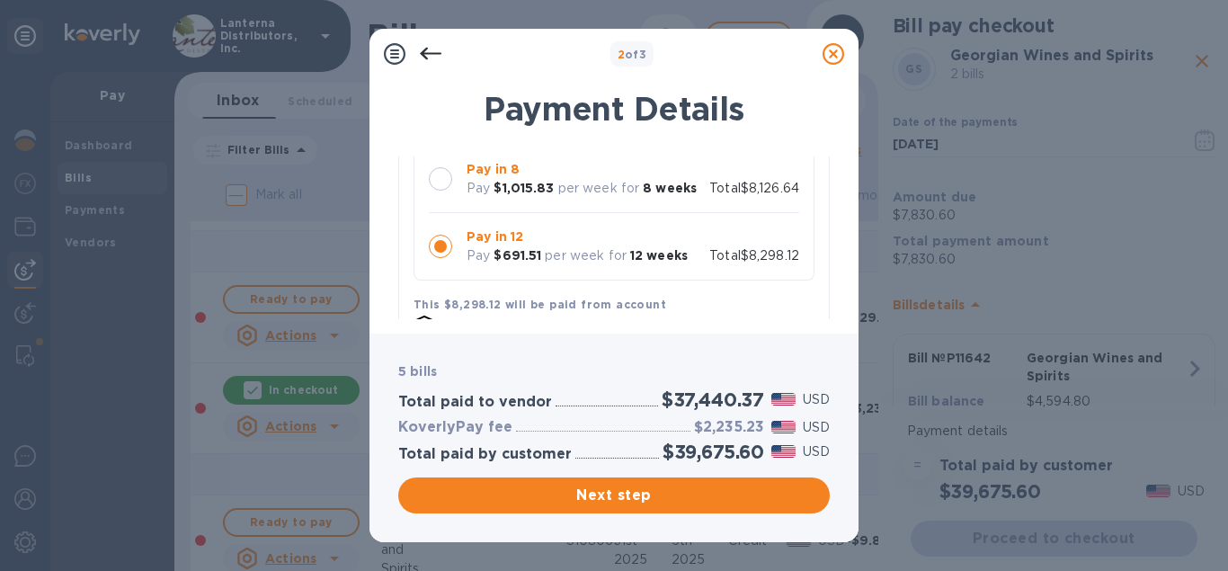
scroll to position [205, 0]
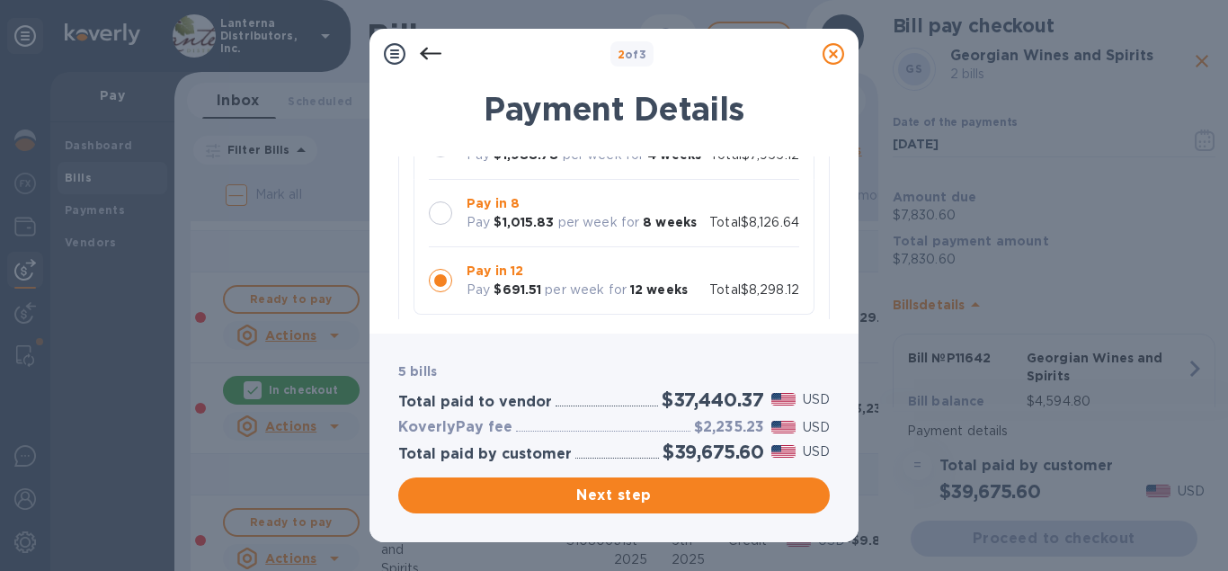
click at [445, 210] on div at bounding box center [440, 212] width 23 height 23
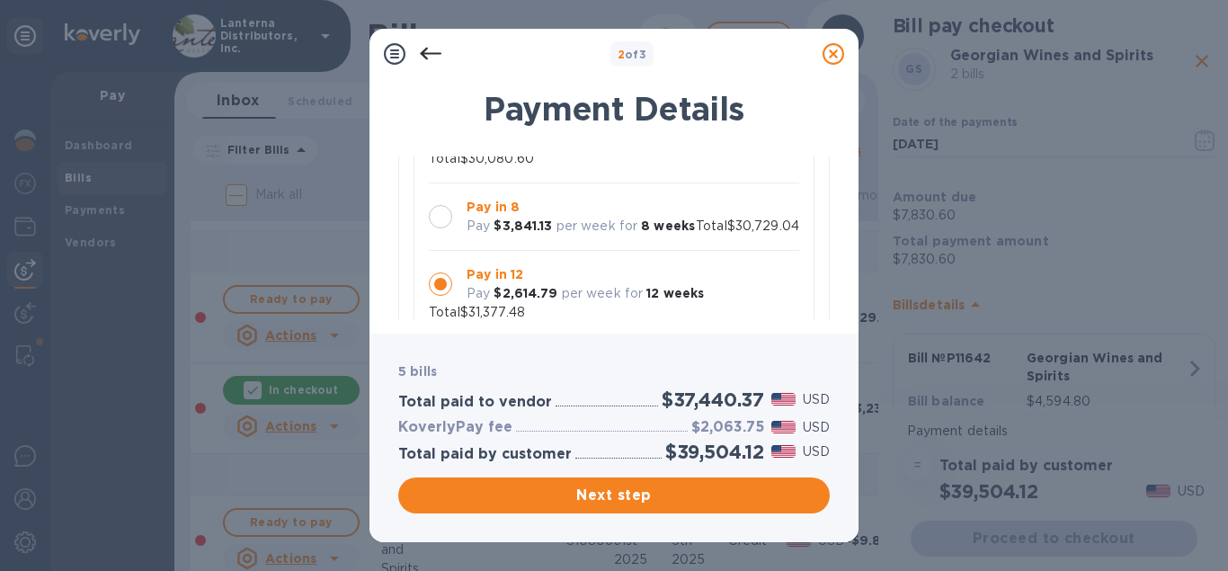
scroll to position [820, 0]
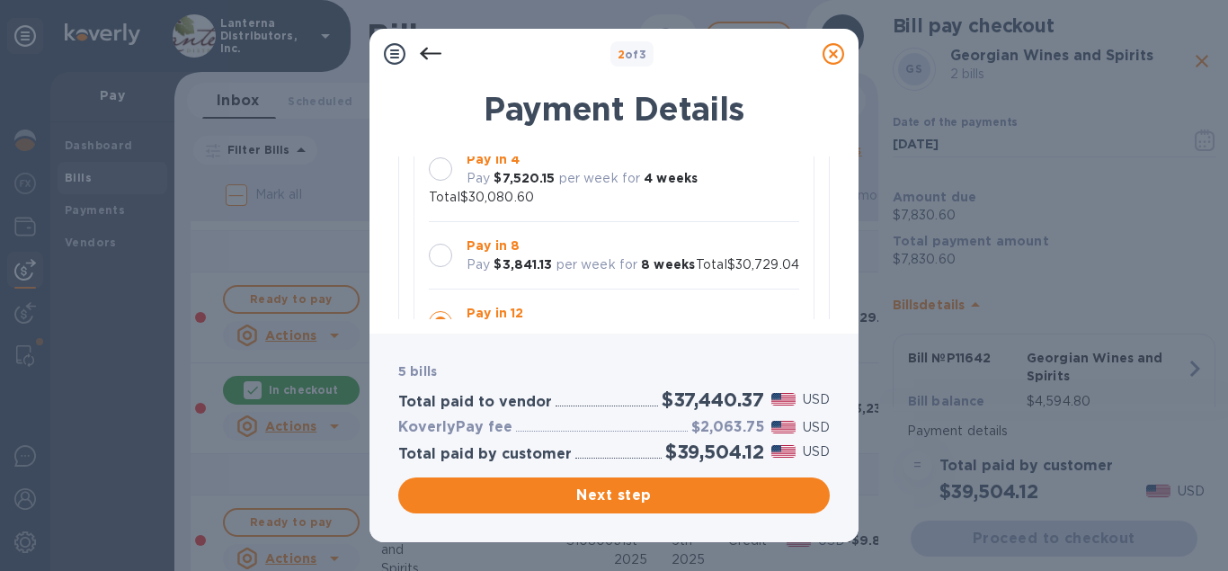
click at [436, 253] on div at bounding box center [440, 255] width 23 height 23
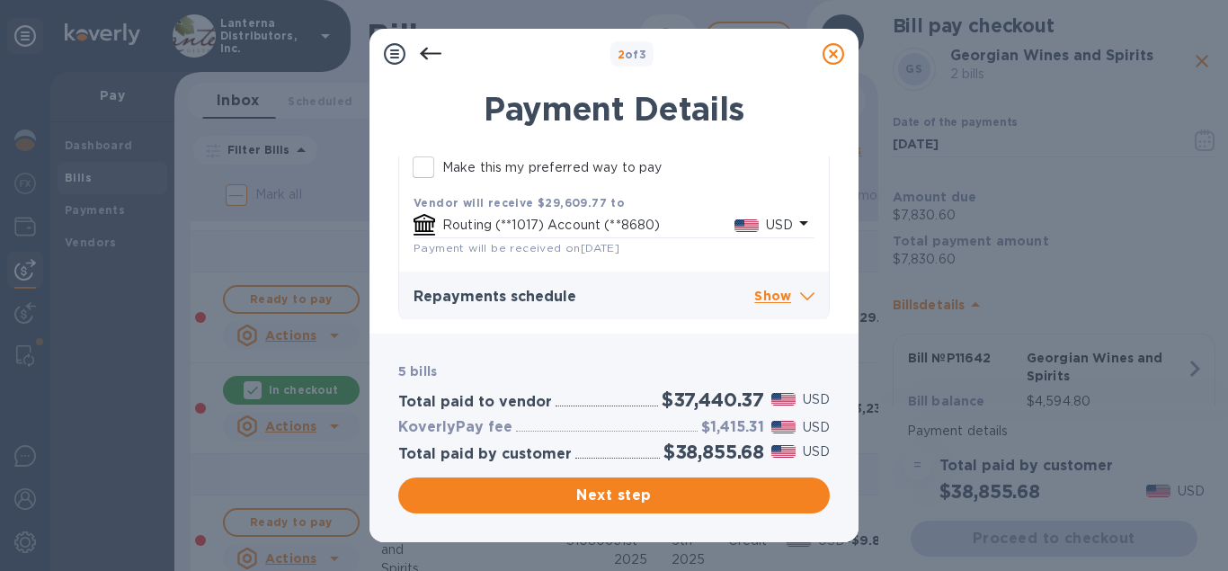
scroll to position [1133, 0]
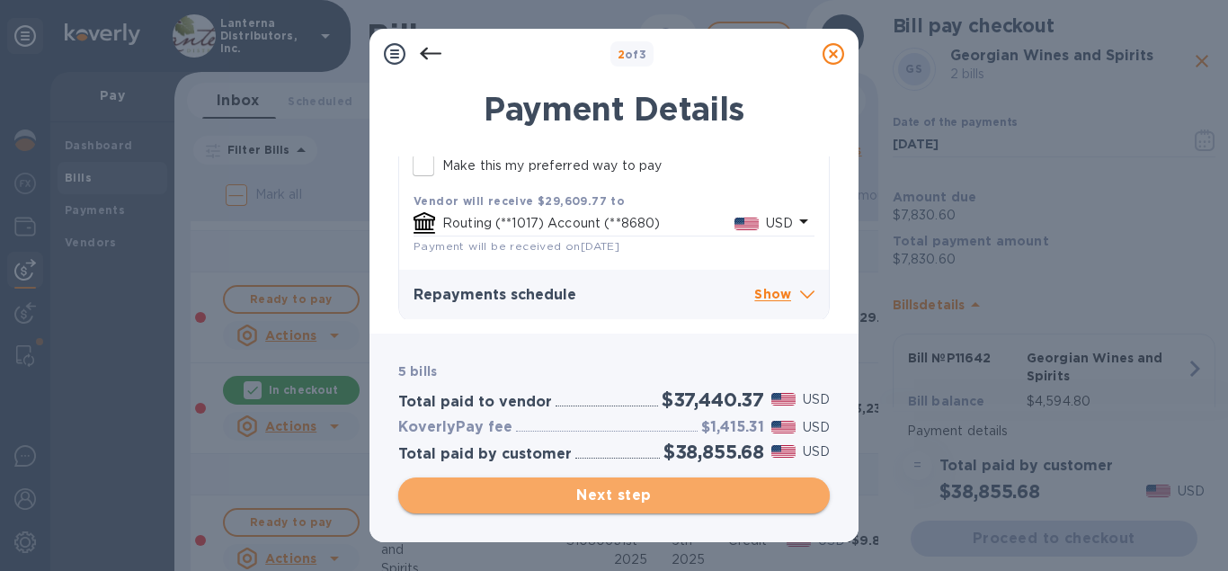
click at [654, 498] on span "Next step" at bounding box center [613, 495] width 403 height 22
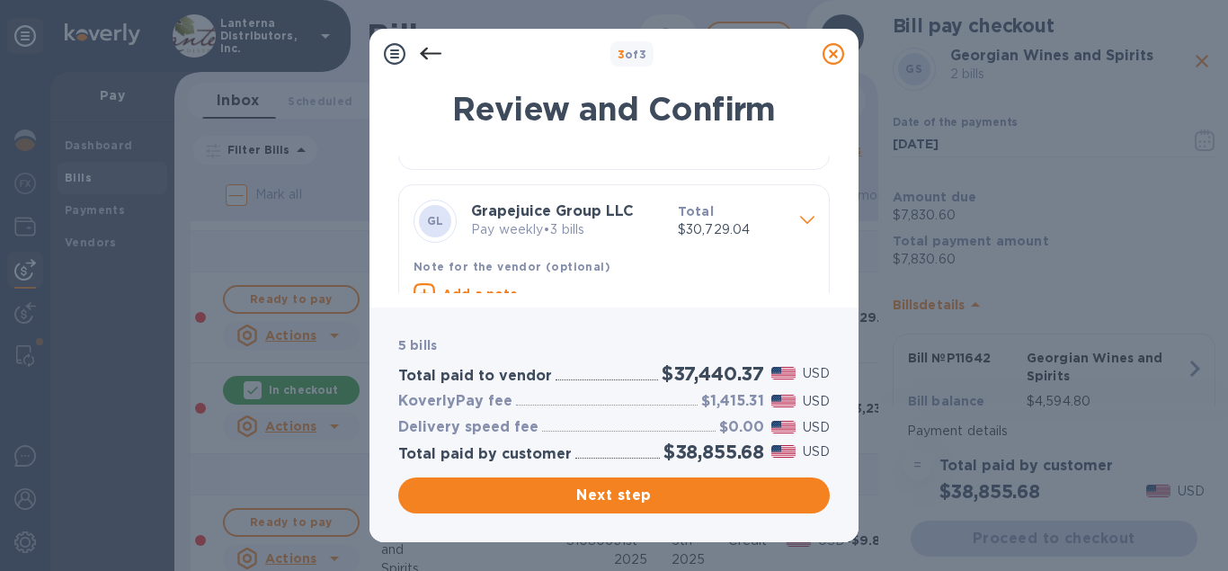
scroll to position [200, 0]
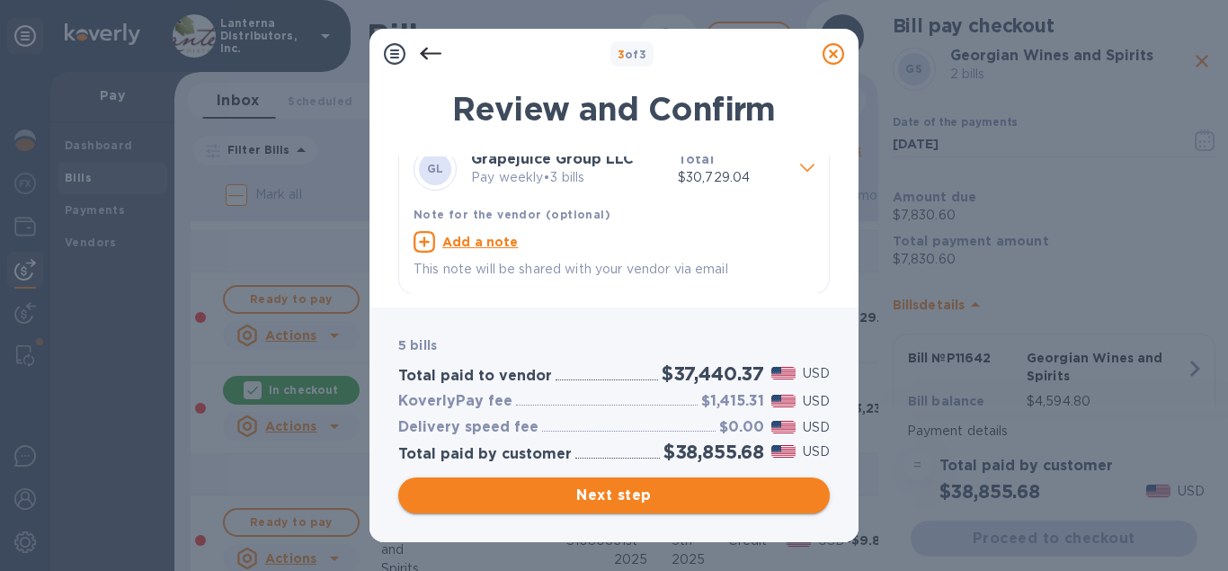
click at [657, 498] on span "Next step" at bounding box center [613, 495] width 403 height 22
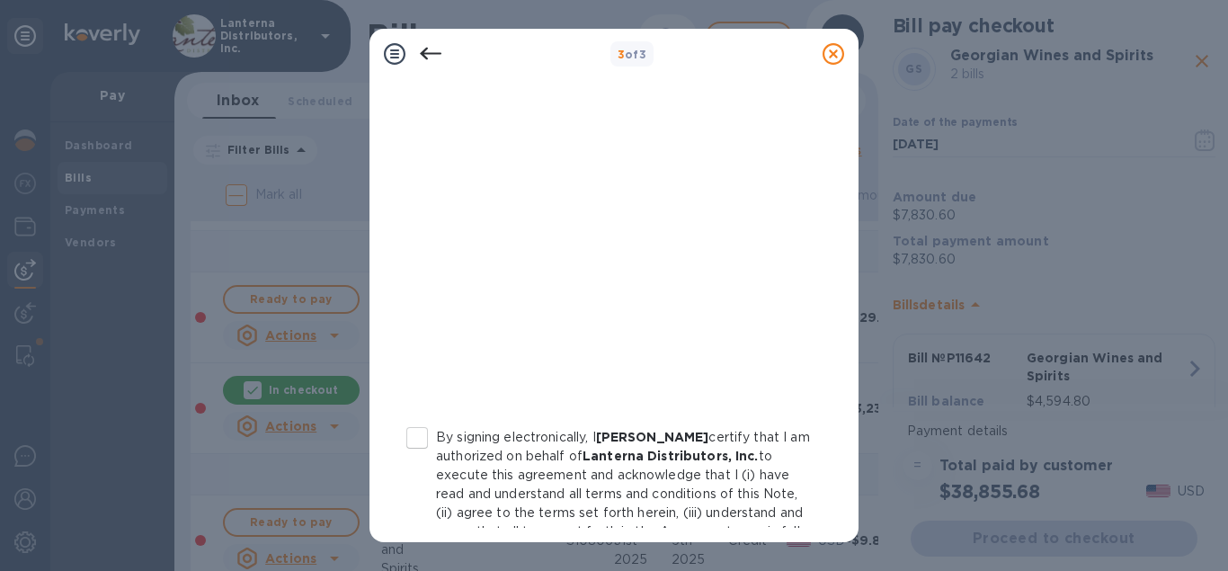
scroll to position [434, 0]
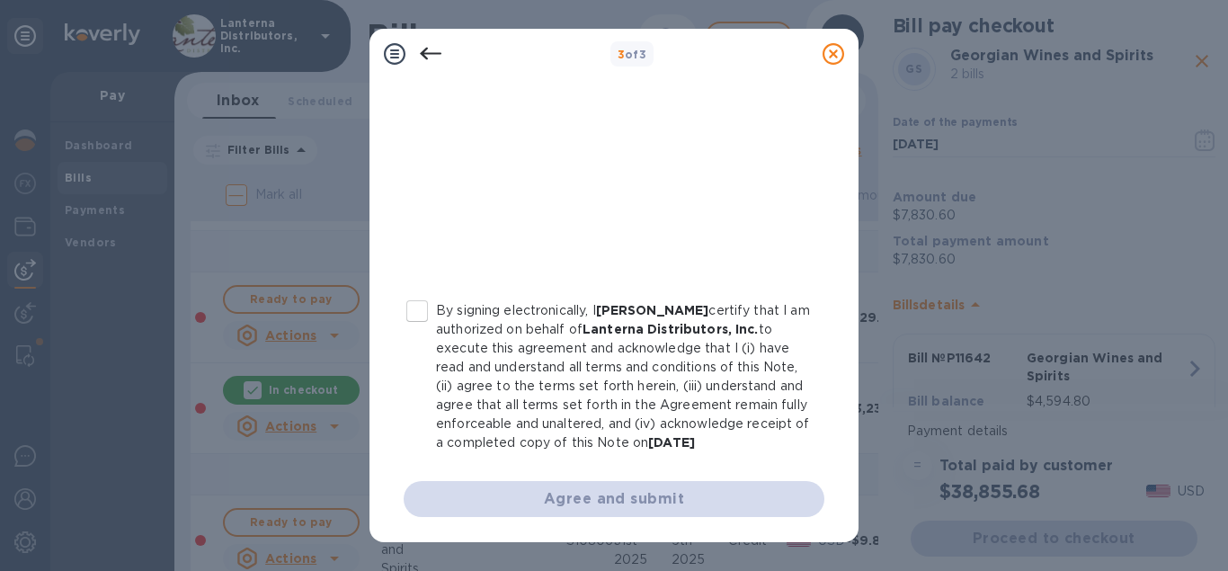
click at [417, 310] on input "By signing electronically, I [PERSON_NAME] certify that I am authorized on beha…" at bounding box center [417, 311] width 38 height 38
checkbox input "true"
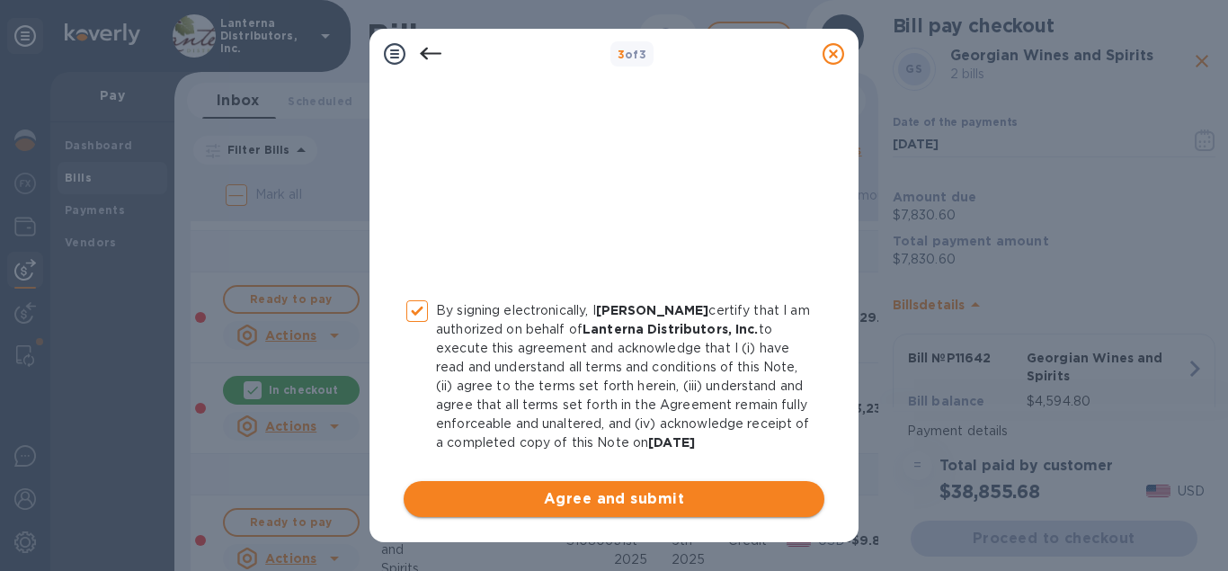
click at [624, 499] on span "Agree and submit" at bounding box center [614, 499] width 392 height 22
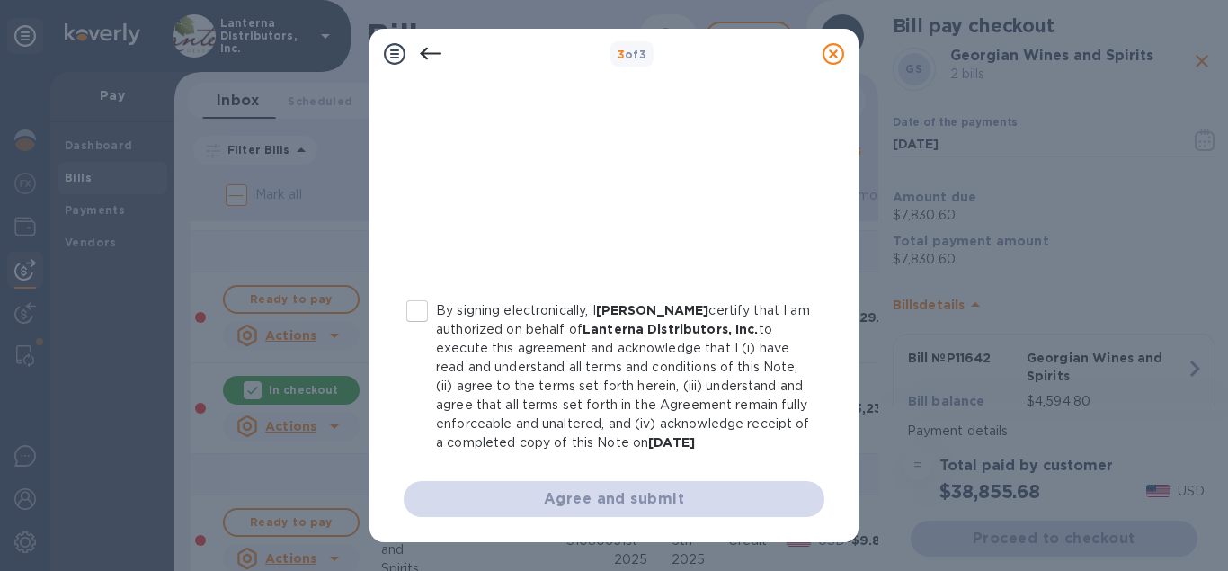
click at [421, 311] on input "By signing electronically, I [PERSON_NAME] certify that I am authorized on beha…" at bounding box center [417, 311] width 38 height 38
checkbox input "true"
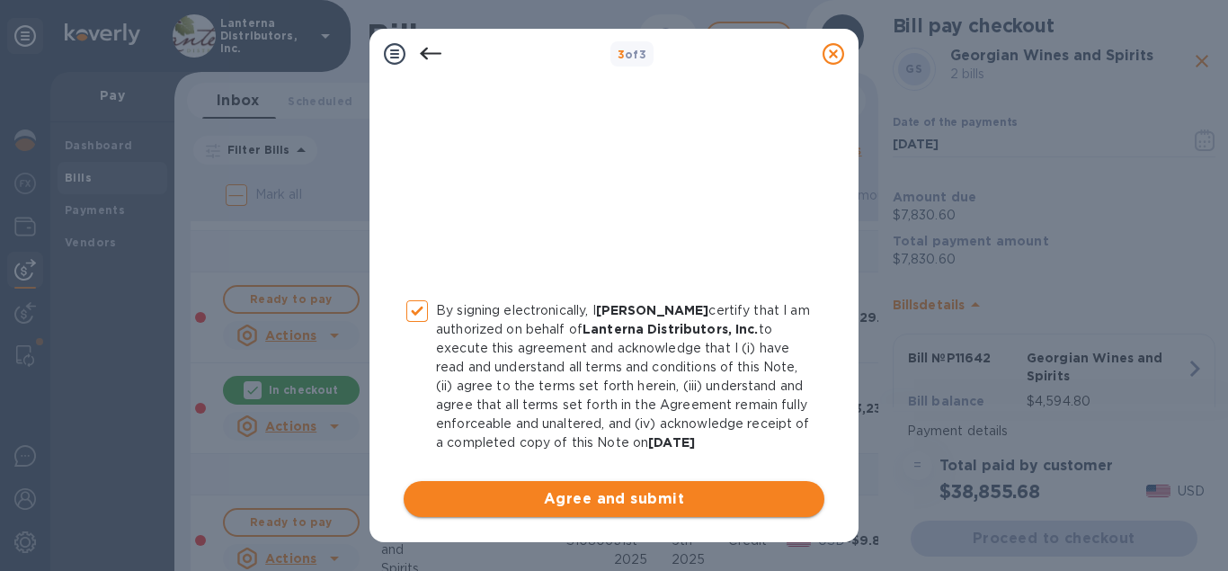
click at [607, 503] on span "Agree and submit" at bounding box center [614, 499] width 392 height 22
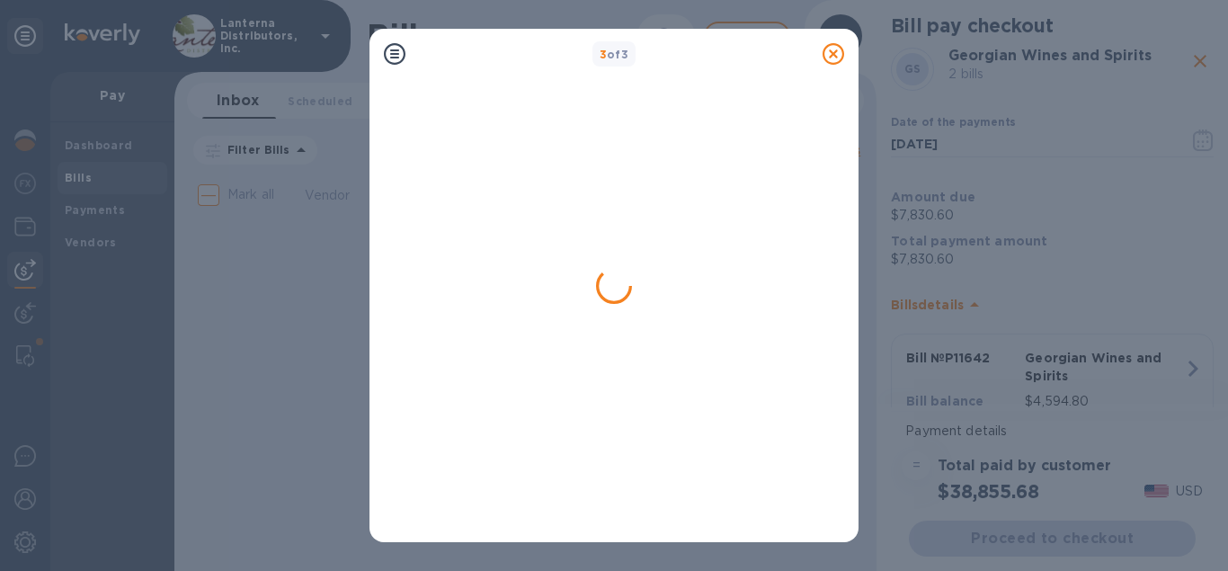
scroll to position [0, 0]
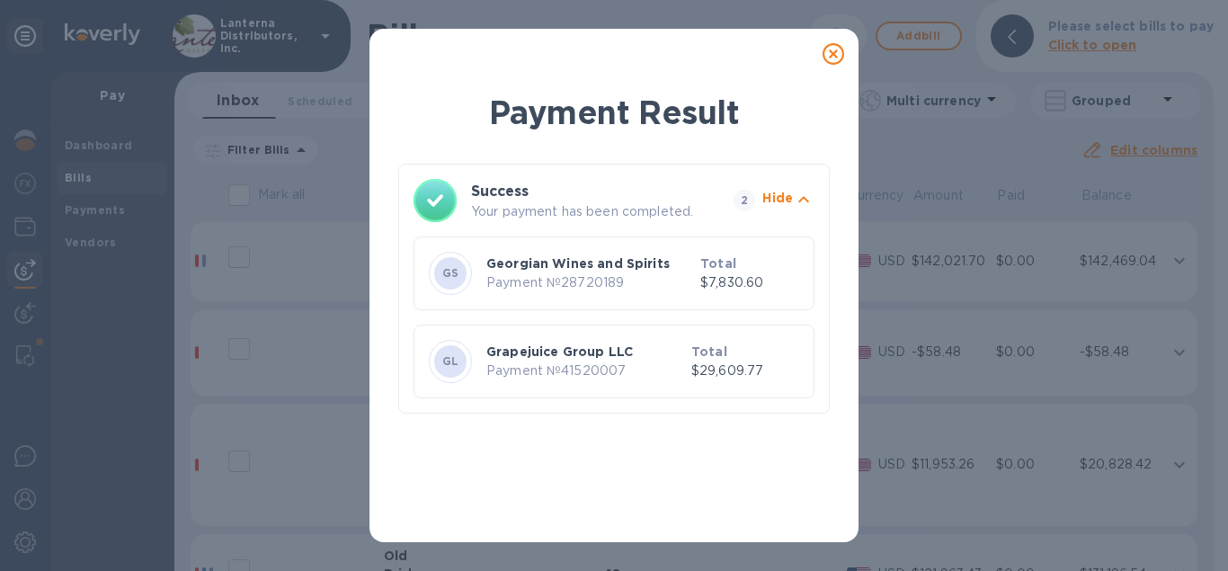
click at [841, 55] on icon at bounding box center [833, 54] width 22 height 22
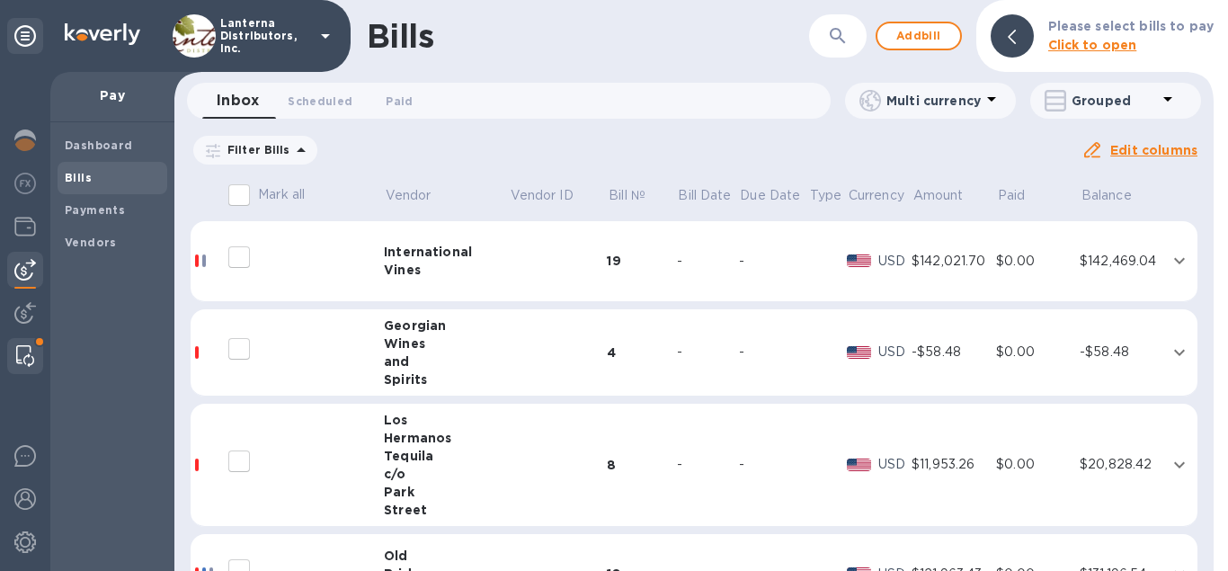
click at [30, 359] on img at bounding box center [25, 356] width 18 height 22
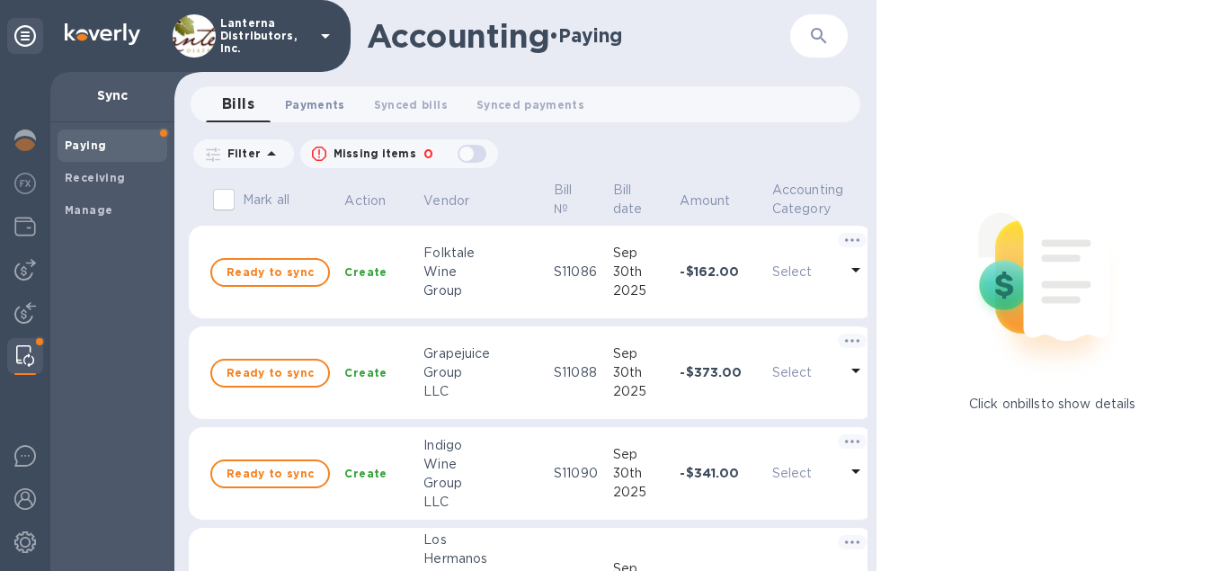
click at [308, 103] on span "Payments 0" at bounding box center [315, 104] width 60 height 19
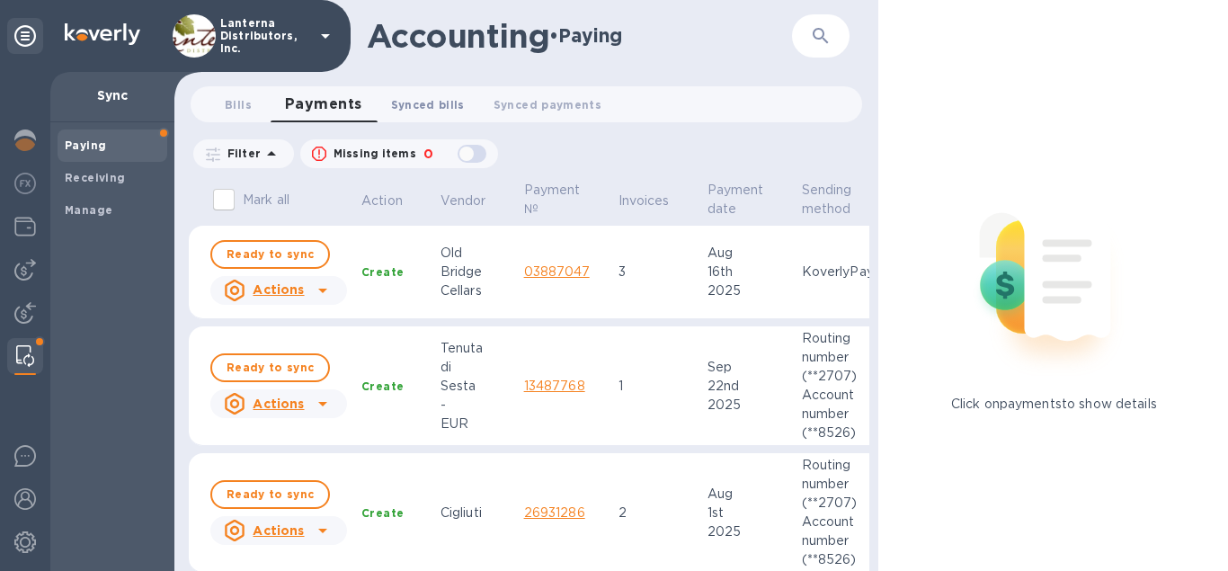
click at [453, 100] on span "Synced bills 0" at bounding box center [428, 104] width 74 height 19
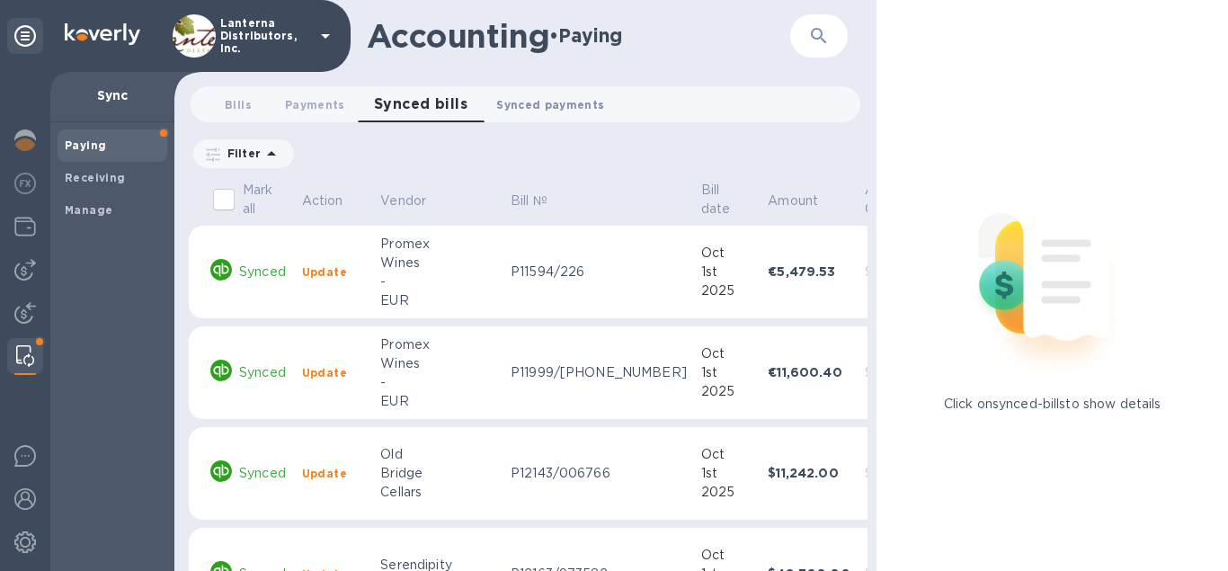
click at [545, 105] on span "Synced payments 0" at bounding box center [550, 104] width 108 height 19
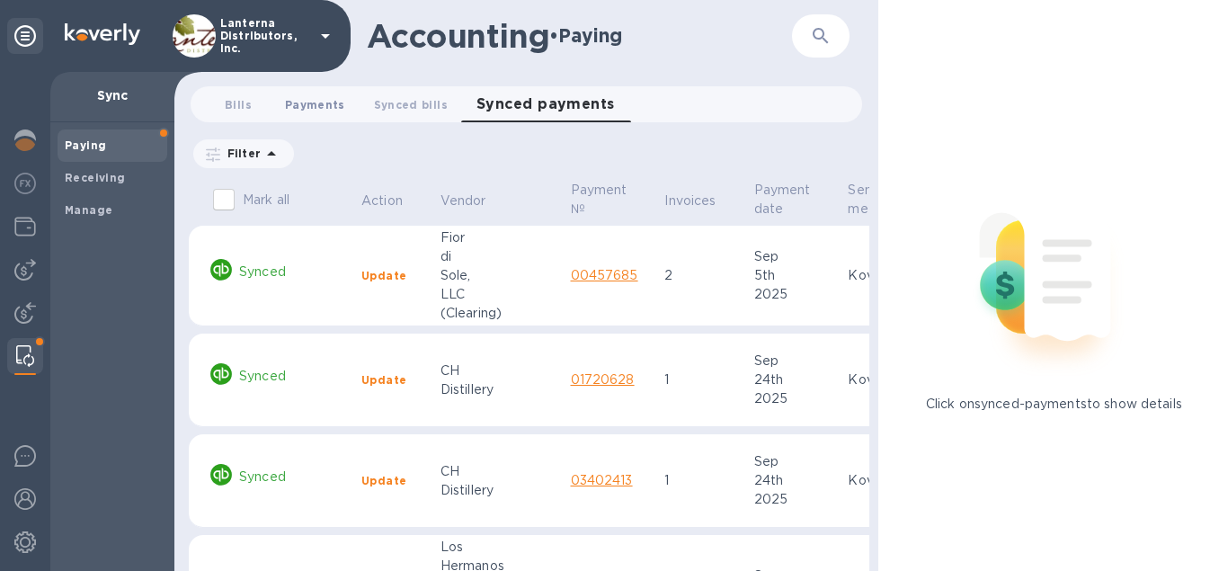
click at [315, 103] on span "Payments 0" at bounding box center [315, 104] width 60 height 19
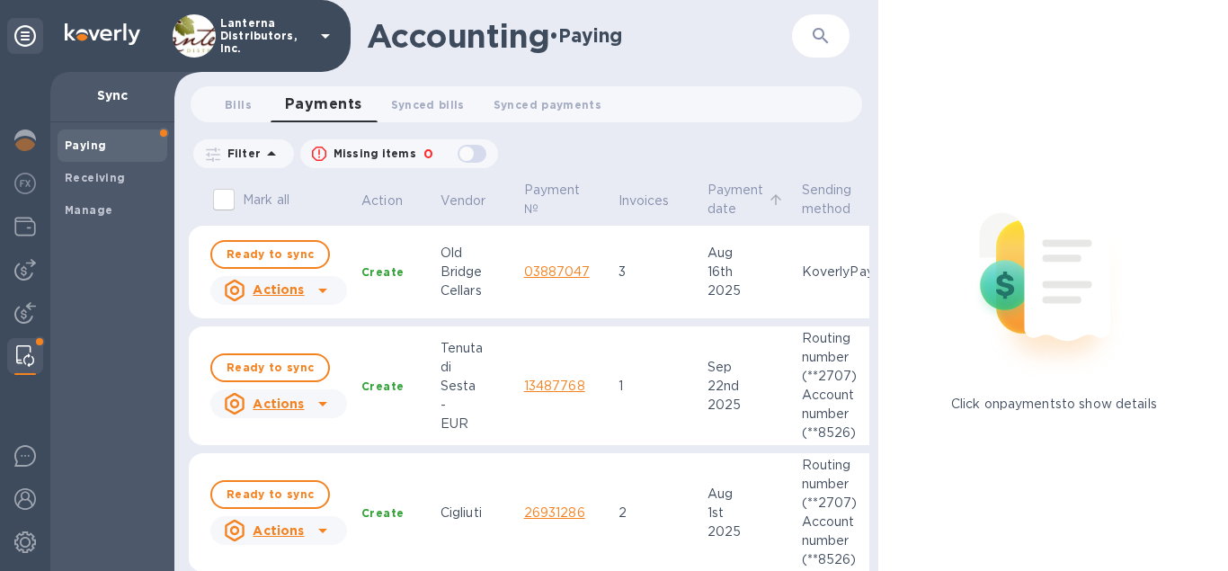
click at [723, 202] on p "Payment date" at bounding box center [735, 200] width 57 height 38
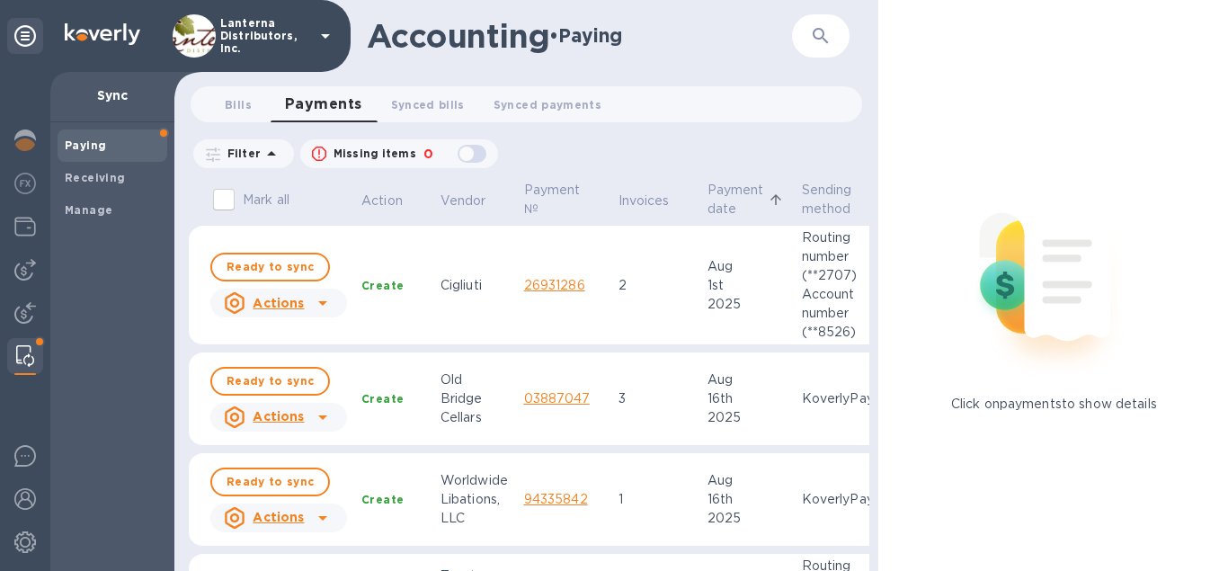
click at [723, 202] on p "Payment date" at bounding box center [735, 200] width 57 height 38
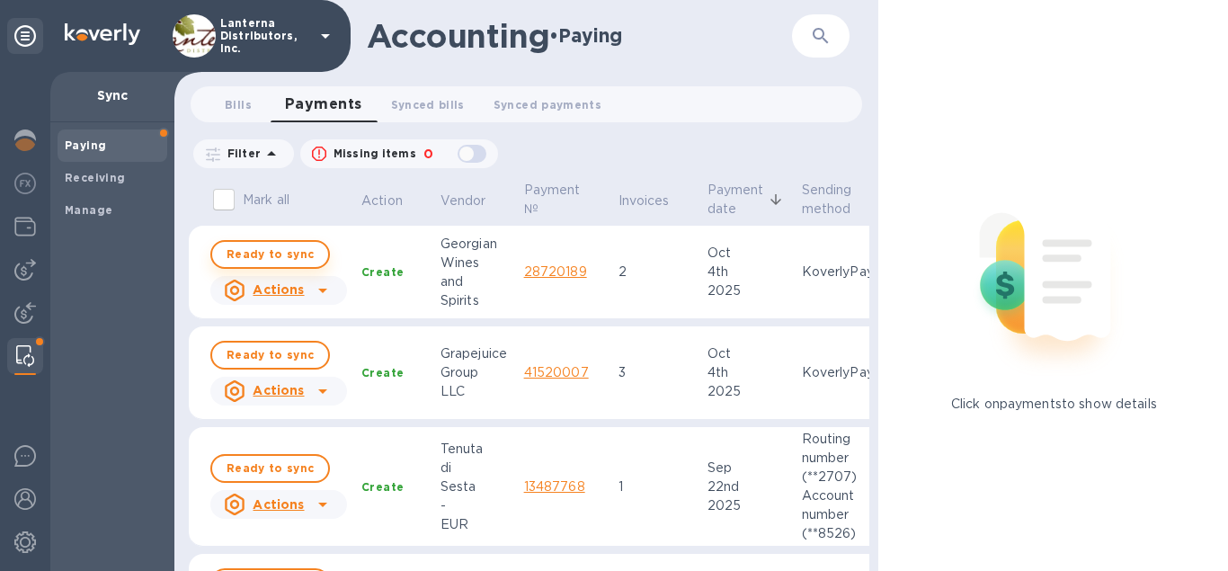
click at [279, 255] on span "Ready to sync" at bounding box center [269, 255] width 87 height 22
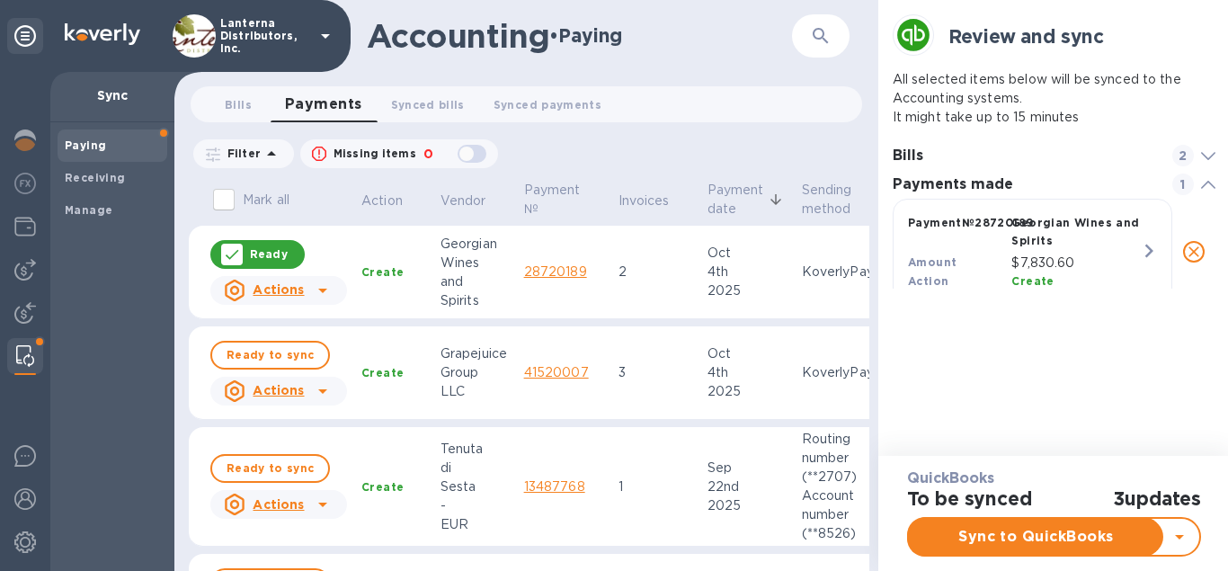
scroll to position [97, 330]
click at [265, 357] on span "Ready to sync" at bounding box center [269, 355] width 87 height 22
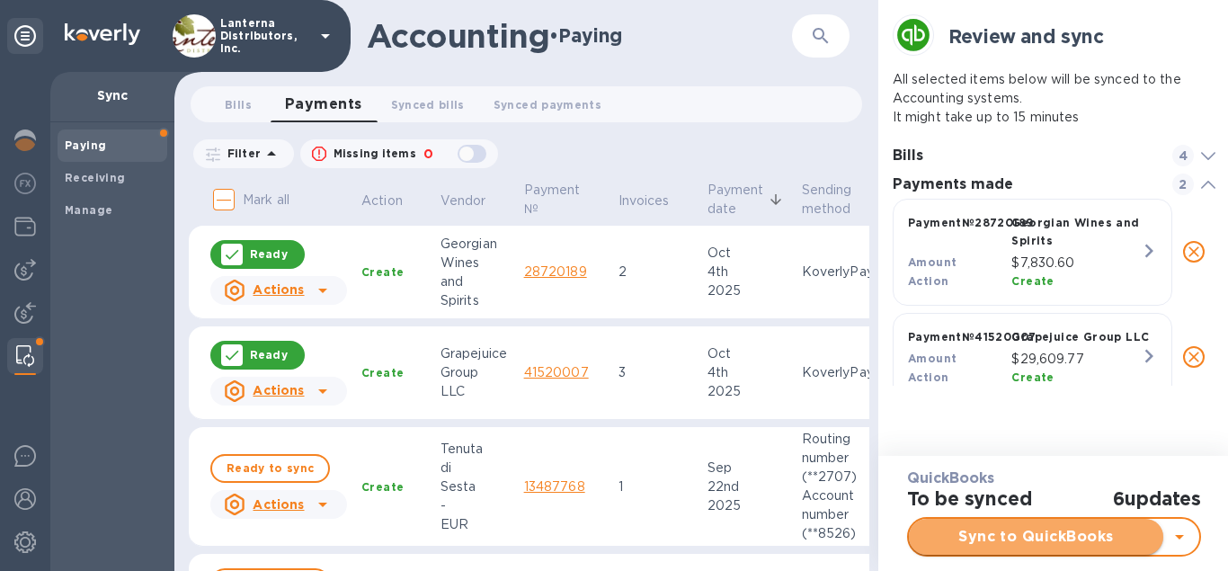
click at [1049, 533] on span "Sync to QuickBooks" at bounding box center [1036, 537] width 226 height 22
